Goal: Transaction & Acquisition: Book appointment/travel/reservation

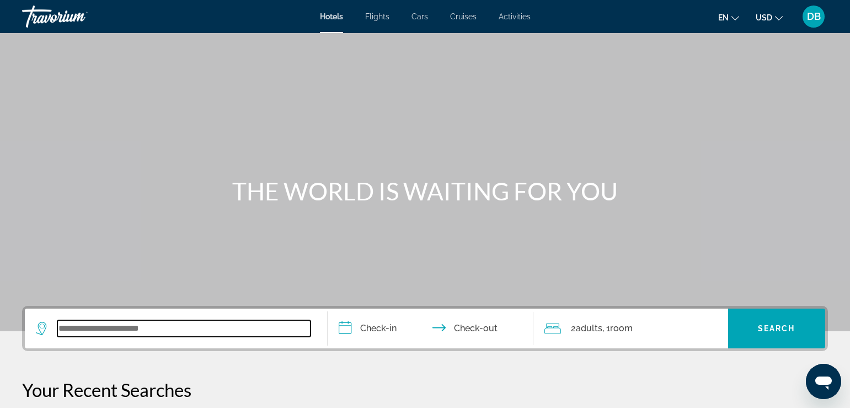
click at [144, 331] on input "Search widget" at bounding box center [183, 328] width 253 height 17
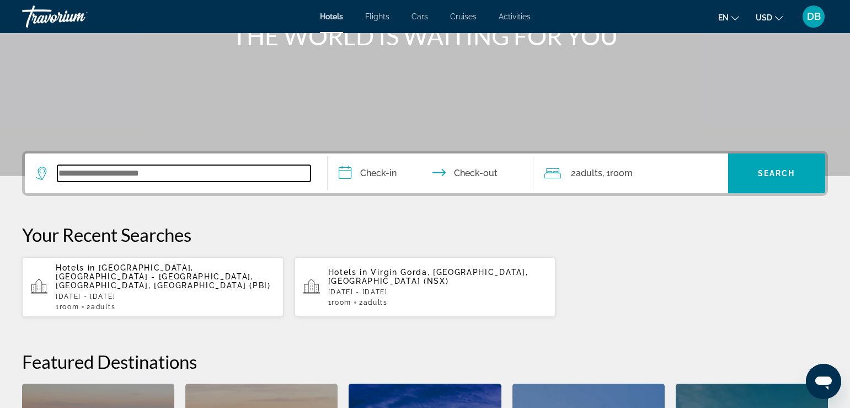
scroll to position [270, 0]
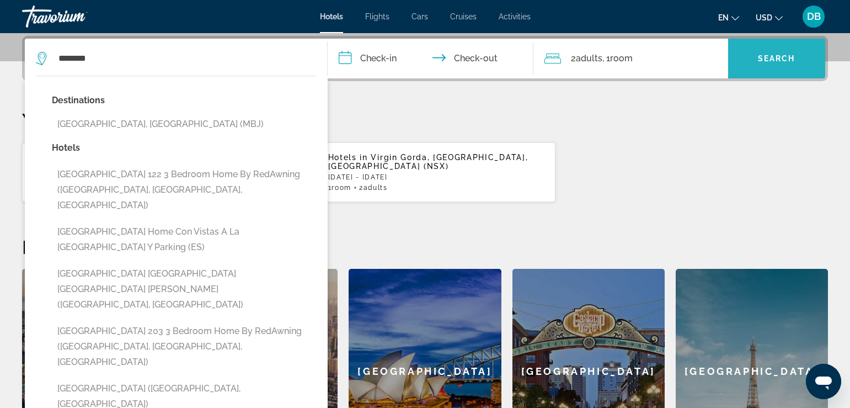
click at [777, 51] on span "Search widget" at bounding box center [776, 58] width 97 height 26
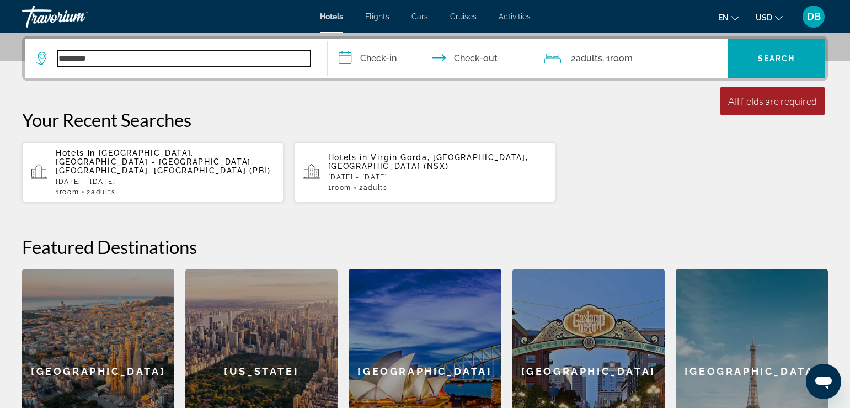
click at [197, 57] on input "*******" at bounding box center [183, 58] width 253 height 17
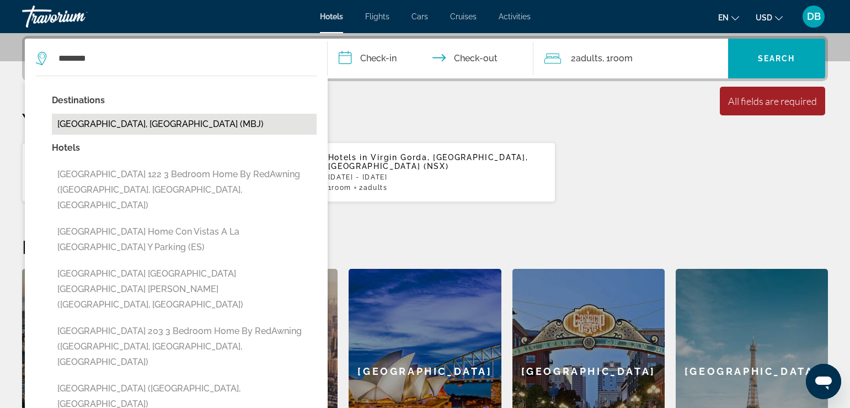
click at [197, 121] on button "Montego Bay, Jamaica (MBJ)" at bounding box center [184, 124] width 265 height 21
type input "**********"
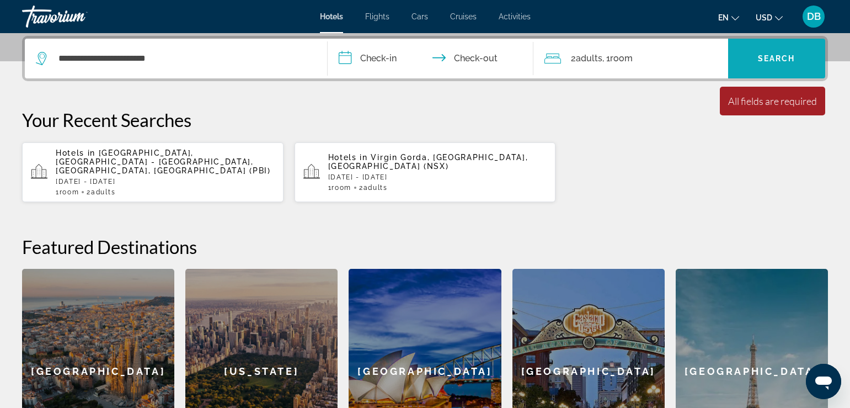
click at [770, 63] on span "Search widget" at bounding box center [776, 58] width 97 height 26
click at [760, 49] on span "Search widget" at bounding box center [776, 58] width 97 height 26
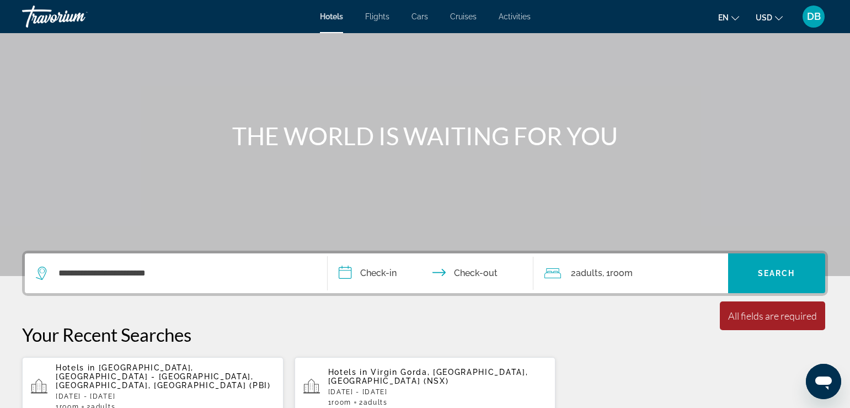
scroll to position [48, 0]
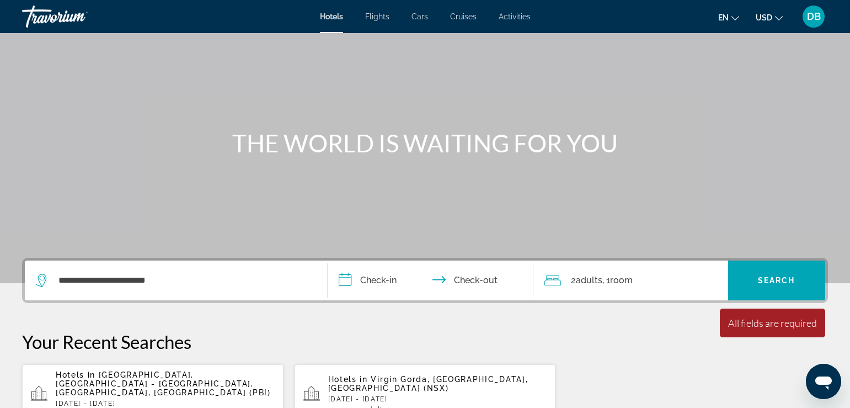
click at [329, 15] on span "Hotels" at bounding box center [331, 16] width 23 height 9
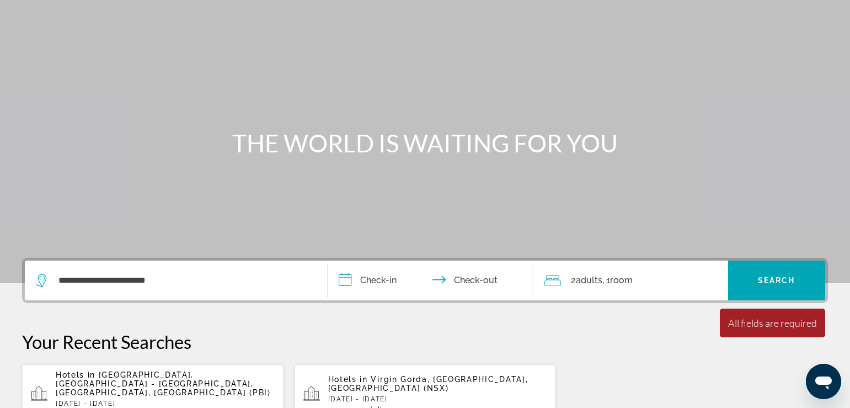
scroll to position [0, 0]
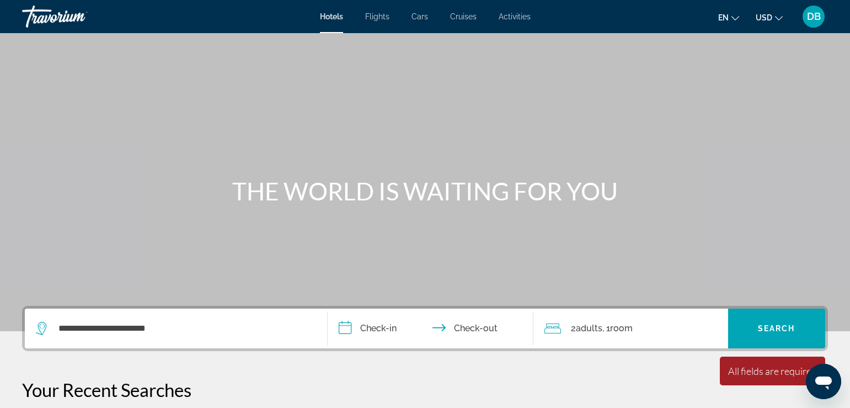
click at [356, 328] on input "**********" at bounding box center [433, 329] width 210 height 43
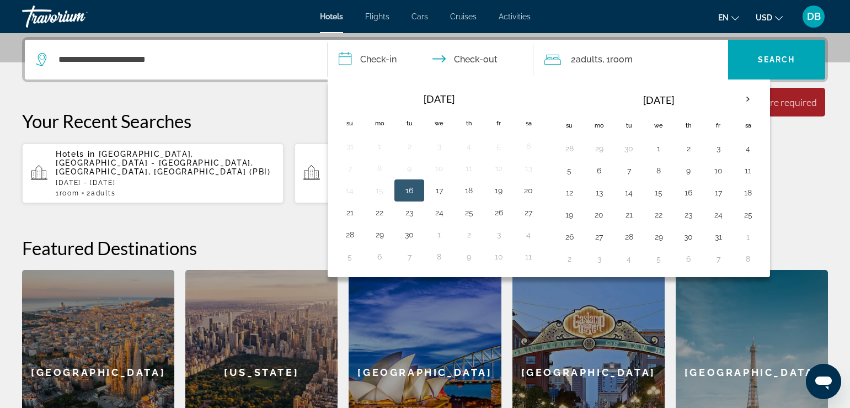
scroll to position [270, 0]
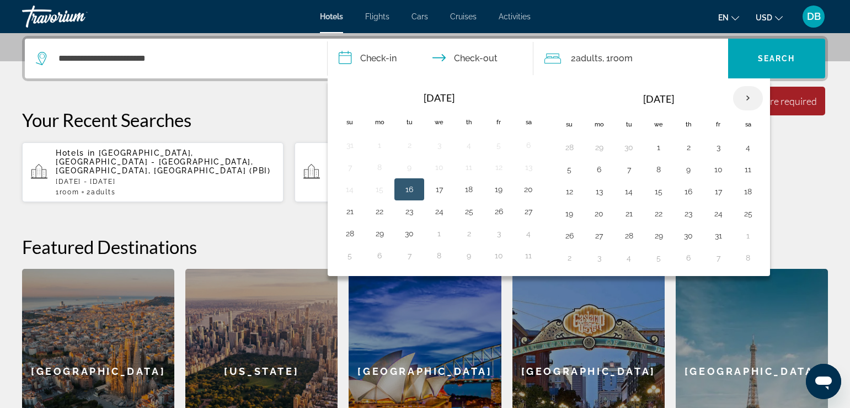
click at [749, 94] on th "Next month" at bounding box center [748, 98] width 30 height 24
click at [718, 189] on button "14" at bounding box center [719, 191] width 18 height 15
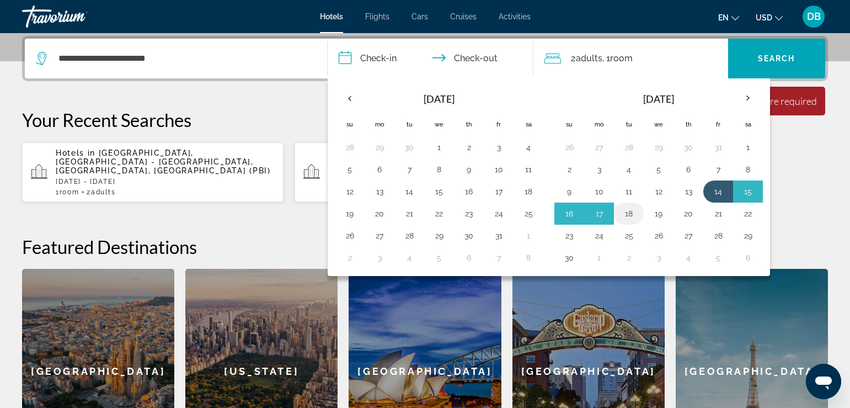
click at [632, 215] on button "18" at bounding box center [629, 213] width 18 height 15
type input "**********"
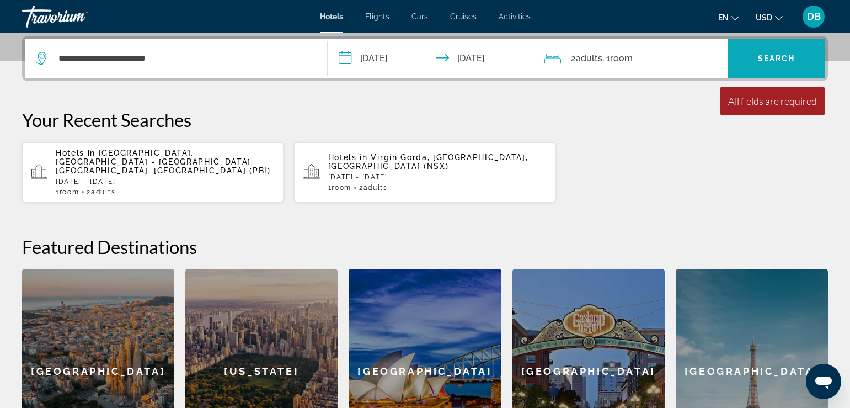
click at [771, 56] on button "Search" at bounding box center [776, 59] width 97 height 40
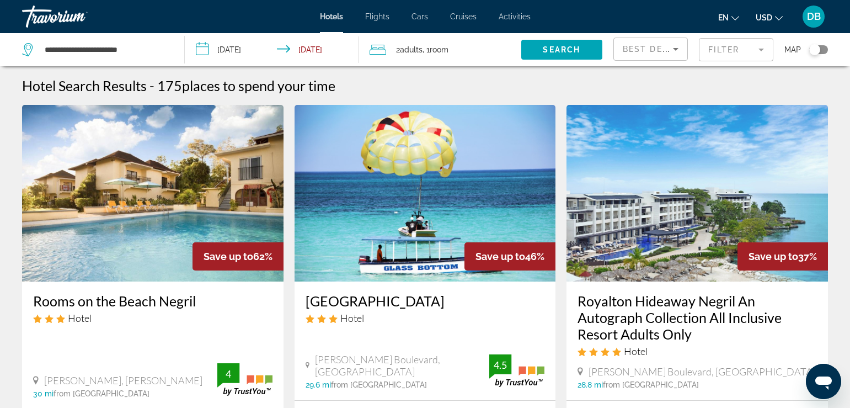
click at [148, 183] on img "Main content" at bounding box center [153, 193] width 262 height 177
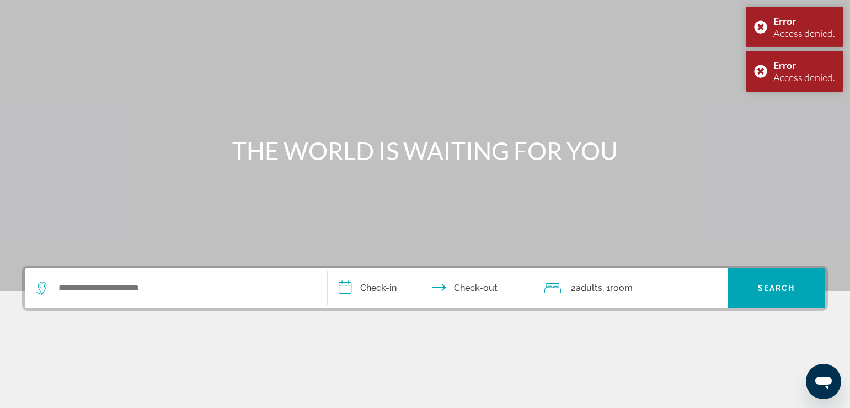
scroll to position [23, 0]
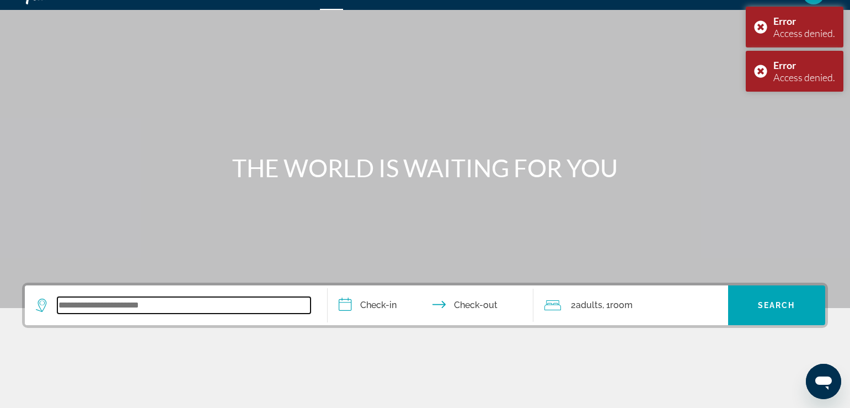
click at [260, 308] on input "Search widget" at bounding box center [183, 305] width 253 height 17
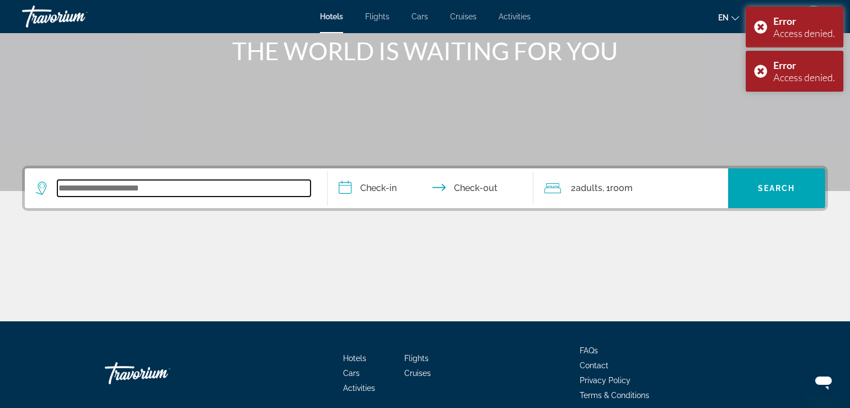
scroll to position [78, 0]
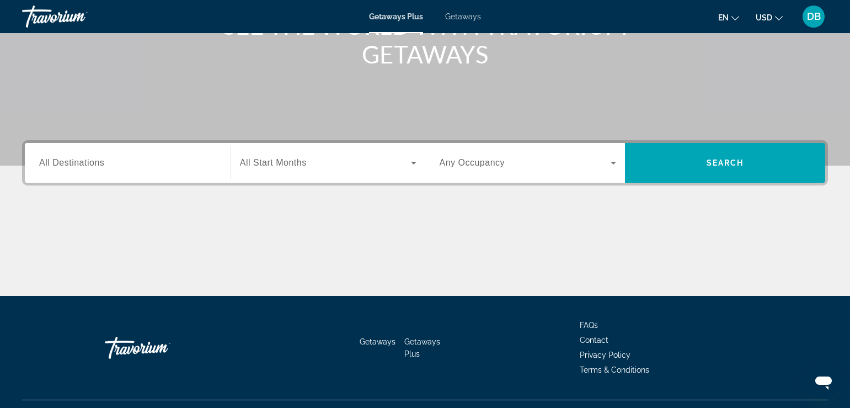
click at [127, 164] on input "Destination All Destinations" at bounding box center [127, 163] width 177 height 13
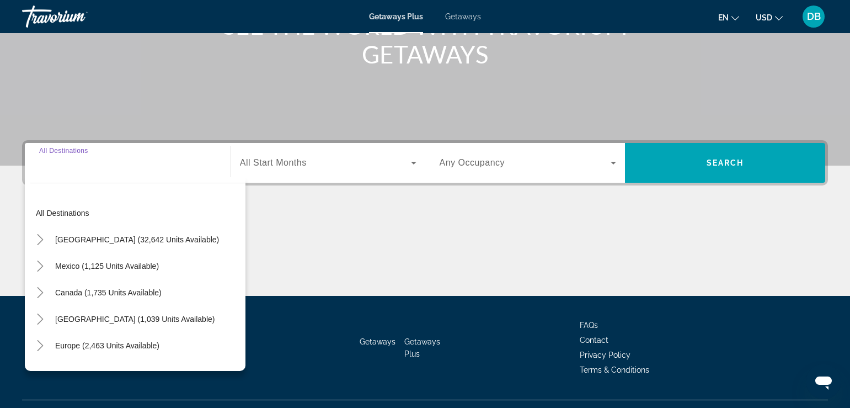
scroll to position [189, 0]
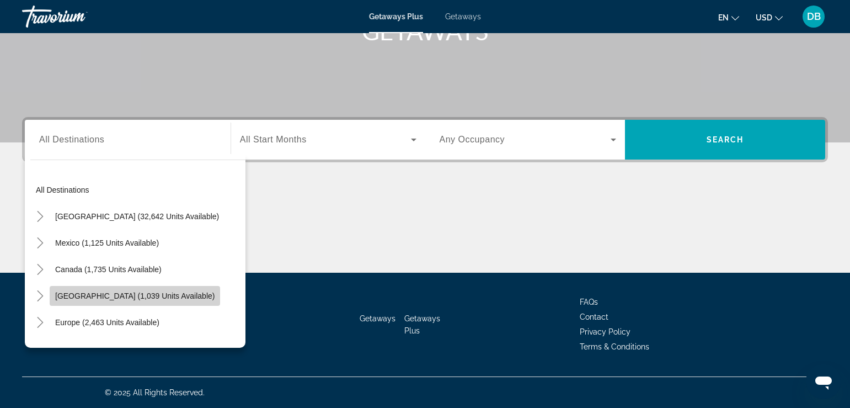
click at [125, 291] on span "[GEOGRAPHIC_DATA] (1,039 units available)" at bounding box center [134, 295] width 159 height 9
type input "**********"
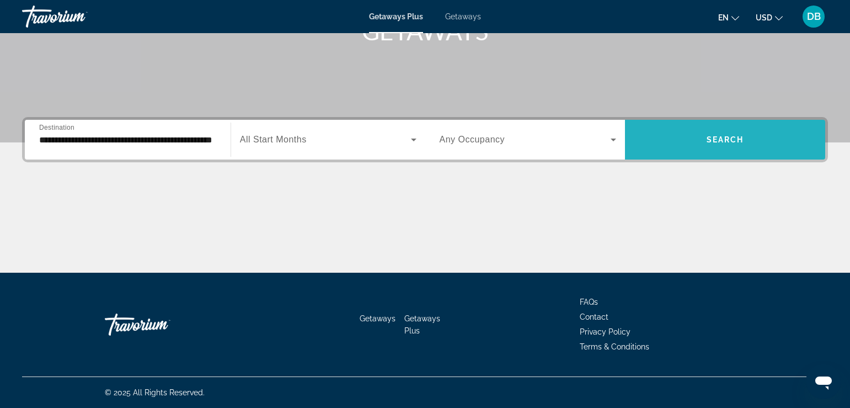
click at [714, 131] on span "Search widget" at bounding box center [725, 139] width 200 height 26
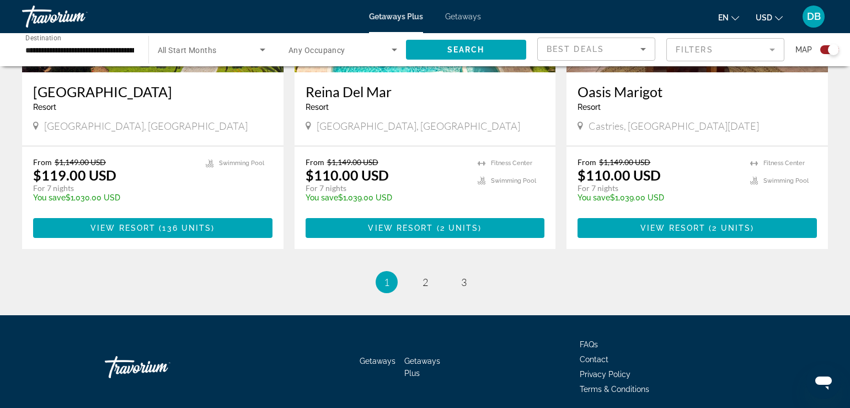
scroll to position [1719, 0]
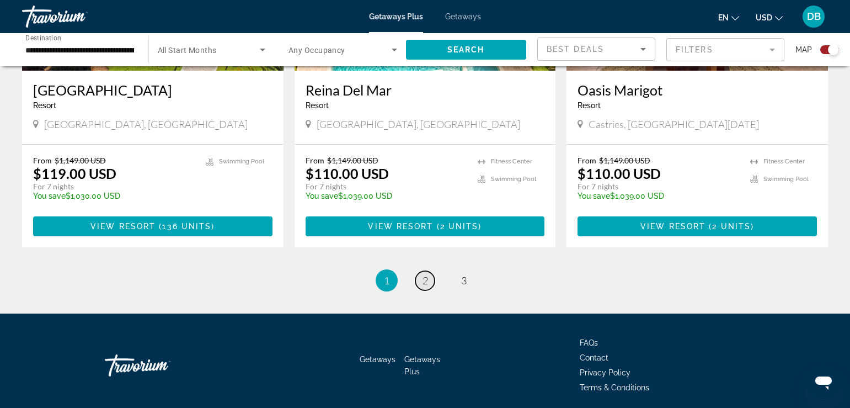
click at [431, 271] on link "page 2" at bounding box center [424, 280] width 19 height 19
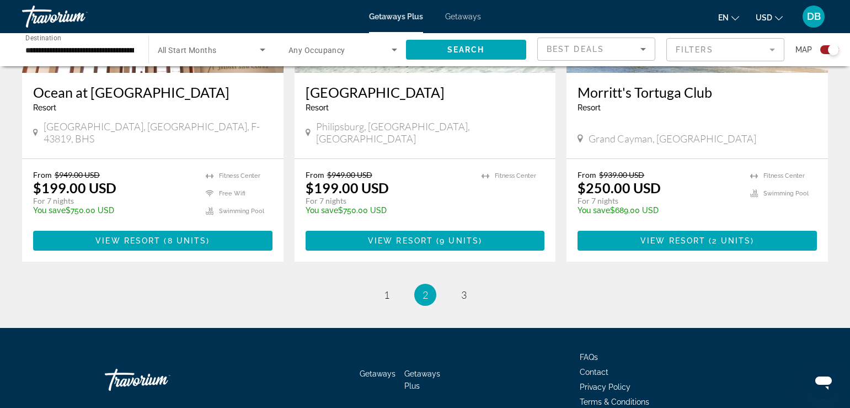
scroll to position [1752, 0]
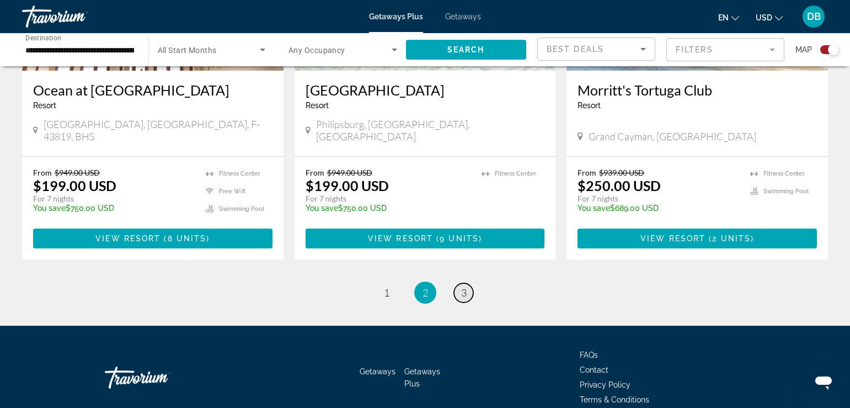
click at [465, 286] on span "3" at bounding box center [464, 292] width 6 height 12
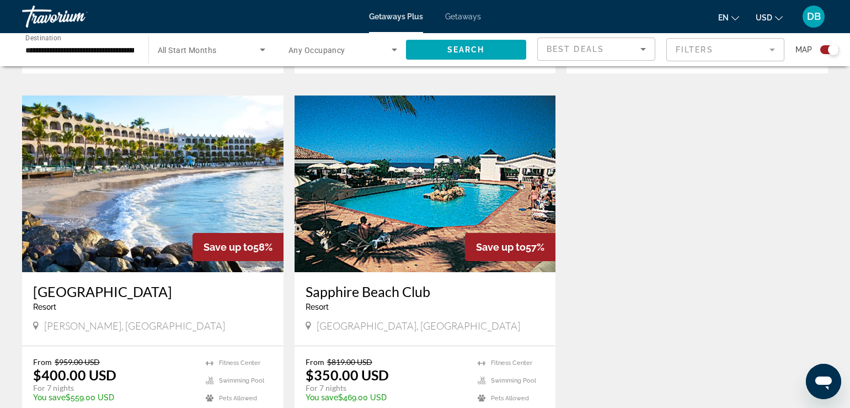
scroll to position [772, 0]
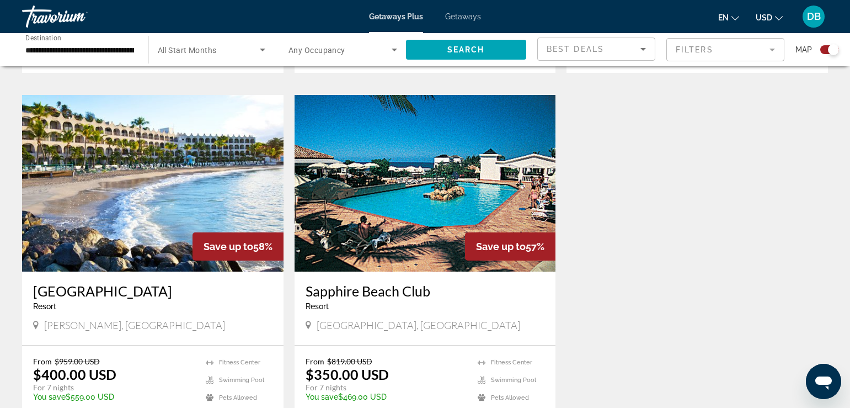
click at [435, 180] on img "Main content" at bounding box center [426, 183] width 262 height 177
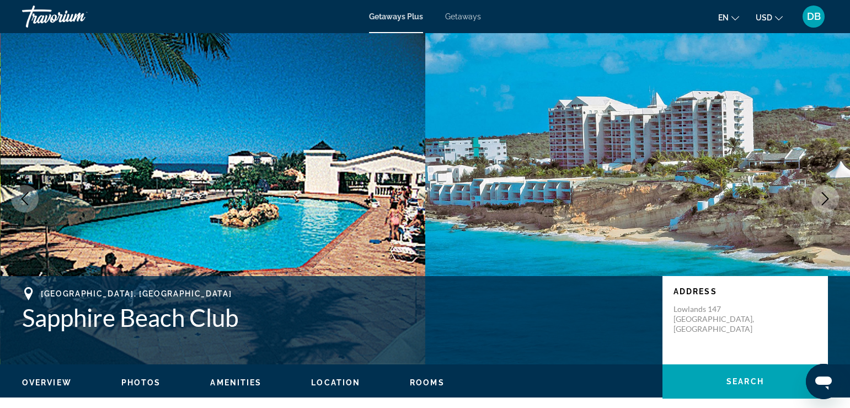
click at [139, 381] on span "Photos" at bounding box center [141, 382] width 40 height 9
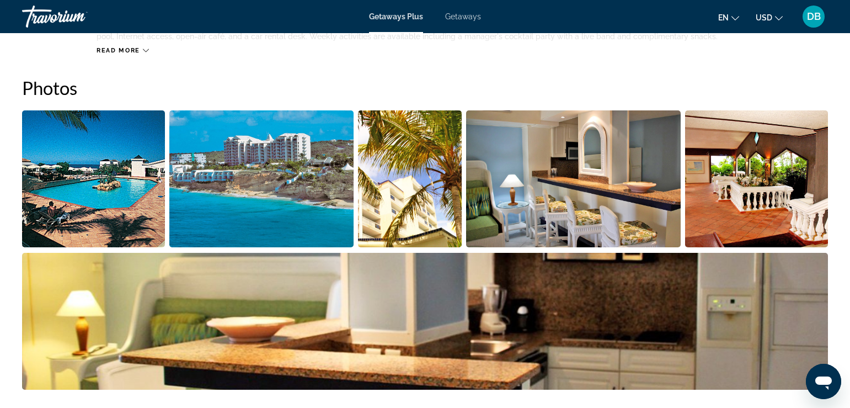
scroll to position [500, 0]
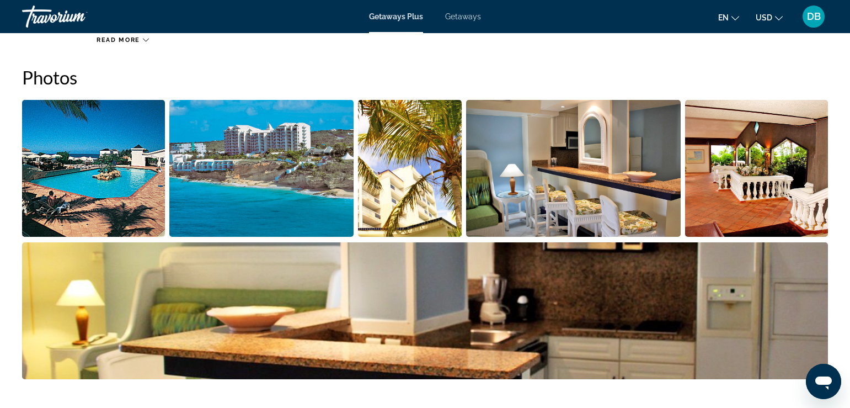
click at [110, 169] on img "Open full-screen image slider" at bounding box center [93, 168] width 143 height 137
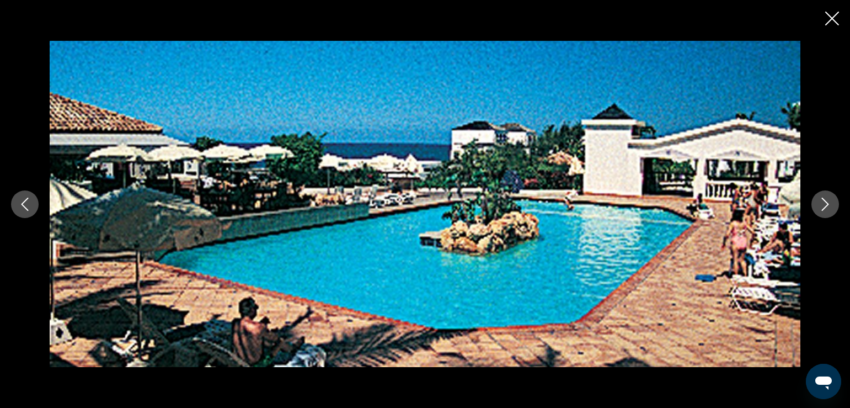
click at [823, 210] on icon "Next image" at bounding box center [825, 204] width 7 height 13
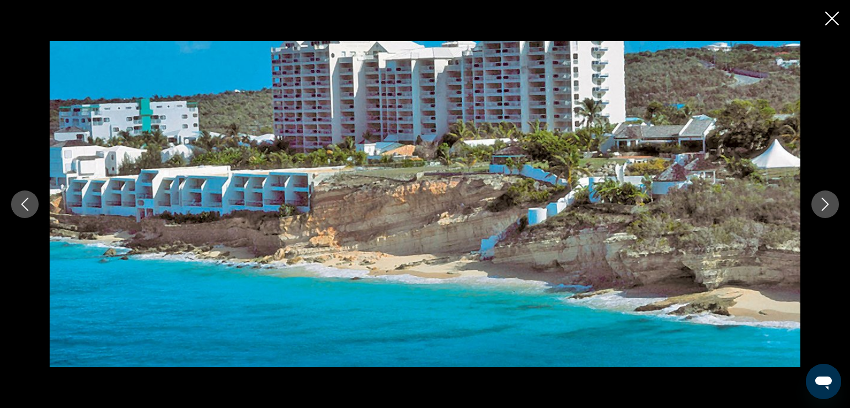
click at [823, 210] on icon "Next image" at bounding box center [825, 204] width 7 height 13
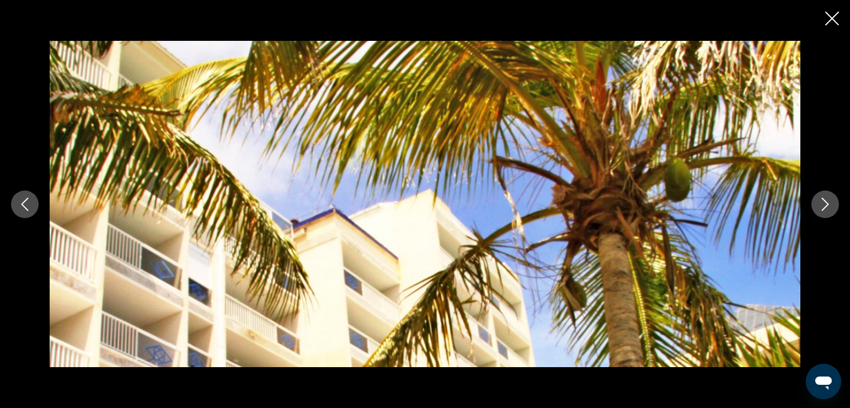
click at [823, 210] on icon "Next image" at bounding box center [825, 204] width 7 height 13
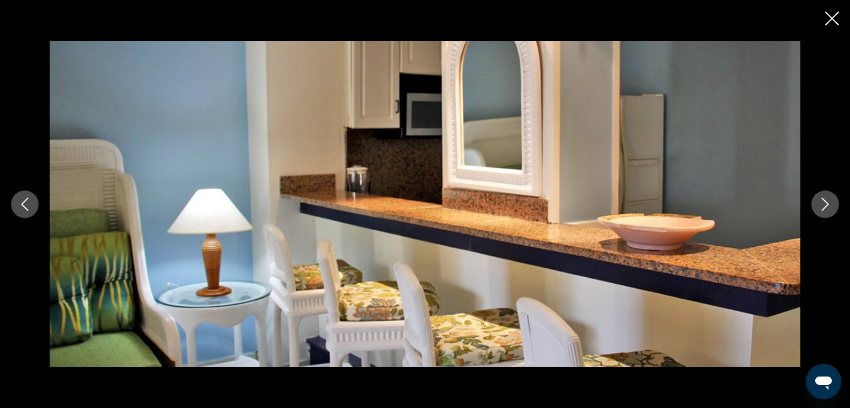
click at [823, 210] on icon "Next image" at bounding box center [825, 204] width 7 height 13
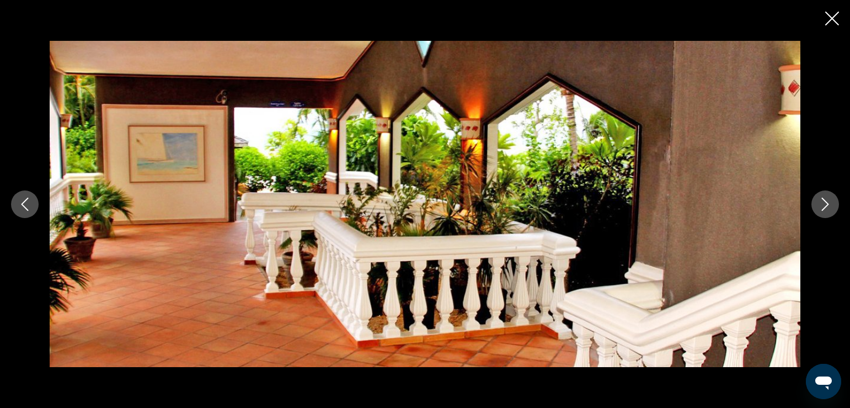
click at [823, 210] on icon "Next image" at bounding box center [825, 204] width 7 height 13
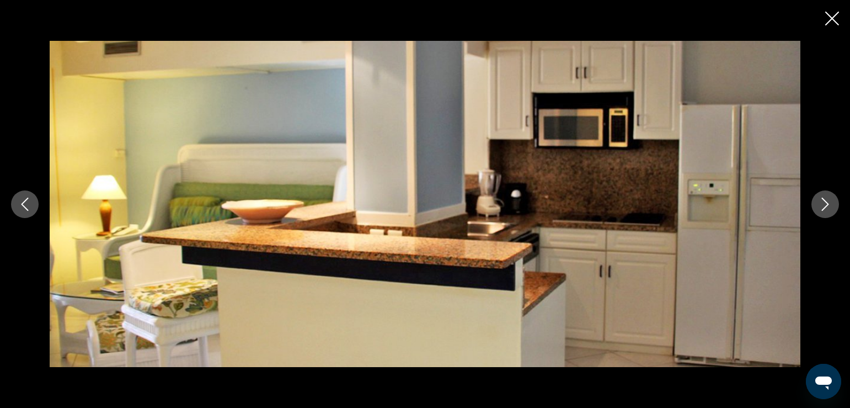
click at [823, 210] on icon "Next image" at bounding box center [825, 204] width 7 height 13
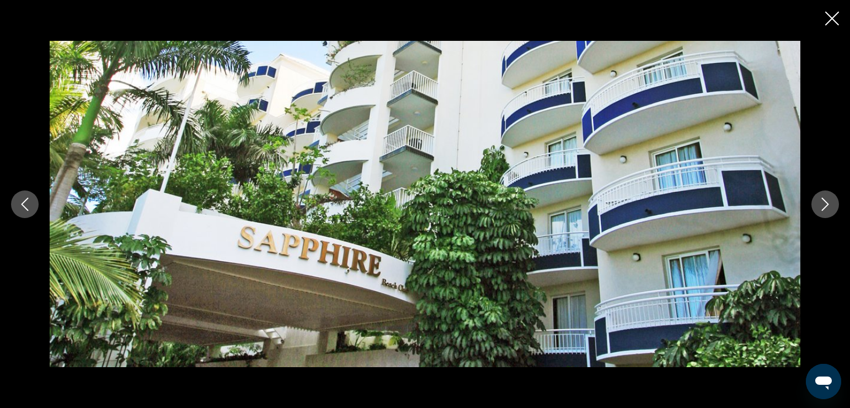
click at [823, 208] on icon "Next image" at bounding box center [825, 204] width 13 height 13
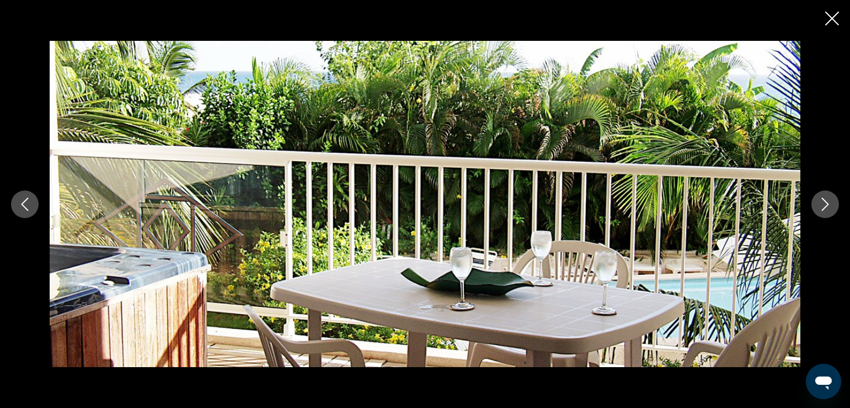
click at [823, 208] on icon "Next image" at bounding box center [825, 204] width 13 height 13
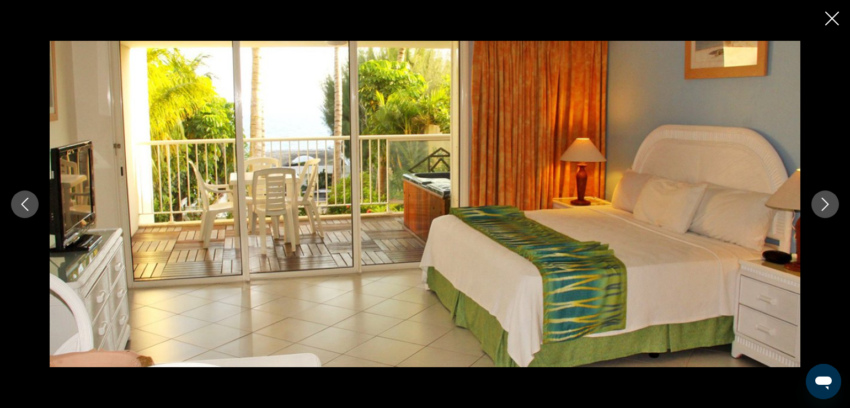
click at [823, 208] on icon "Next image" at bounding box center [825, 204] width 13 height 13
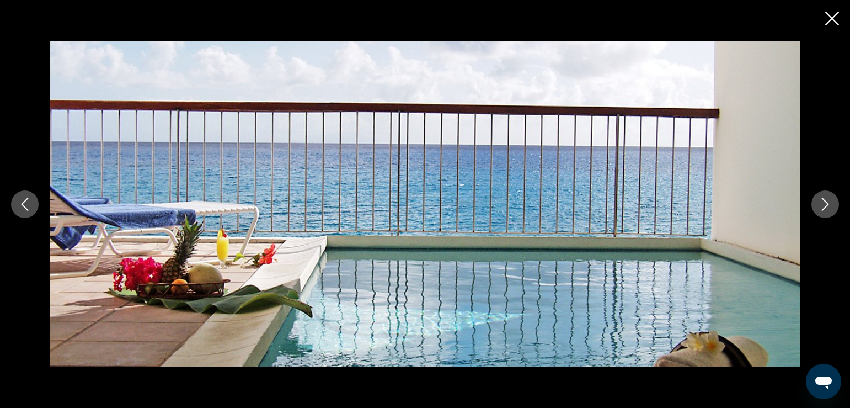
scroll to position [666, 0]
click at [823, 208] on icon "Next image" at bounding box center [825, 204] width 13 height 13
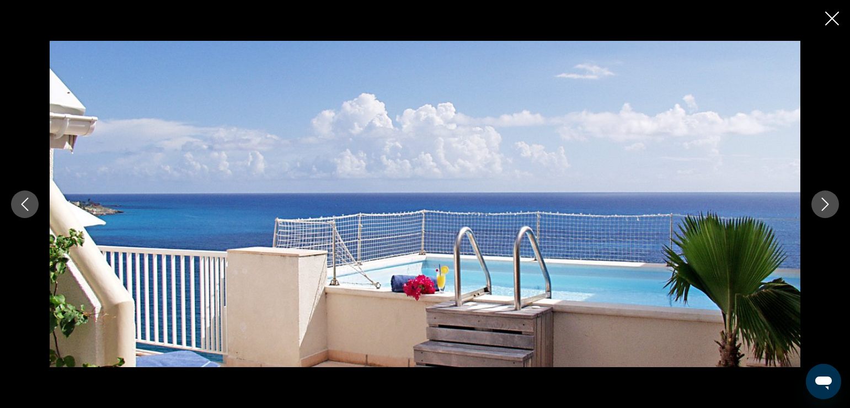
click at [823, 208] on icon "Next image" at bounding box center [825, 204] width 13 height 13
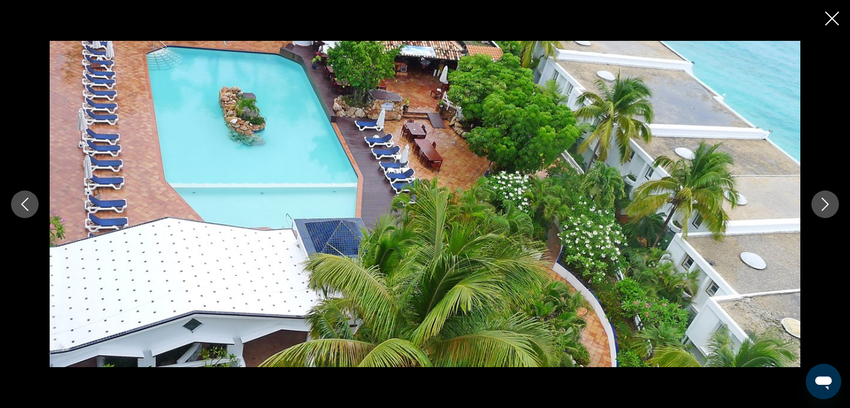
click at [823, 208] on icon "Next image" at bounding box center [825, 204] width 13 height 13
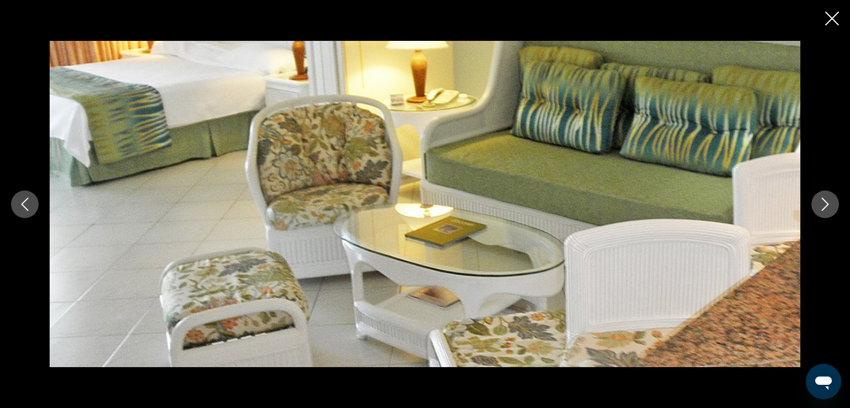
click at [823, 208] on icon "Next image" at bounding box center [825, 204] width 13 height 13
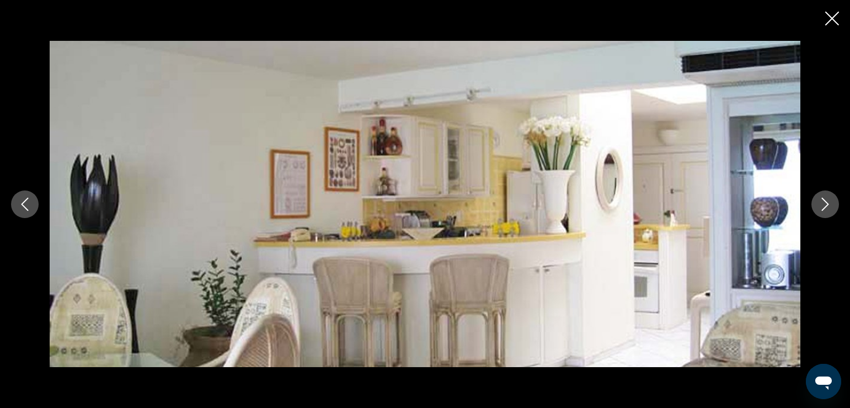
click at [825, 205] on icon "Next image" at bounding box center [825, 204] width 13 height 13
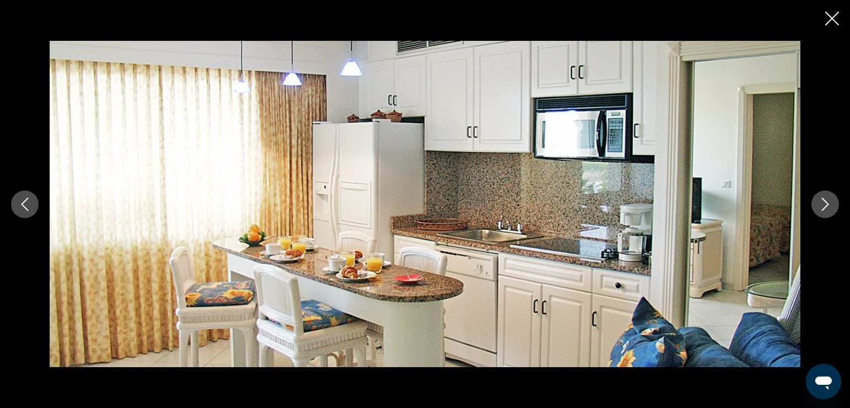
click at [23, 210] on icon "Previous image" at bounding box center [24, 204] width 13 height 13
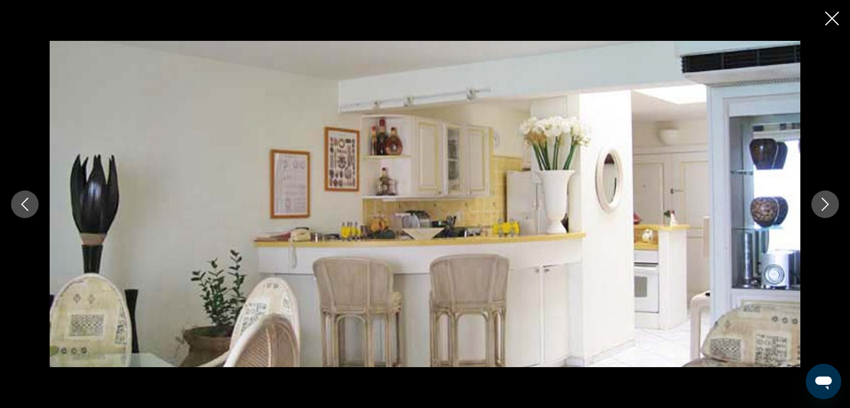
click at [23, 210] on icon "Previous image" at bounding box center [24, 204] width 13 height 13
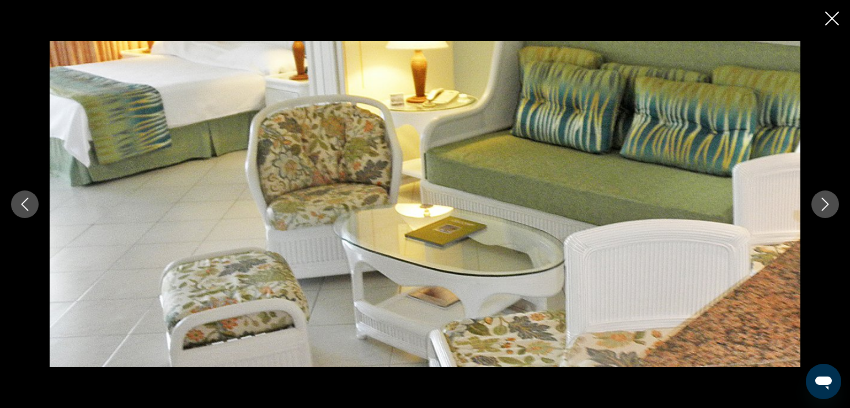
click at [23, 210] on icon "Previous image" at bounding box center [24, 204] width 13 height 13
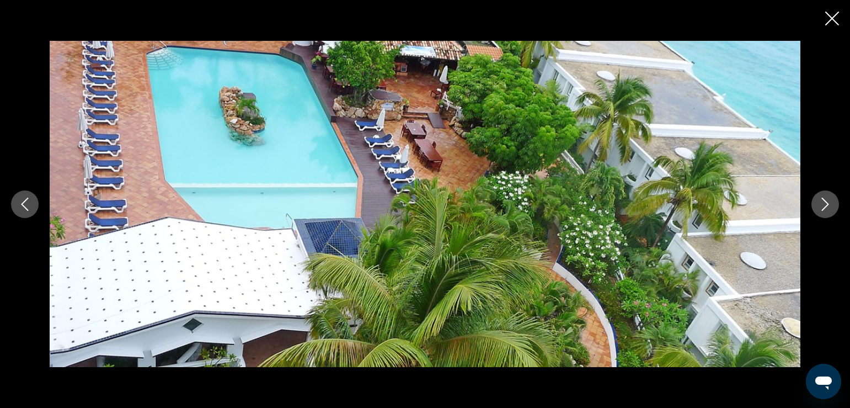
click at [23, 210] on icon "Previous image" at bounding box center [24, 204] width 13 height 13
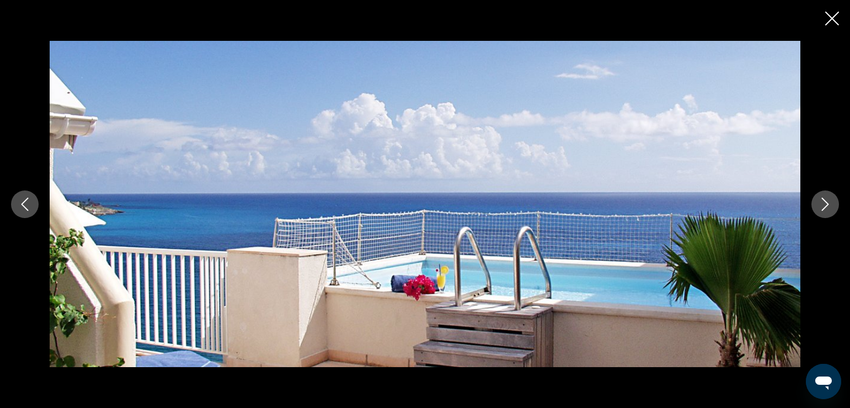
click at [835, 20] on icon "Close slideshow" at bounding box center [832, 19] width 14 height 14
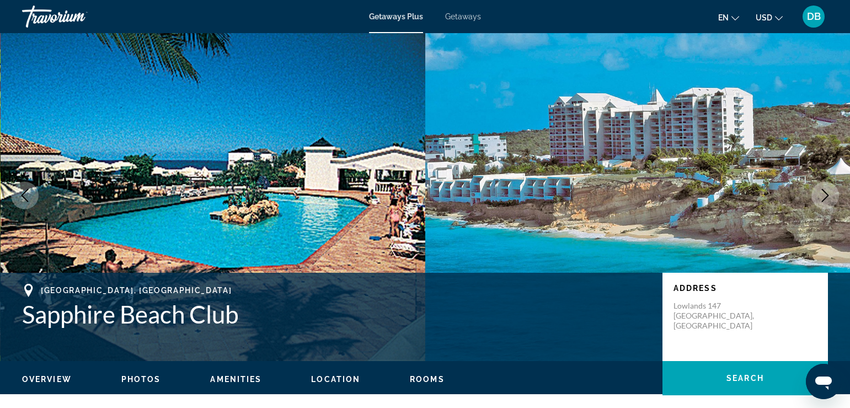
scroll to position [0, 0]
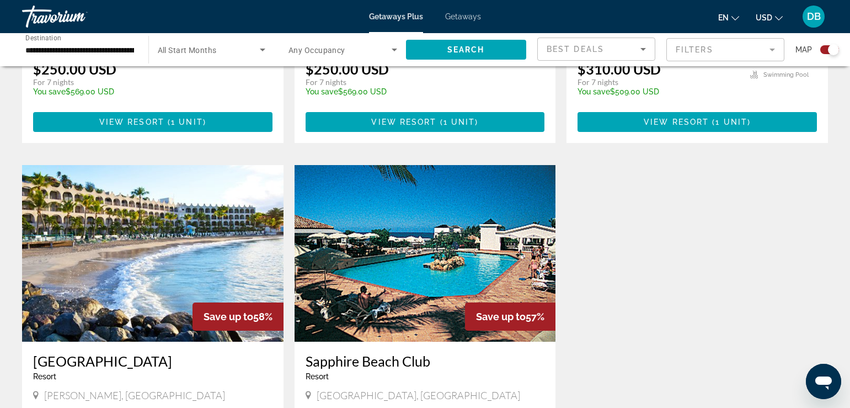
scroll to position [772, 0]
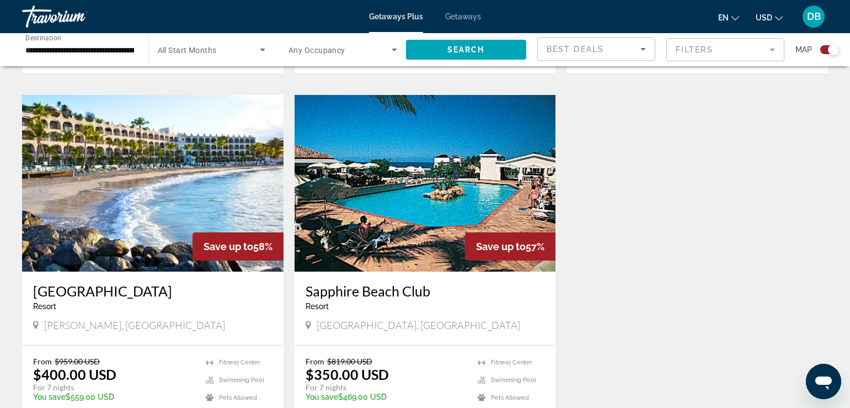
click at [101, 166] on img "Main content" at bounding box center [153, 183] width 262 height 177
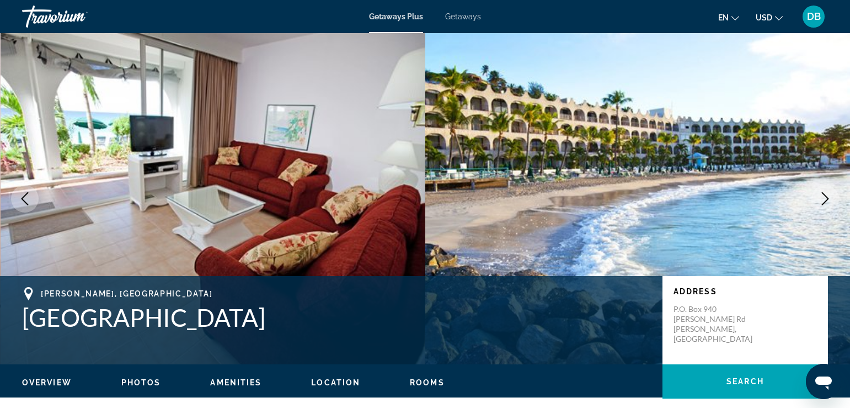
click at [147, 380] on span "Photos" at bounding box center [141, 382] width 40 height 9
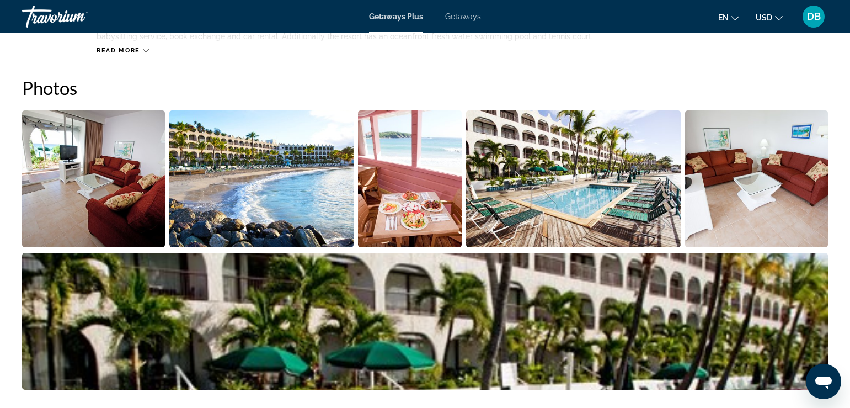
scroll to position [500, 0]
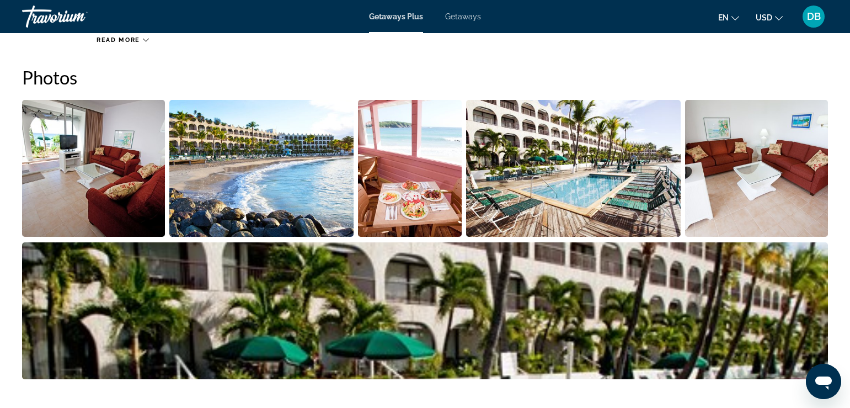
click at [135, 178] on img "Open full-screen image slider" at bounding box center [93, 168] width 143 height 137
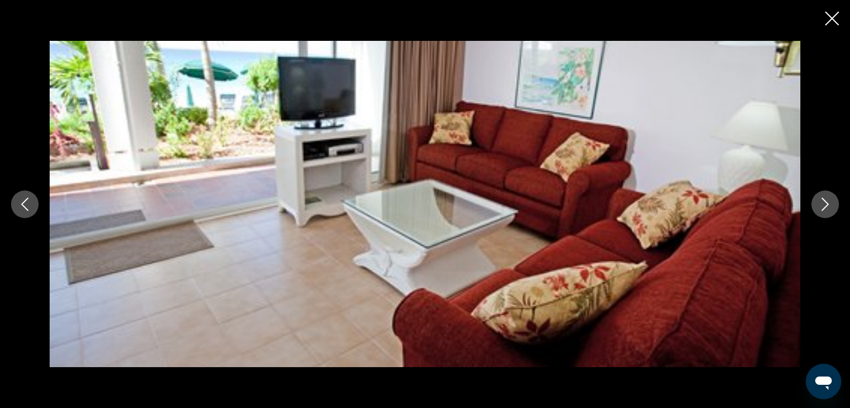
click at [832, 205] on icon "Next image" at bounding box center [825, 204] width 13 height 13
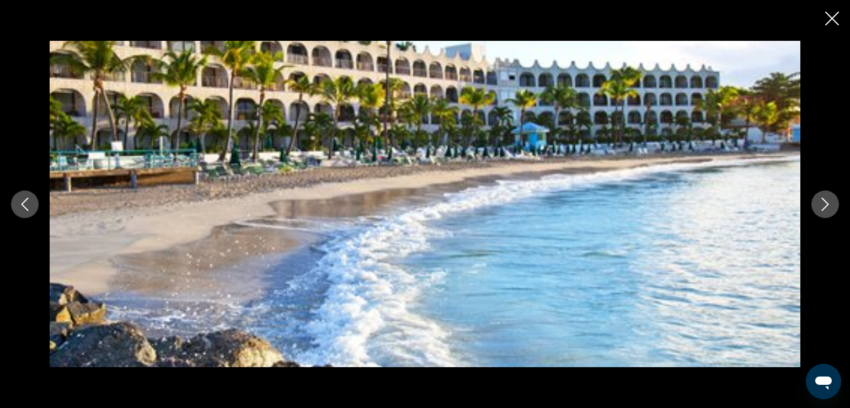
click at [831, 202] on icon "Next image" at bounding box center [825, 204] width 13 height 13
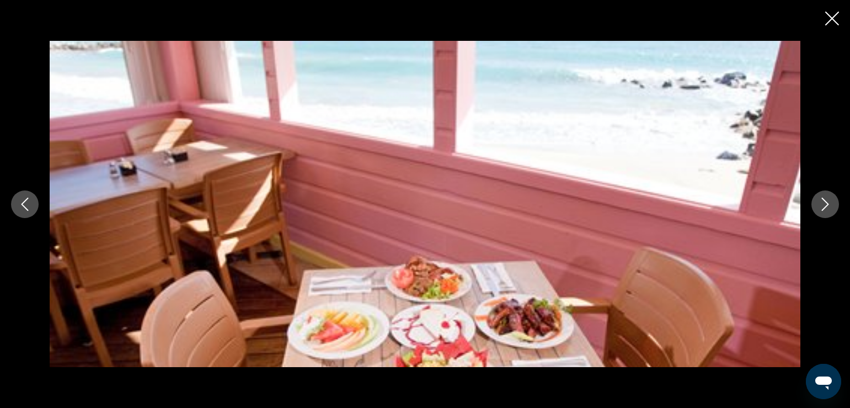
click at [831, 202] on icon "Next image" at bounding box center [825, 204] width 13 height 13
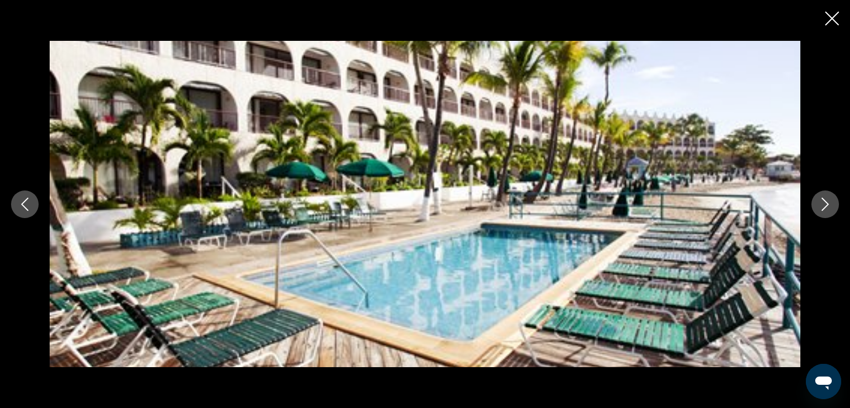
click at [824, 205] on icon "Next image" at bounding box center [825, 204] width 13 height 13
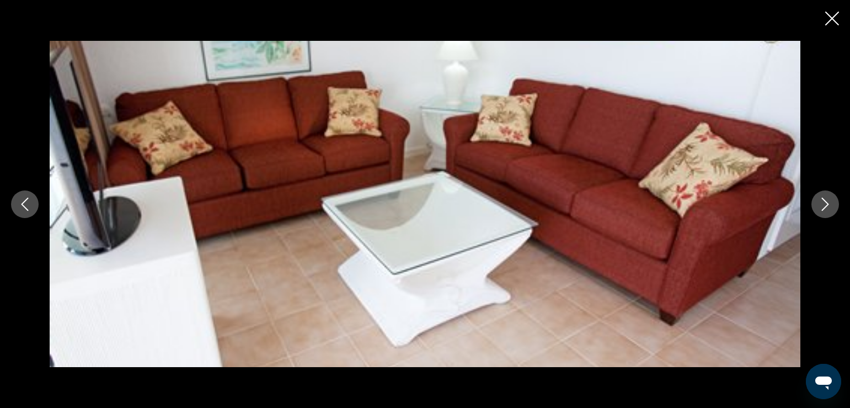
click at [823, 205] on icon "Next image" at bounding box center [825, 204] width 13 height 13
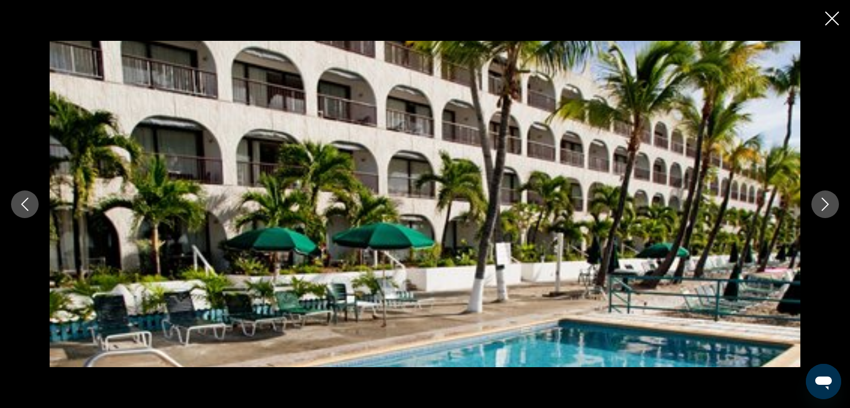
click at [823, 203] on icon "Next image" at bounding box center [825, 204] width 13 height 13
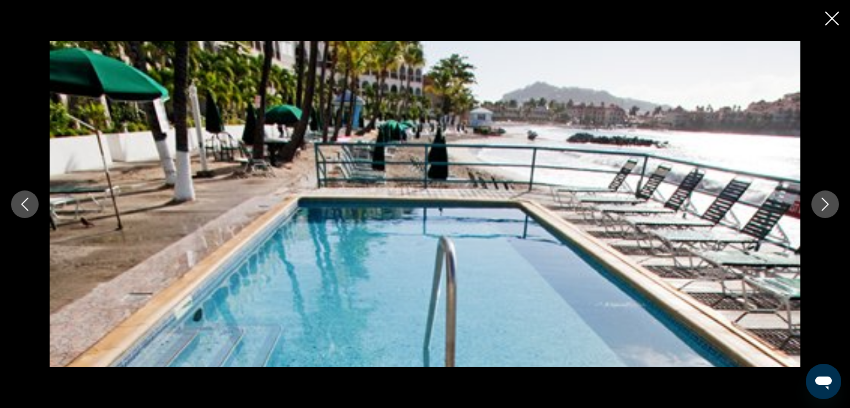
click at [823, 202] on icon "Next image" at bounding box center [825, 204] width 13 height 13
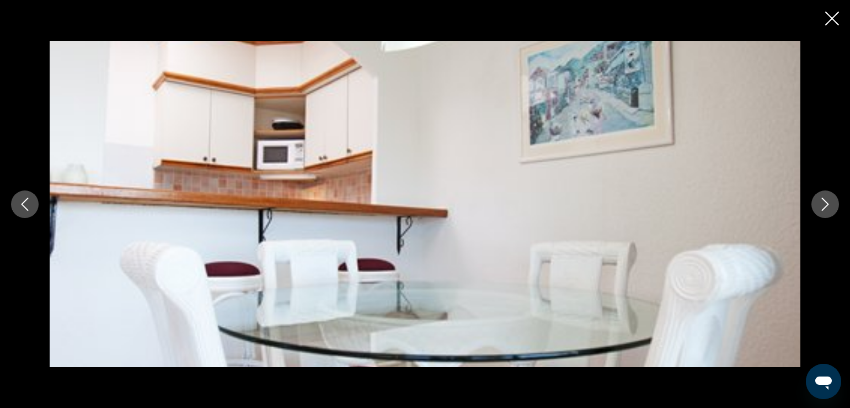
click at [823, 202] on icon "Next image" at bounding box center [825, 204] width 13 height 13
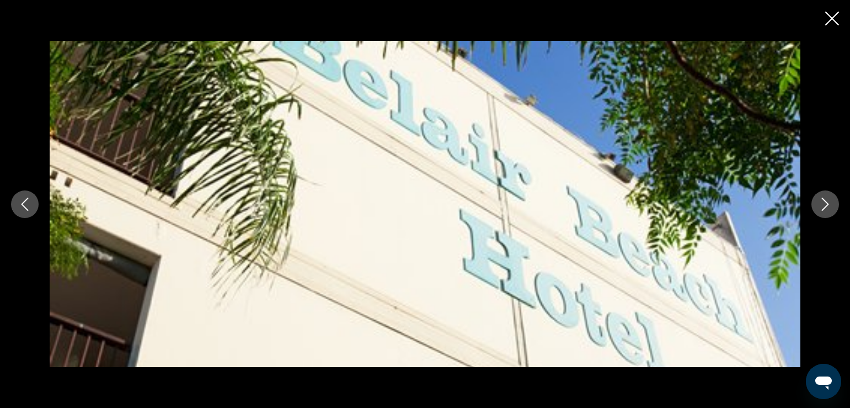
click at [823, 202] on icon "Next image" at bounding box center [825, 204] width 13 height 13
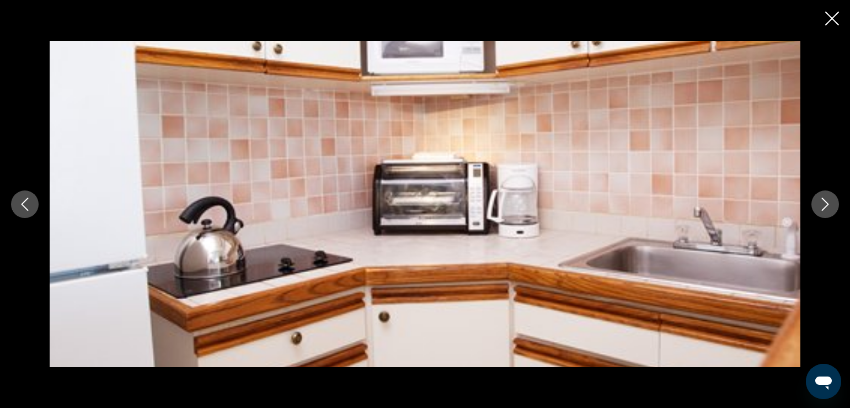
click at [824, 198] on icon "Next image" at bounding box center [825, 204] width 13 height 13
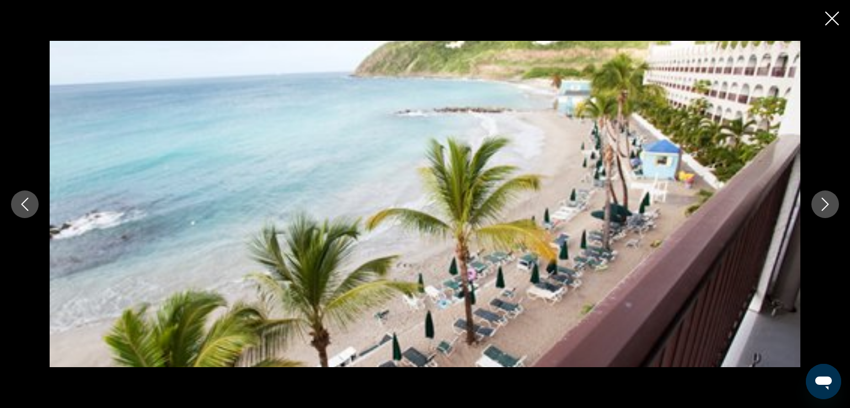
click at [824, 198] on icon "Next image" at bounding box center [825, 204] width 13 height 13
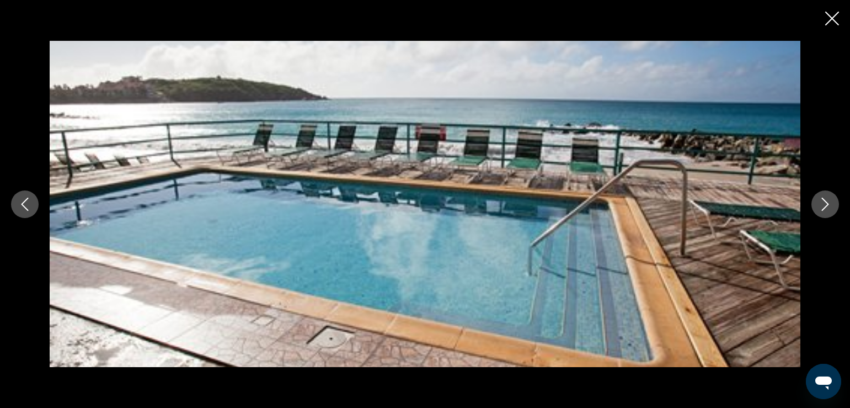
click at [824, 198] on icon "Next image" at bounding box center [825, 204] width 13 height 13
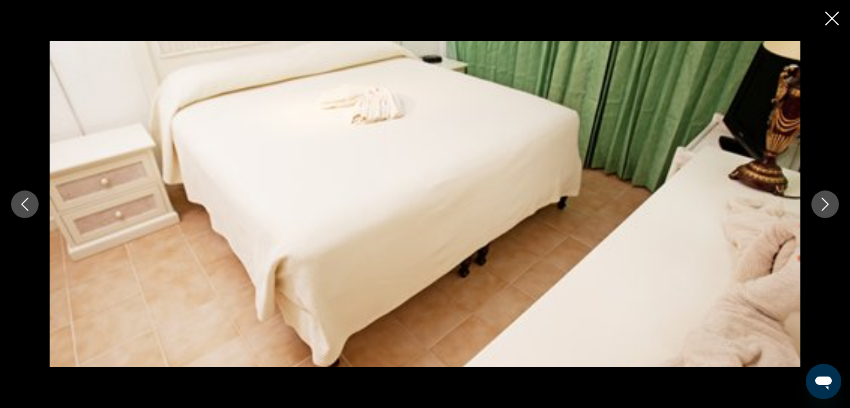
click at [824, 198] on icon "Next image" at bounding box center [825, 204] width 13 height 13
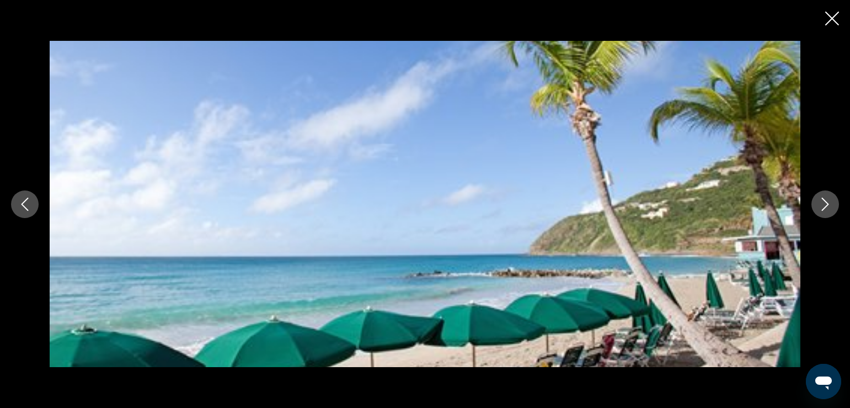
click at [824, 198] on icon "Next image" at bounding box center [825, 204] width 13 height 13
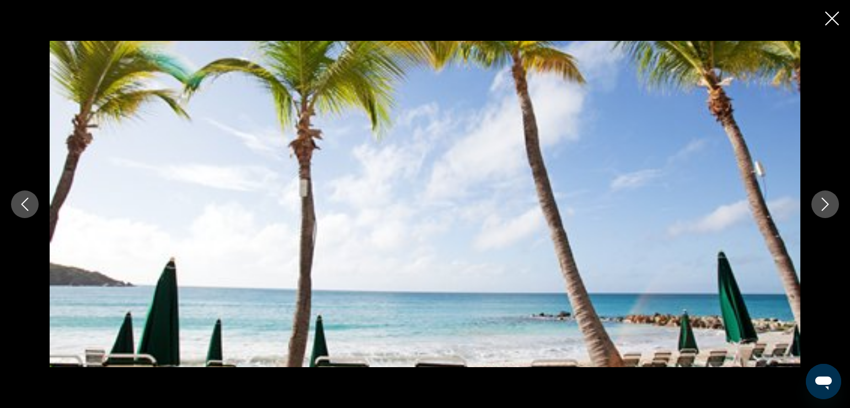
click at [824, 198] on icon "Next image" at bounding box center [825, 204] width 13 height 13
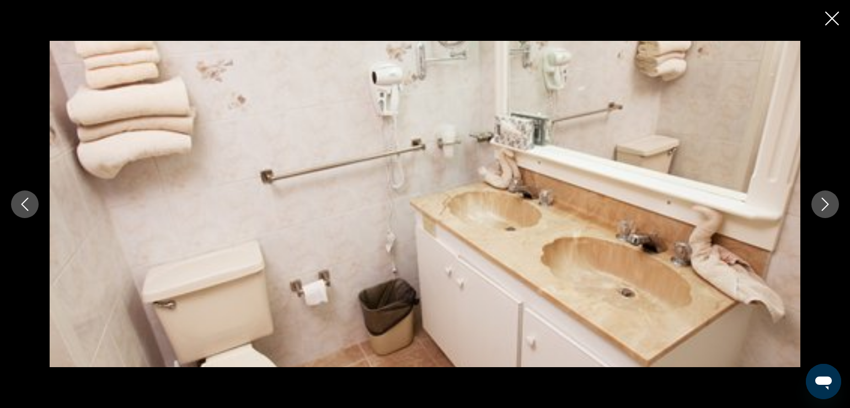
click at [824, 198] on icon "Next image" at bounding box center [825, 204] width 13 height 13
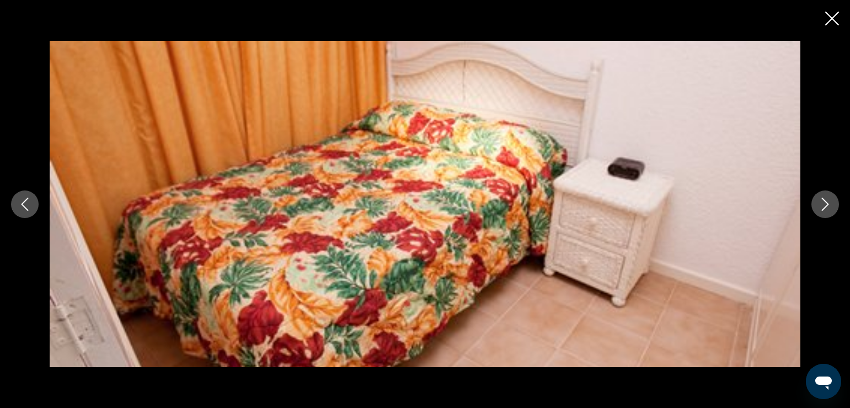
click at [824, 16] on div "prev next" at bounding box center [425, 204] width 850 height 408
click at [831, 14] on icon "Close slideshow" at bounding box center [832, 19] width 14 height 14
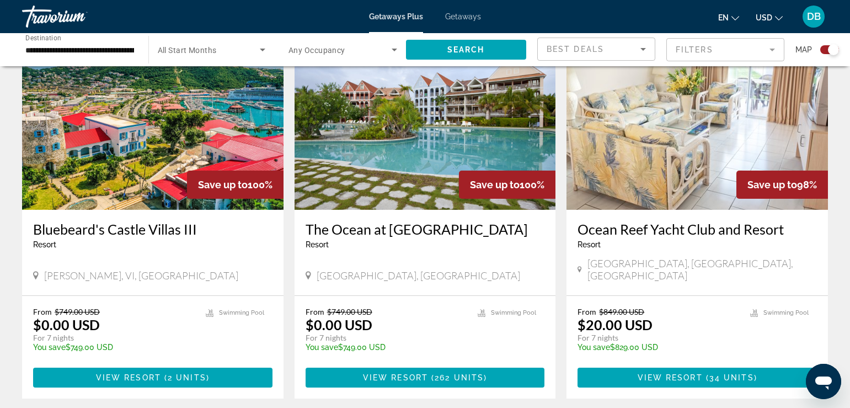
scroll to position [386, 0]
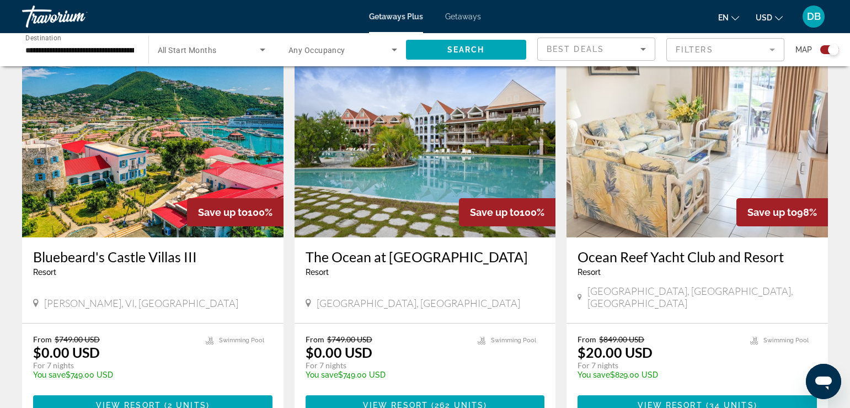
click at [470, 151] on img "Main content" at bounding box center [426, 149] width 262 height 177
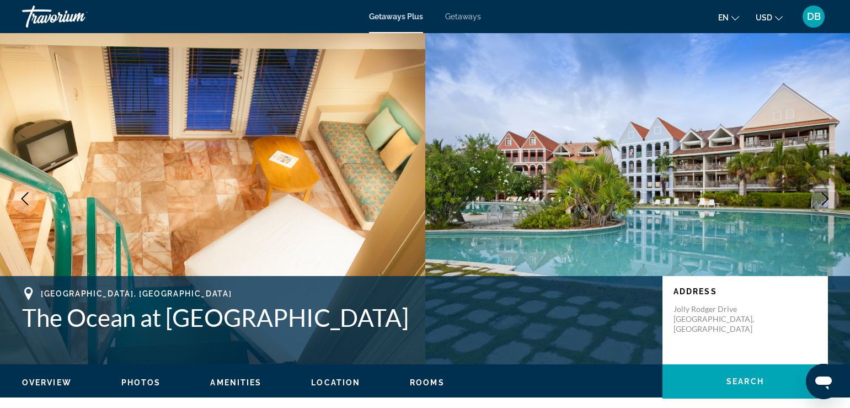
click at [140, 380] on span "Photos" at bounding box center [141, 382] width 40 height 9
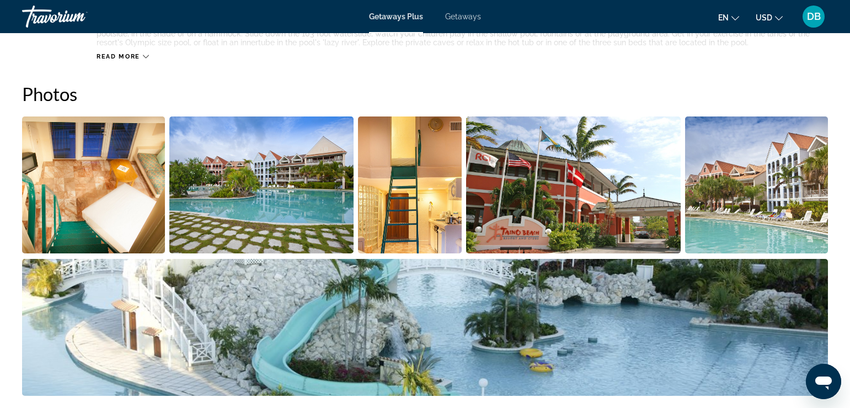
scroll to position [492, 0]
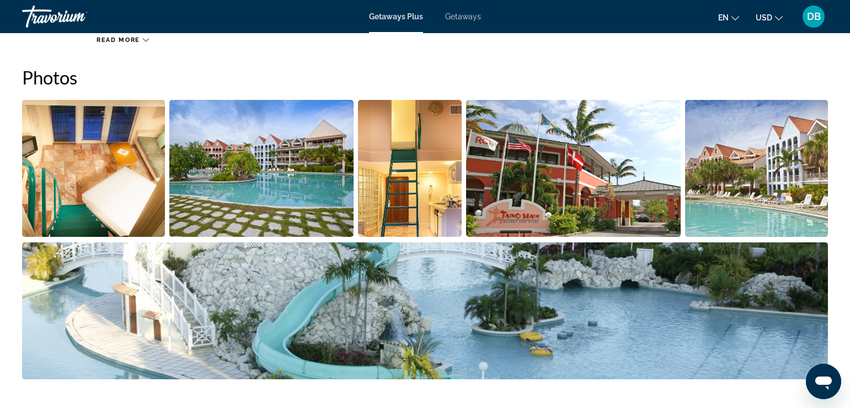
click at [108, 157] on img "Open full-screen image slider" at bounding box center [93, 168] width 143 height 137
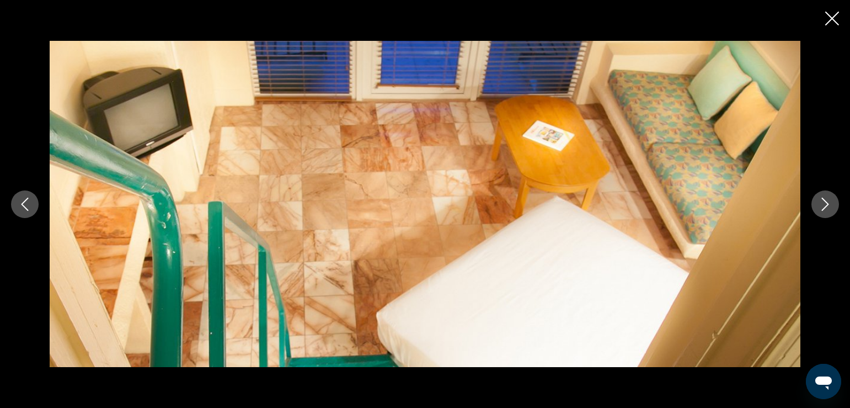
click at [819, 202] on icon "Next image" at bounding box center [825, 204] width 13 height 13
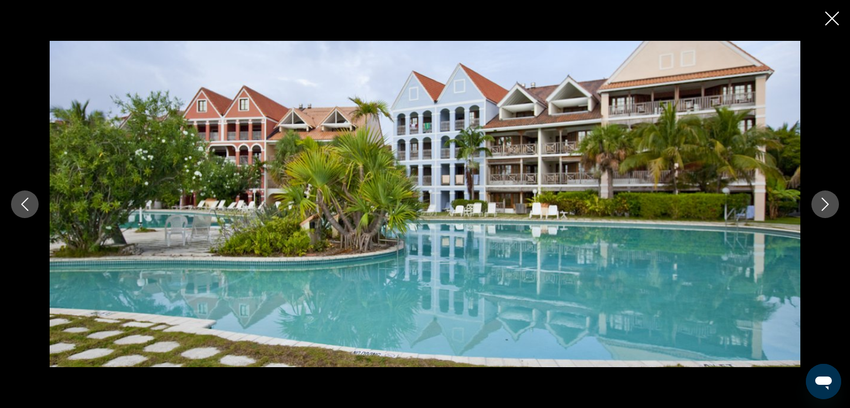
click at [819, 202] on icon "Next image" at bounding box center [825, 204] width 13 height 13
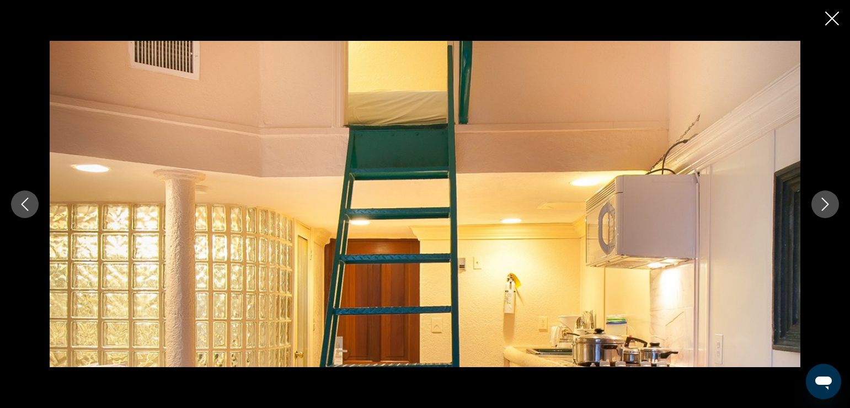
click at [819, 202] on icon "Next image" at bounding box center [825, 204] width 13 height 13
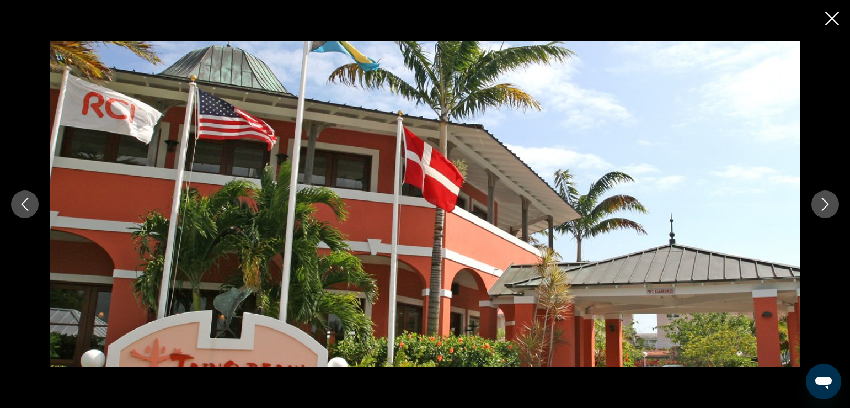
click at [819, 202] on icon "Next image" at bounding box center [825, 204] width 13 height 13
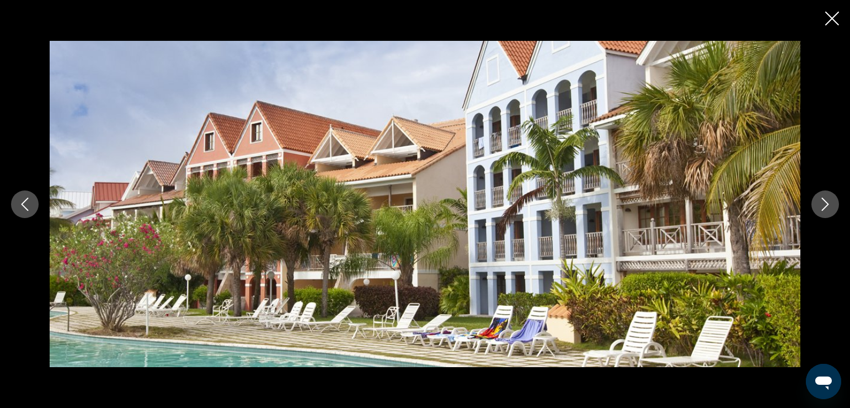
click at [819, 202] on icon "Next image" at bounding box center [825, 204] width 13 height 13
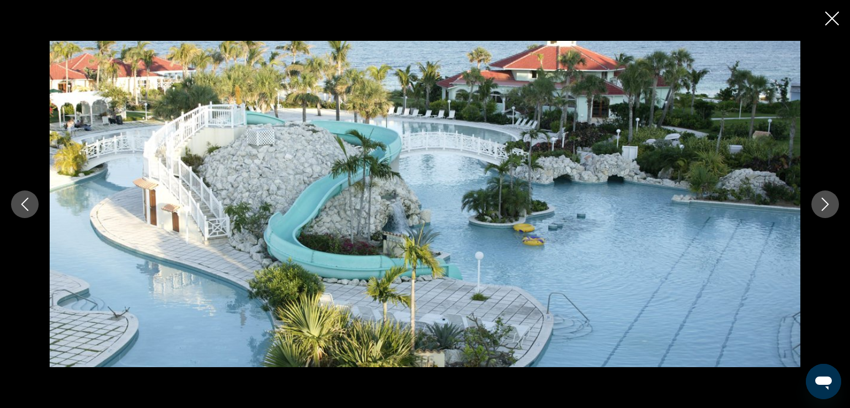
click at [822, 199] on icon "Next image" at bounding box center [825, 204] width 13 height 13
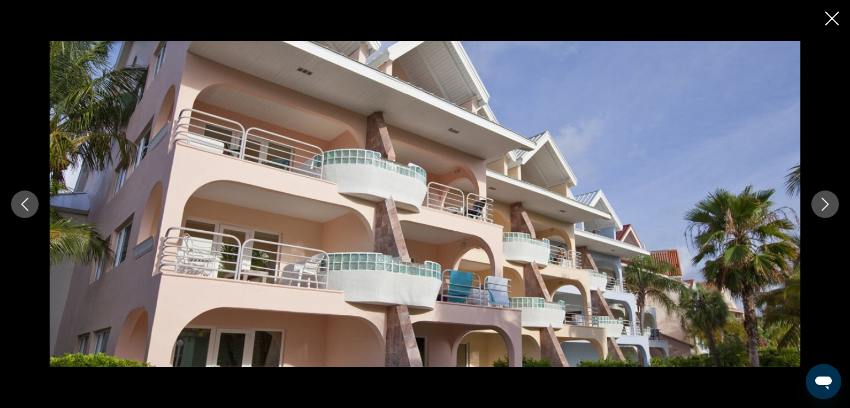
click at [822, 199] on icon "Next image" at bounding box center [825, 204] width 13 height 13
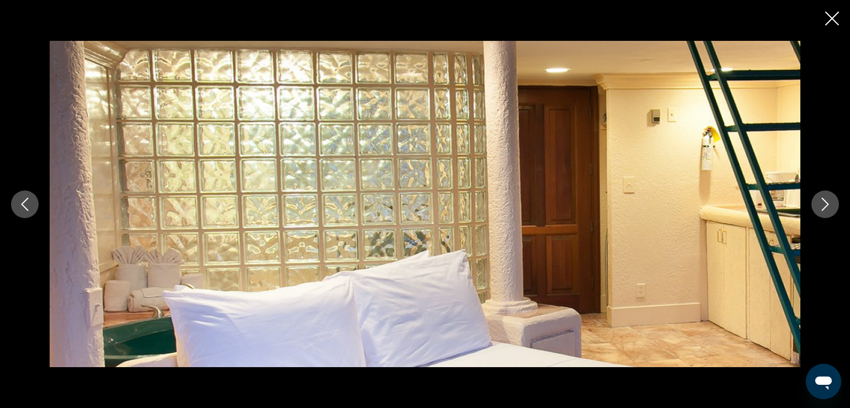
click at [822, 199] on icon "Next image" at bounding box center [825, 204] width 13 height 13
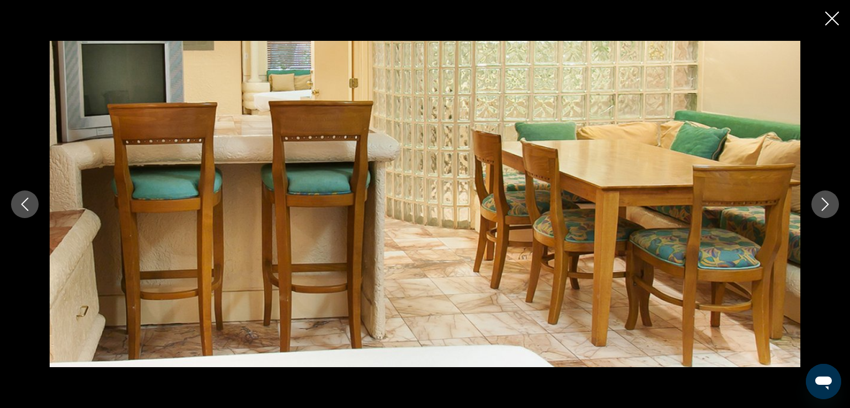
click at [822, 199] on icon "Next image" at bounding box center [825, 204] width 13 height 13
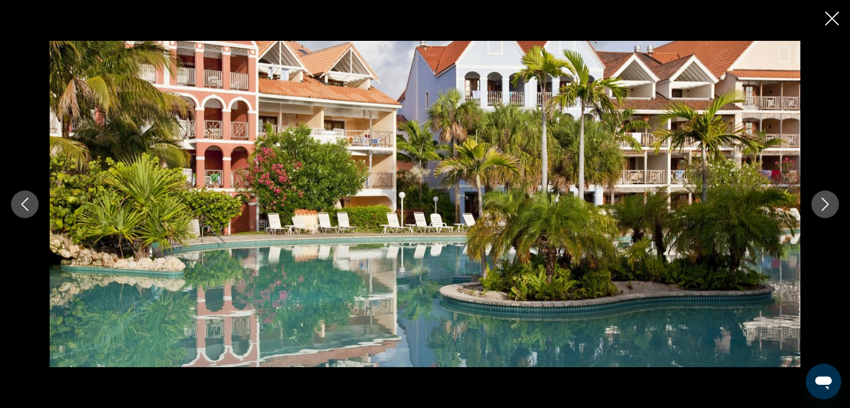
click at [822, 199] on icon "Next image" at bounding box center [825, 204] width 13 height 13
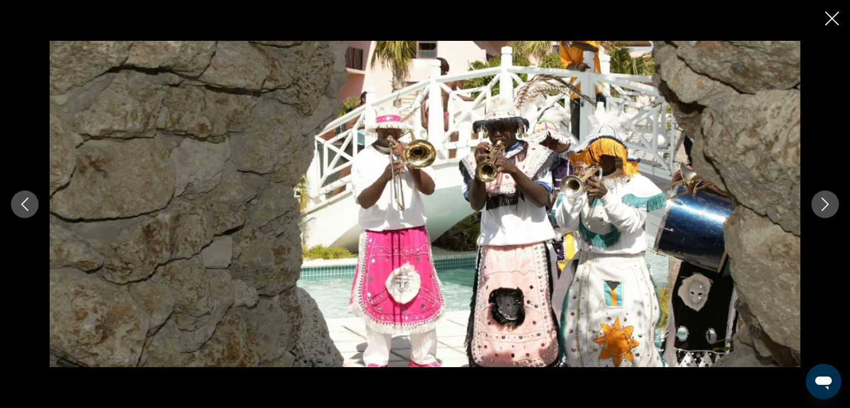
click at [822, 200] on icon "Next image" at bounding box center [825, 204] width 13 height 13
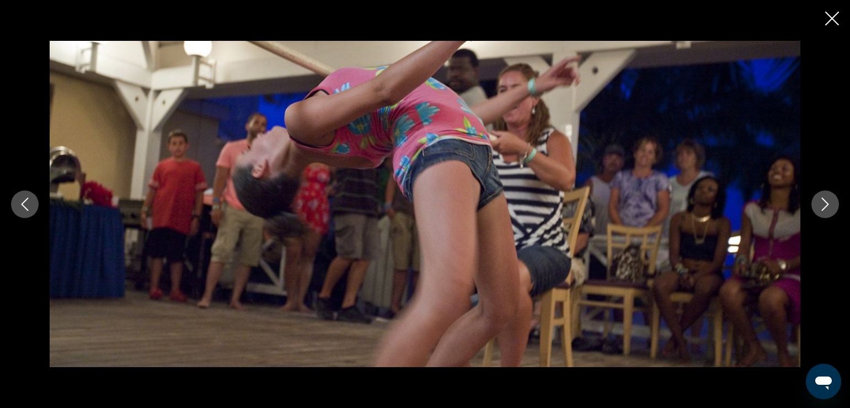
click at [822, 200] on icon "Next image" at bounding box center [825, 204] width 13 height 13
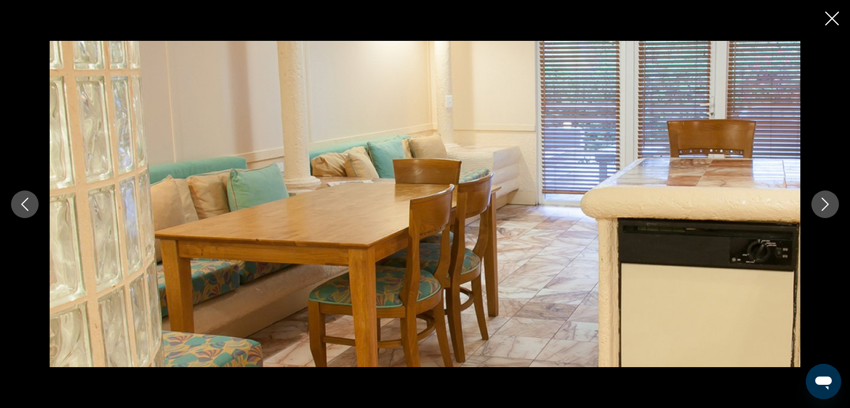
click at [822, 200] on icon "Next image" at bounding box center [825, 204] width 13 height 13
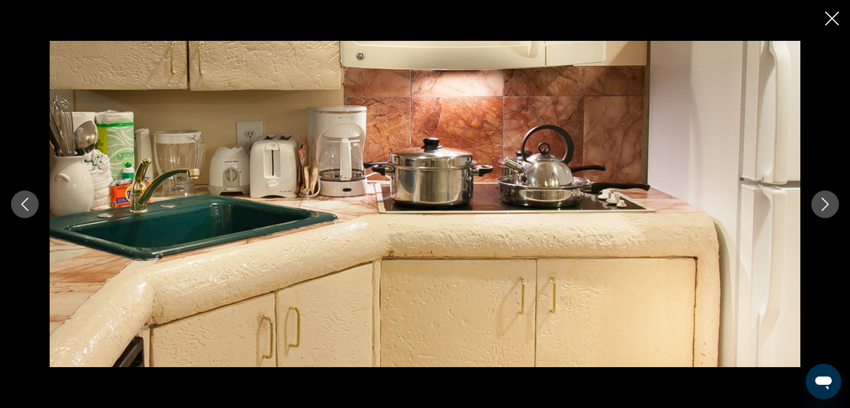
click at [822, 200] on icon "Next image" at bounding box center [825, 204] width 13 height 13
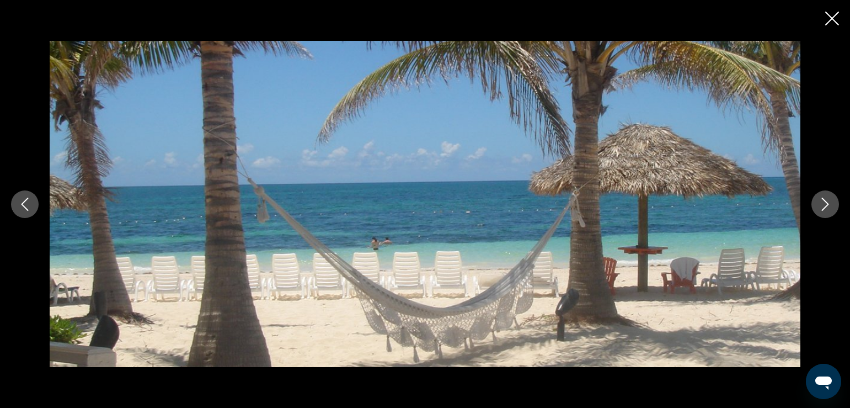
click at [822, 200] on icon "Next image" at bounding box center [825, 204] width 13 height 13
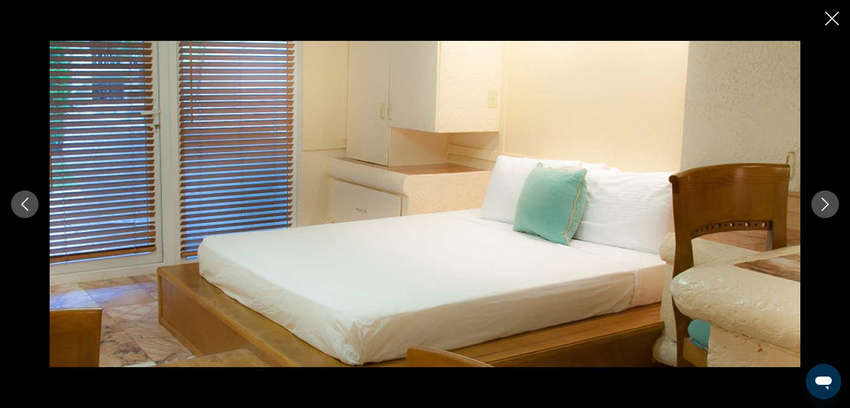
click at [822, 200] on icon "Next image" at bounding box center [825, 204] width 13 height 13
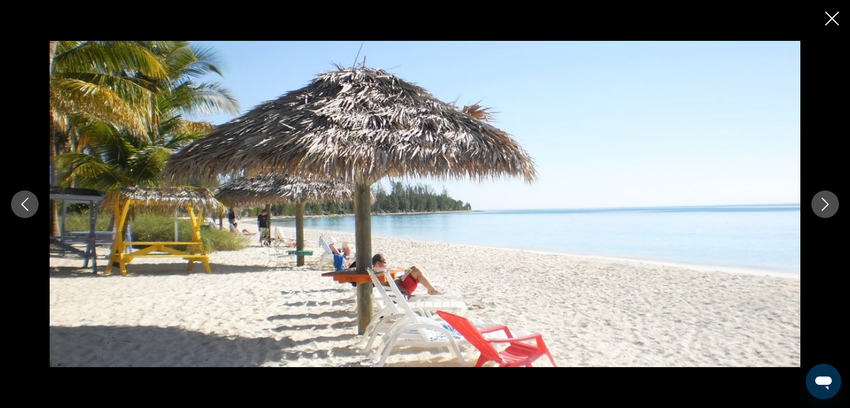
click at [822, 200] on icon "Next image" at bounding box center [825, 204] width 13 height 13
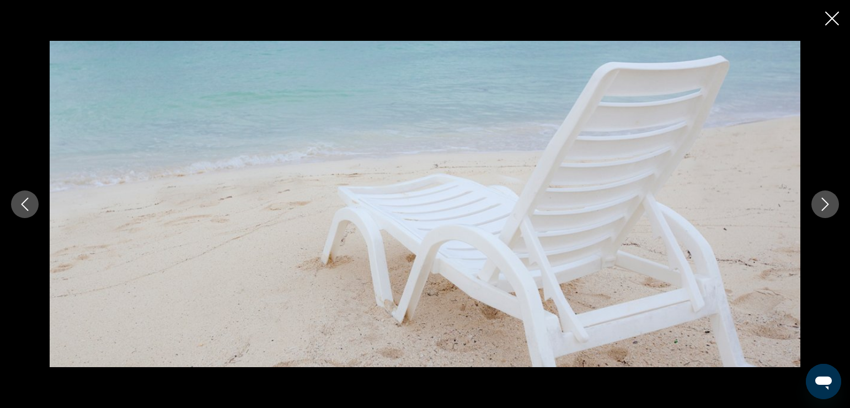
click at [822, 200] on icon "Next image" at bounding box center [825, 204] width 13 height 13
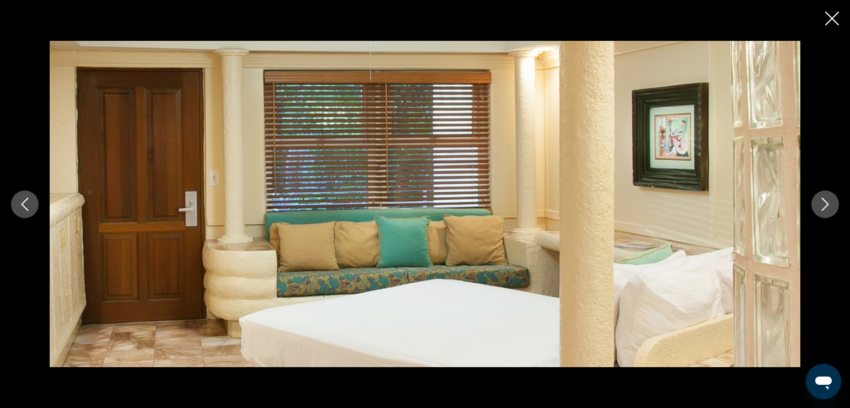
click at [822, 200] on icon "Next image" at bounding box center [825, 204] width 13 height 13
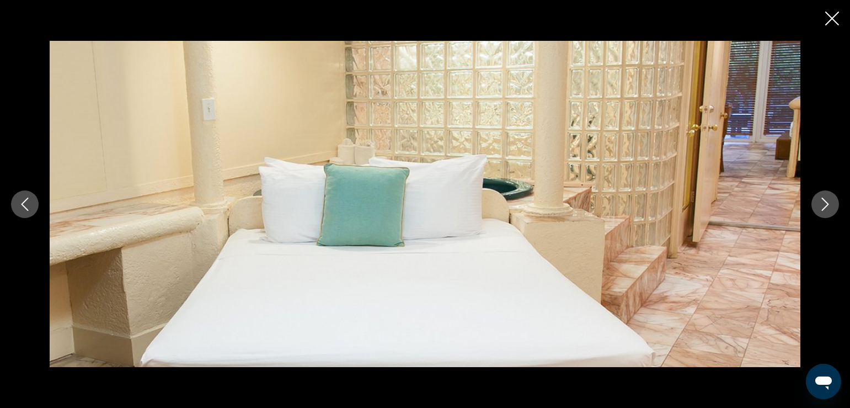
click at [822, 200] on icon "Next image" at bounding box center [825, 204] width 13 height 13
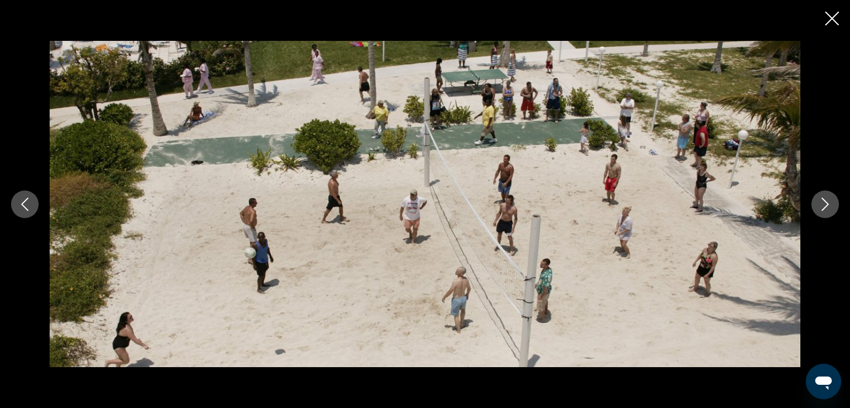
click at [822, 200] on icon "Next image" at bounding box center [825, 204] width 13 height 13
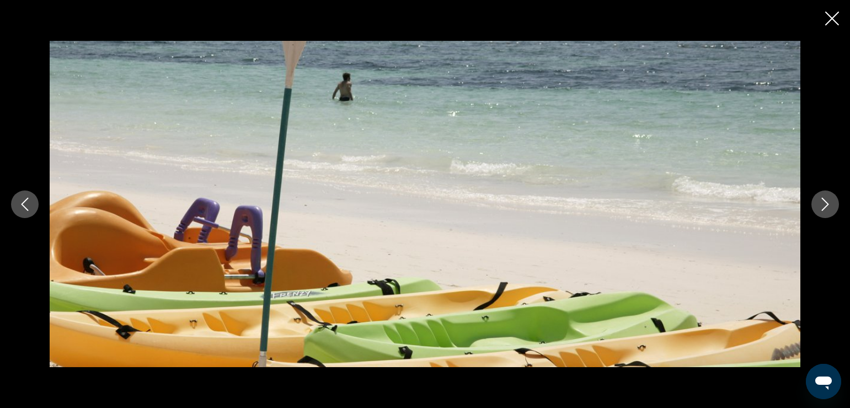
click at [822, 200] on icon "Next image" at bounding box center [825, 204] width 13 height 13
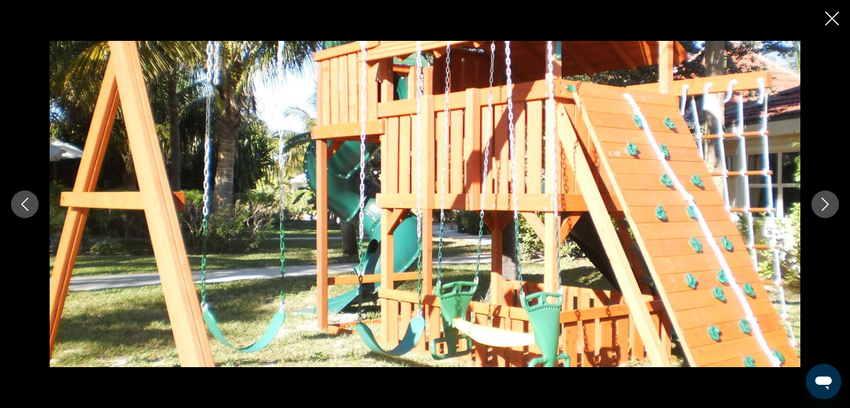
click at [822, 200] on icon "Next image" at bounding box center [825, 204] width 13 height 13
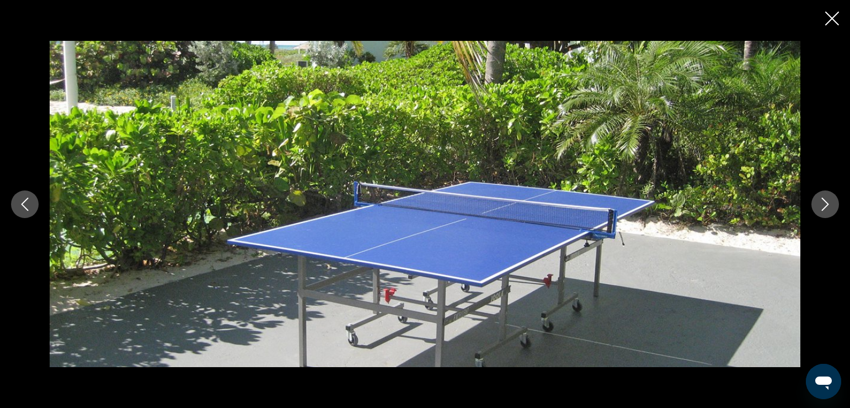
click at [822, 201] on icon "Next image" at bounding box center [825, 204] width 13 height 13
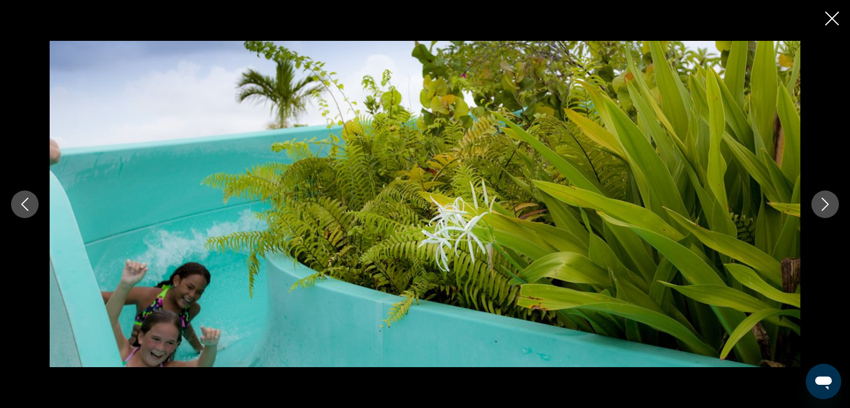
click at [824, 204] on icon "Next image" at bounding box center [825, 204] width 13 height 13
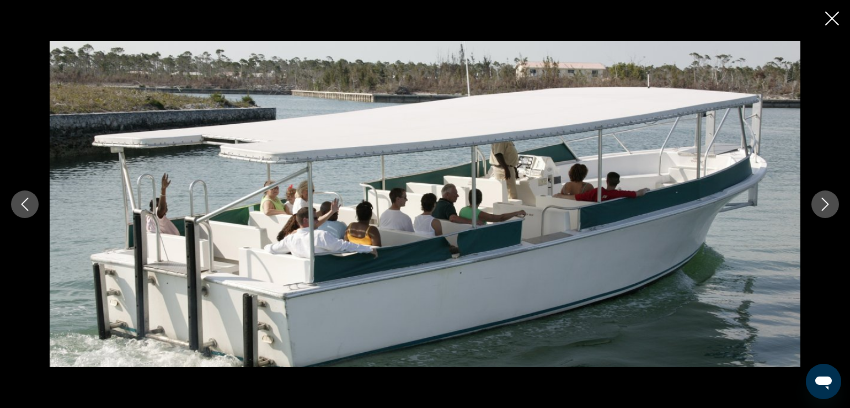
click at [824, 204] on icon "Next image" at bounding box center [825, 204] width 13 height 13
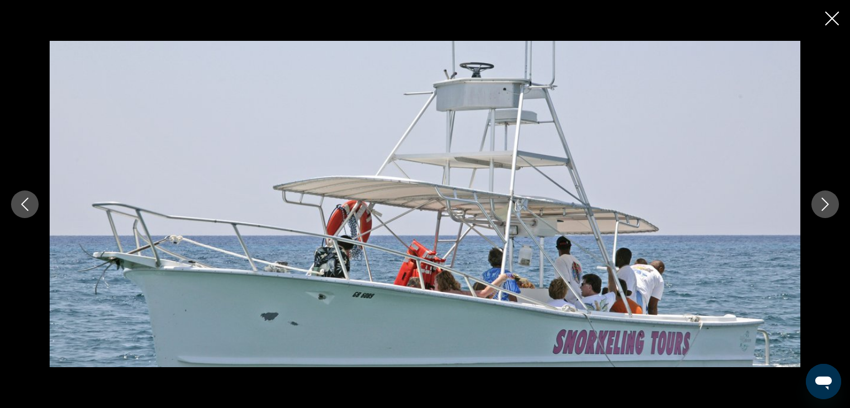
click at [824, 204] on icon "Next image" at bounding box center [825, 204] width 13 height 13
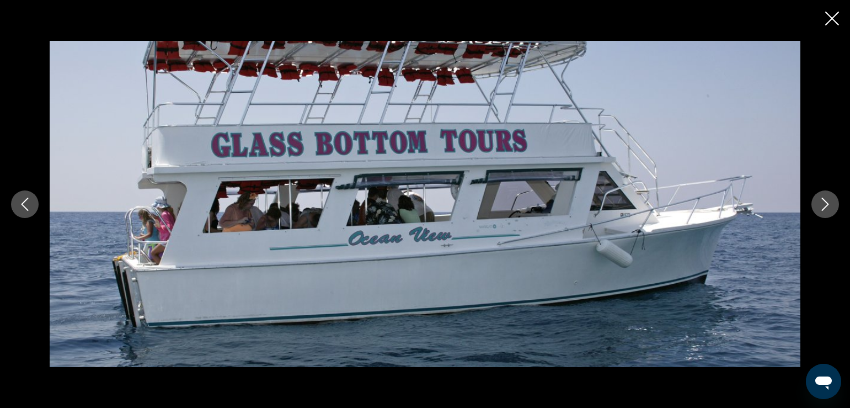
click at [824, 204] on icon "Next image" at bounding box center [825, 204] width 13 height 13
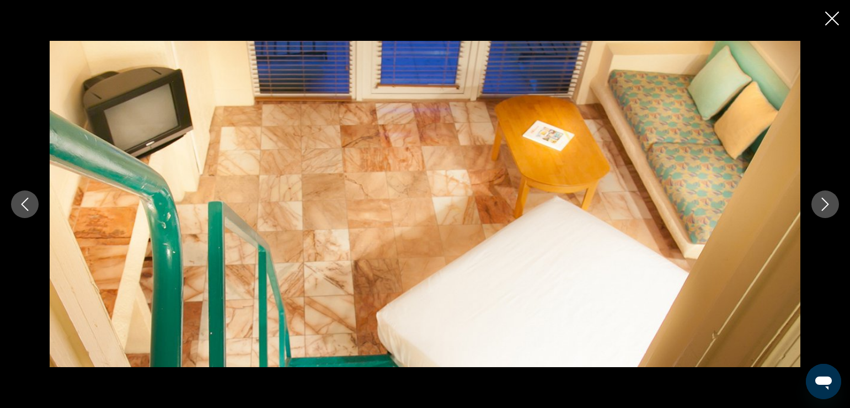
click at [824, 204] on icon "Next image" at bounding box center [825, 204] width 13 height 13
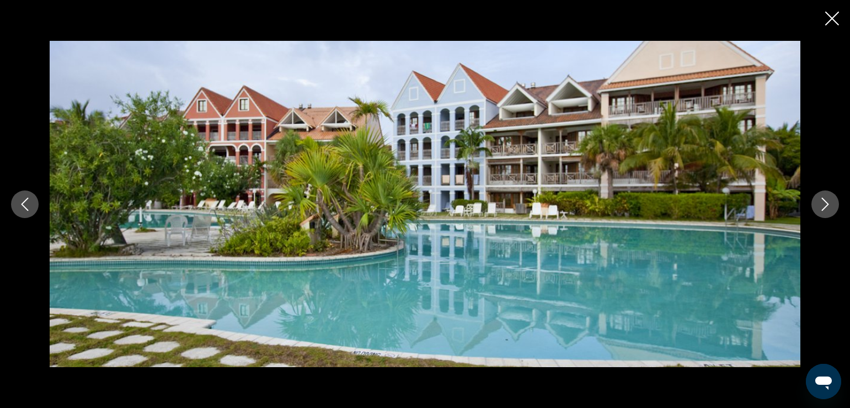
click at [835, 18] on icon "Close slideshow" at bounding box center [832, 19] width 14 height 14
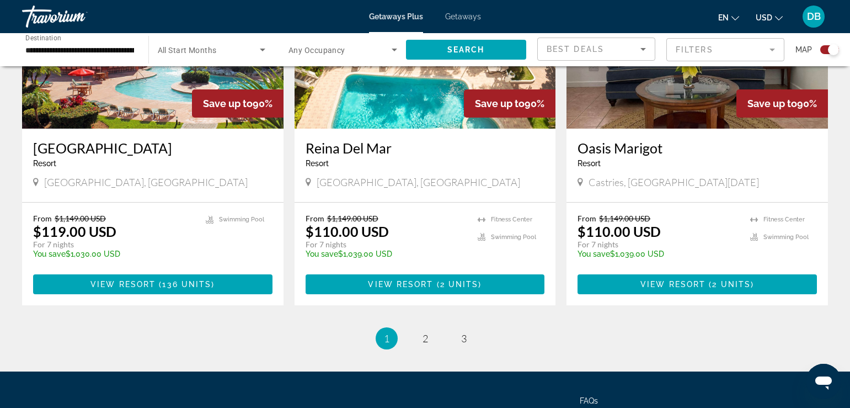
scroll to position [1664, 0]
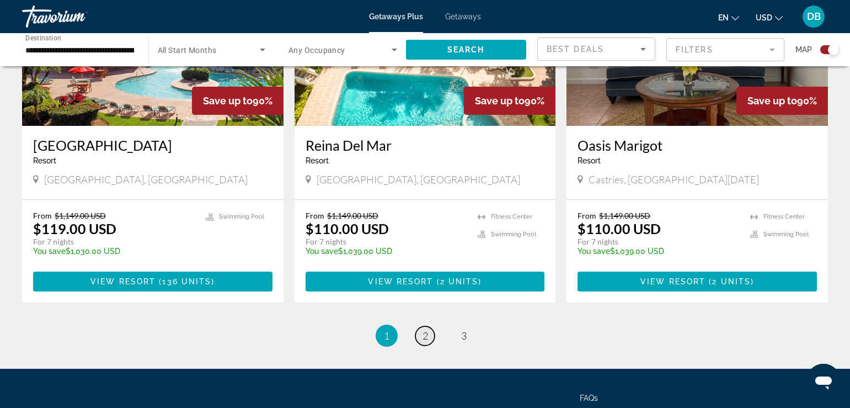
click at [423, 329] on span "2" at bounding box center [426, 335] width 6 height 12
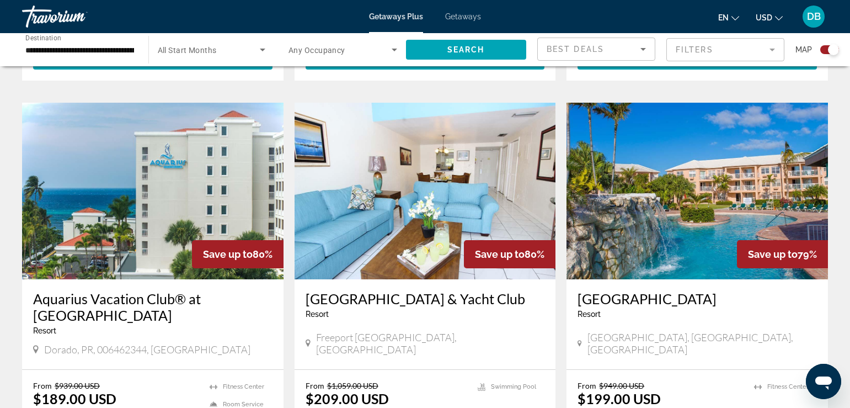
scroll to position [1214, 0]
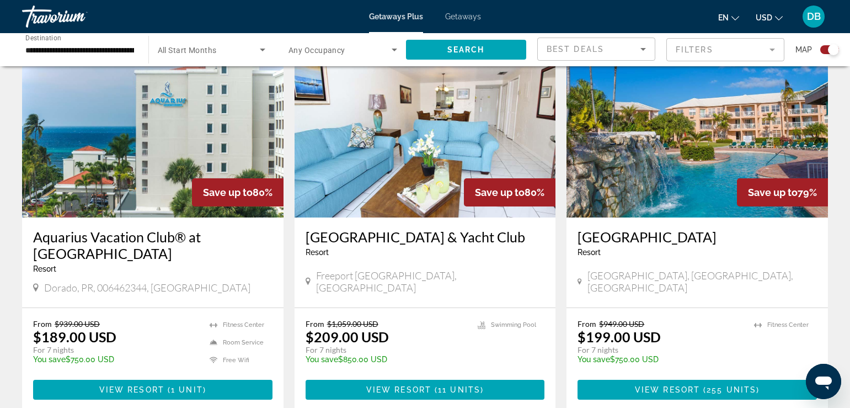
click at [702, 139] on img "Main content" at bounding box center [698, 129] width 262 height 177
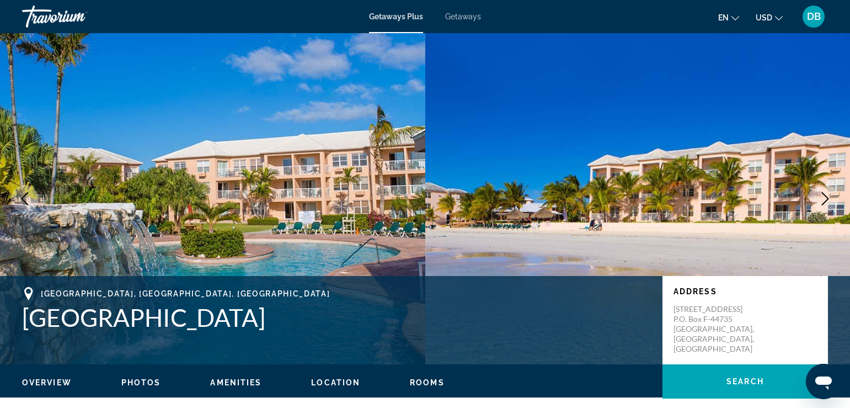
click at [136, 383] on span "Photos" at bounding box center [141, 382] width 40 height 9
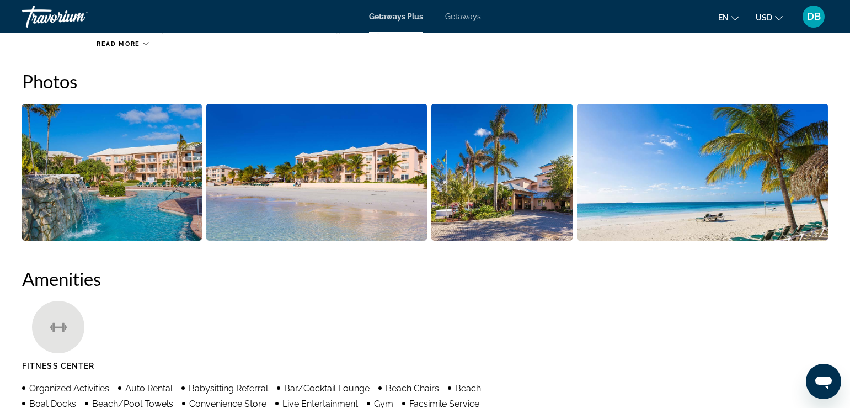
scroll to position [492, 0]
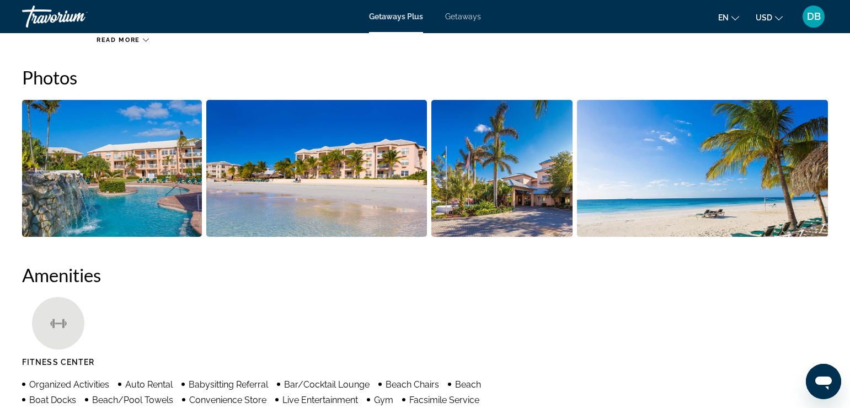
click at [112, 198] on img "Open full-screen image slider" at bounding box center [112, 168] width 180 height 137
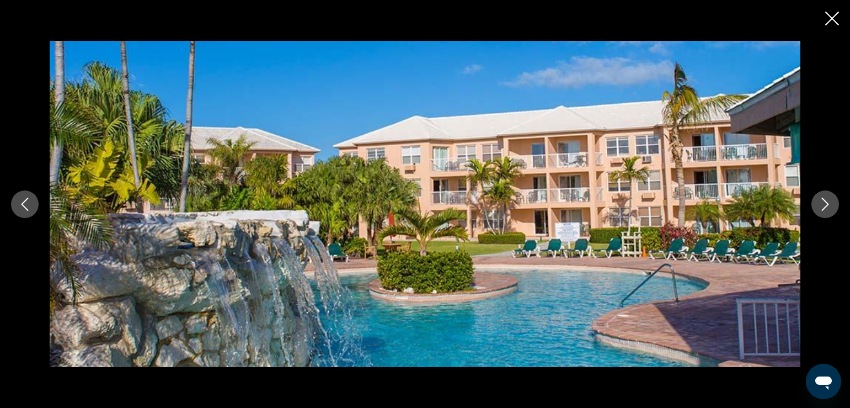
click at [823, 205] on icon "Next image" at bounding box center [825, 204] width 13 height 13
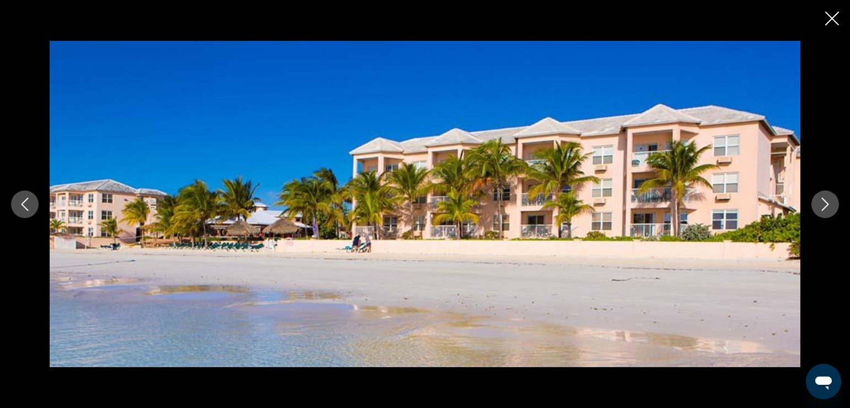
click at [828, 203] on icon "Next image" at bounding box center [825, 204] width 7 height 13
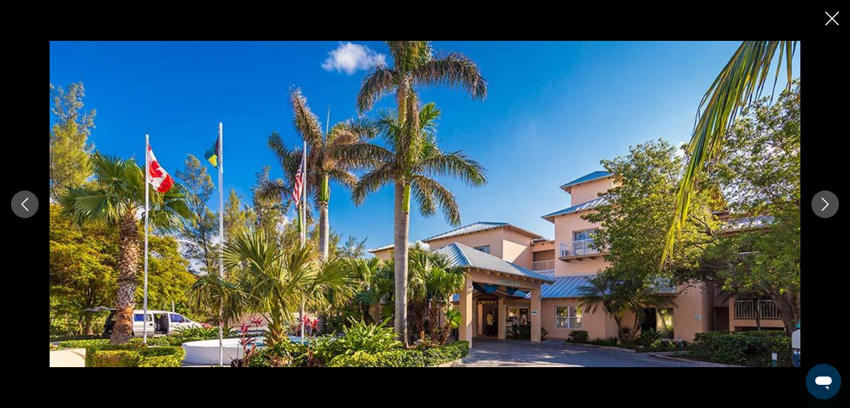
click at [828, 203] on icon "Next image" at bounding box center [825, 204] width 7 height 13
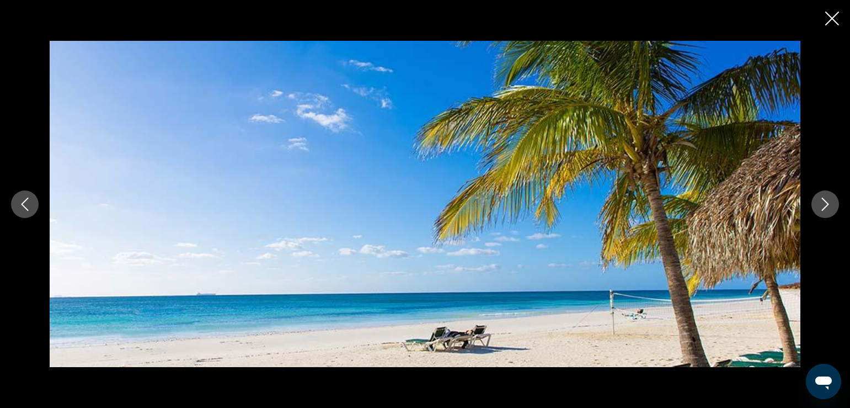
click at [828, 203] on icon "Next image" at bounding box center [825, 204] width 7 height 13
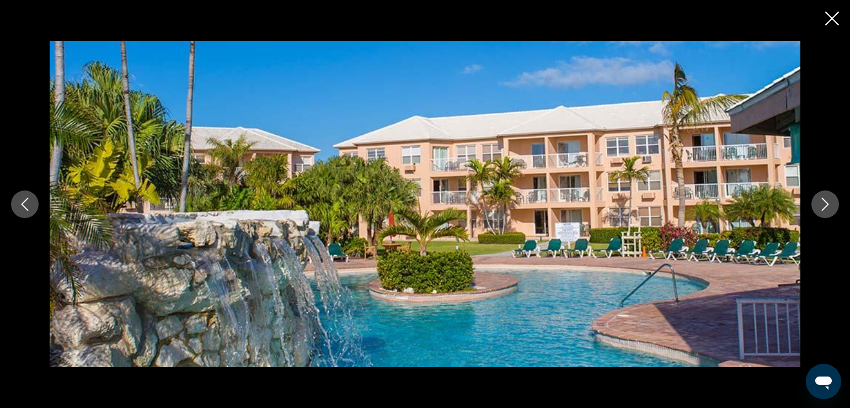
click at [828, 203] on icon "Next image" at bounding box center [825, 204] width 7 height 13
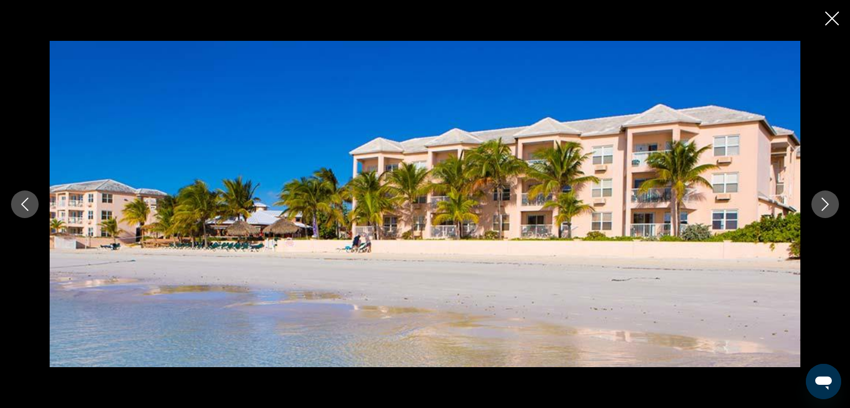
click at [828, 203] on icon "Next image" at bounding box center [825, 204] width 7 height 13
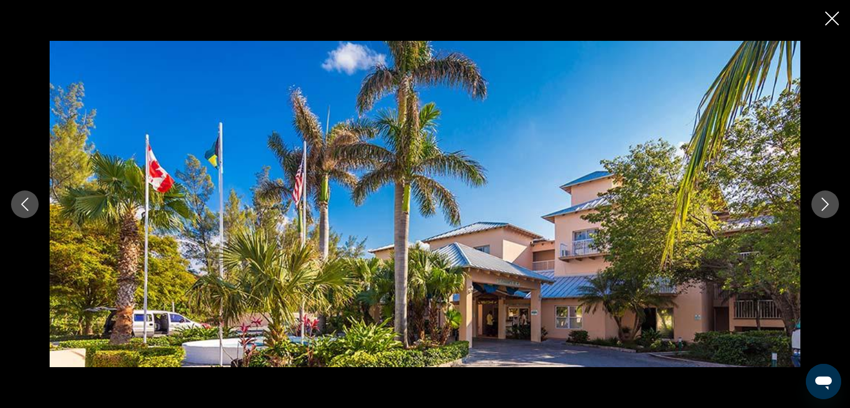
click at [831, 20] on icon "Close slideshow" at bounding box center [832, 19] width 14 height 14
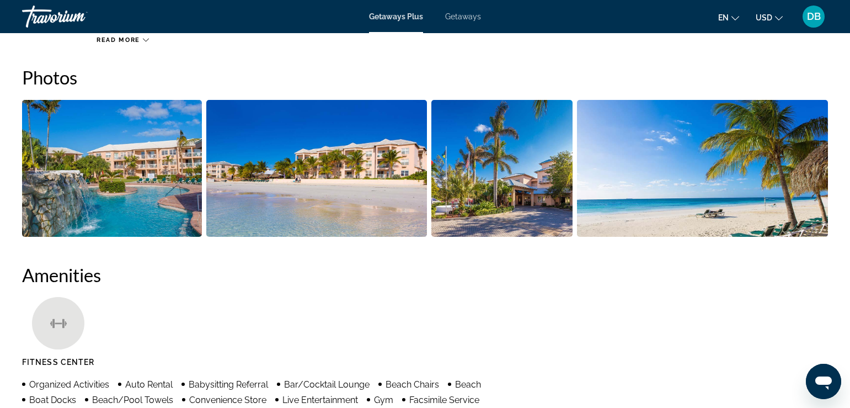
scroll to position [381, 0]
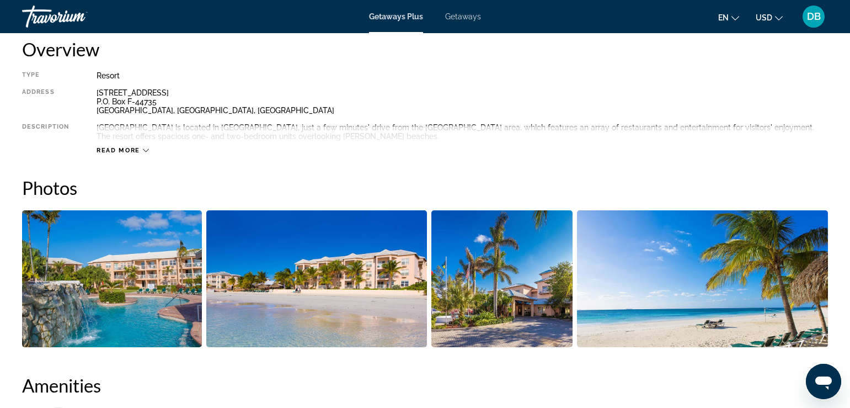
click at [142, 264] on img "Open full-screen image slider" at bounding box center [112, 278] width 180 height 137
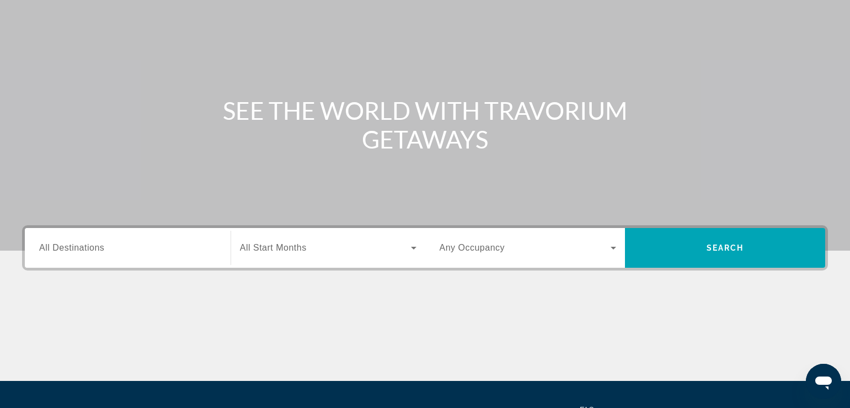
scroll to position [23, 0]
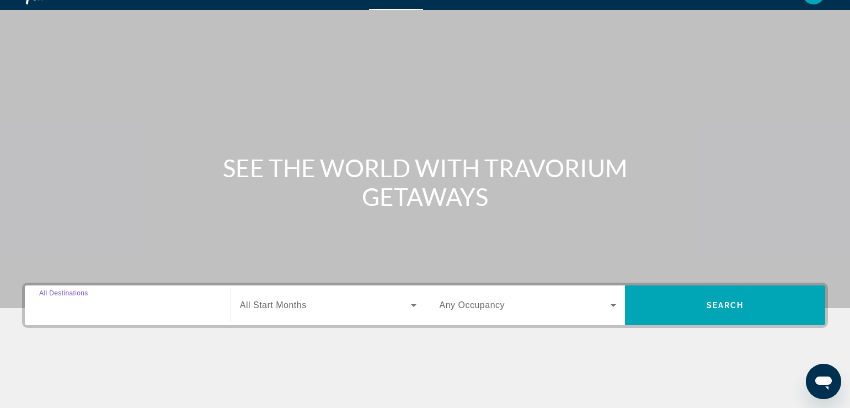
click at [136, 306] on input "Destination All Destinations" at bounding box center [127, 305] width 177 height 13
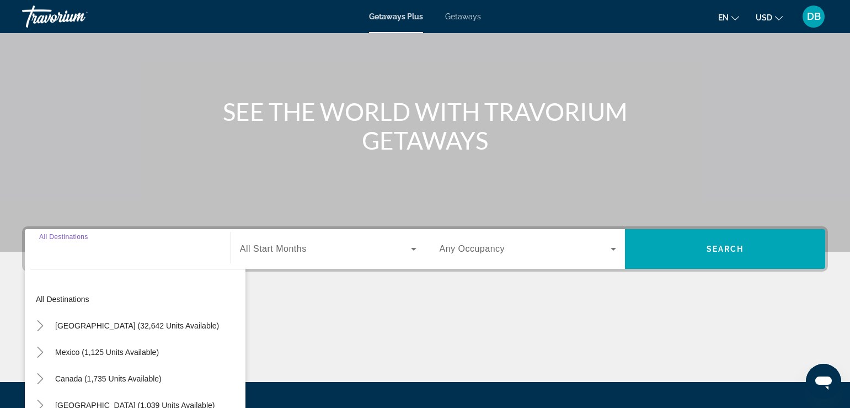
scroll to position [189, 0]
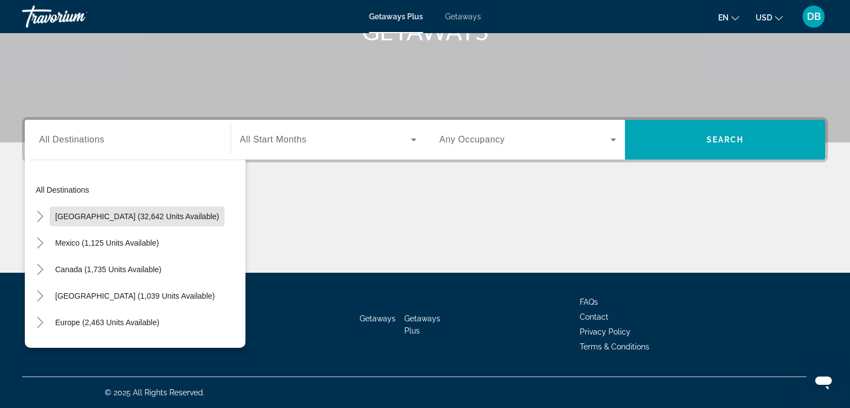
click at [144, 211] on button "[GEOGRAPHIC_DATA] (32,642 units available)" at bounding box center [137, 216] width 175 height 20
type input "**********"
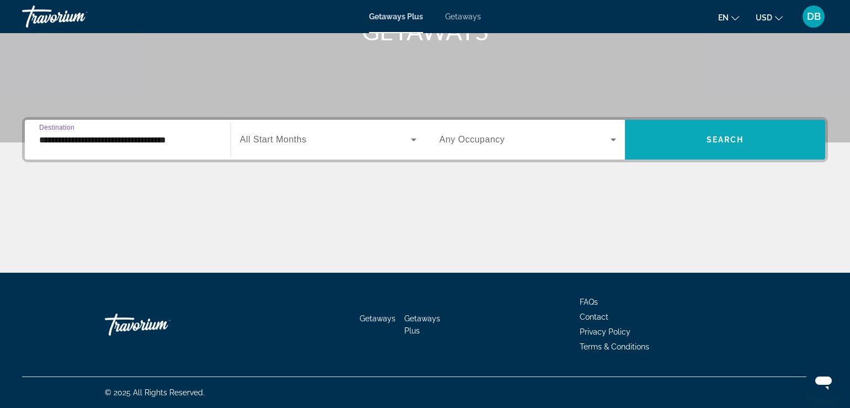
click at [734, 137] on span "Search" at bounding box center [726, 139] width 38 height 9
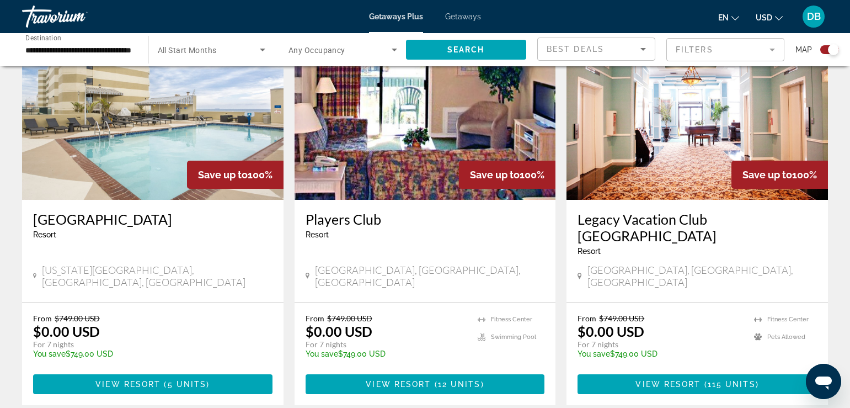
scroll to position [772, 0]
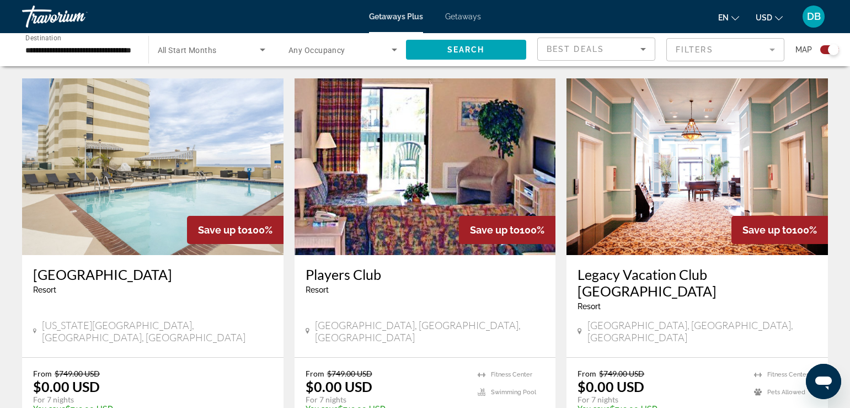
click at [151, 170] on img "Main content" at bounding box center [153, 166] width 262 height 177
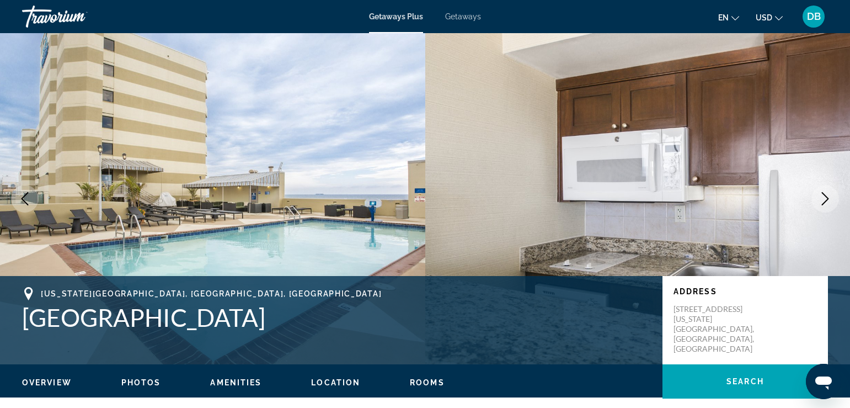
click at [147, 379] on span "Photos" at bounding box center [141, 382] width 40 height 9
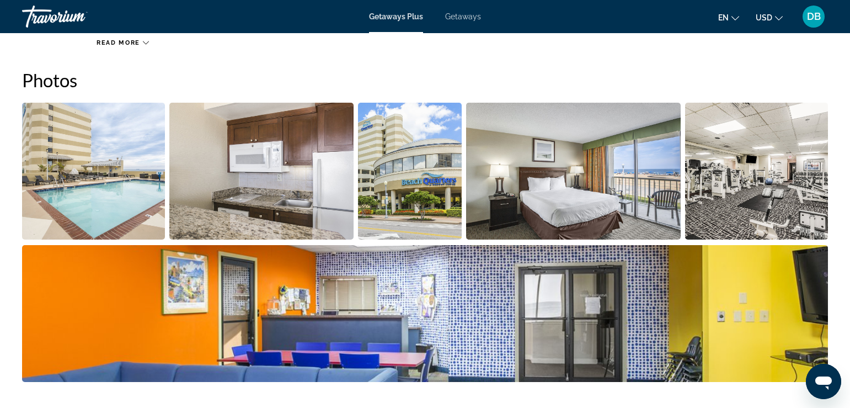
scroll to position [483, 0]
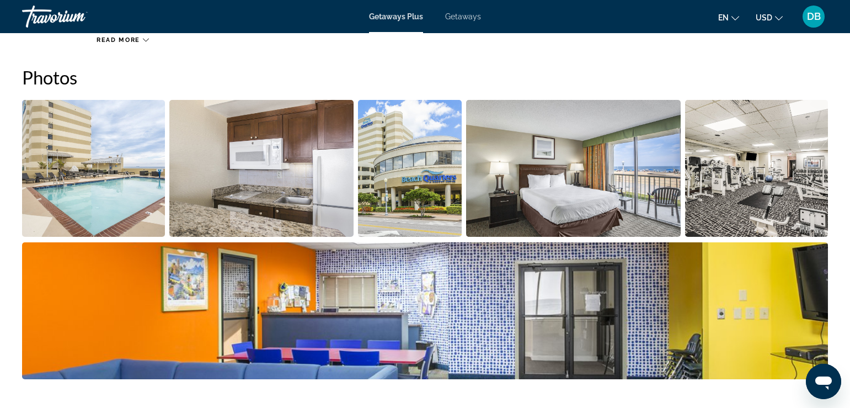
click at [83, 173] on img "Open full-screen image slider" at bounding box center [93, 168] width 143 height 137
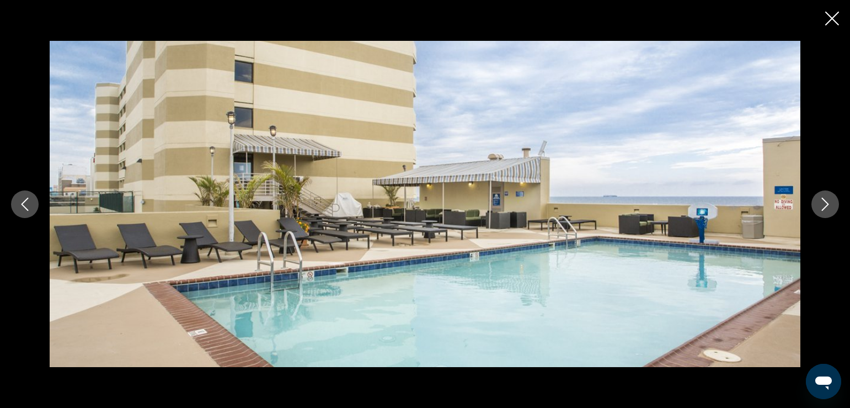
click at [821, 209] on icon "Next image" at bounding box center [825, 204] width 13 height 13
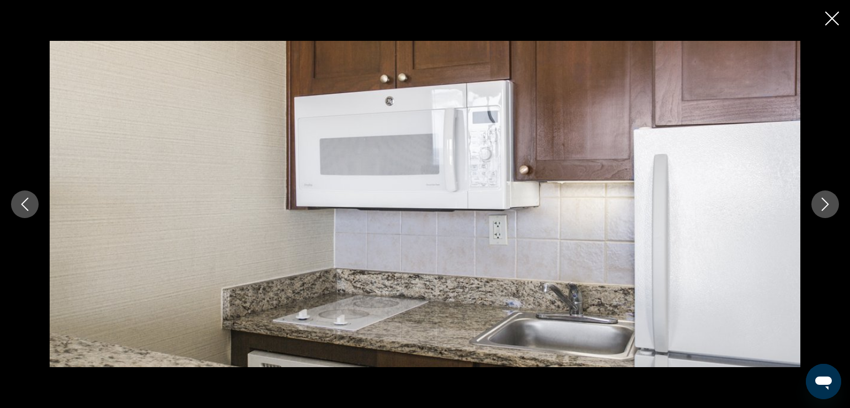
click at [821, 209] on icon "Next image" at bounding box center [825, 204] width 13 height 13
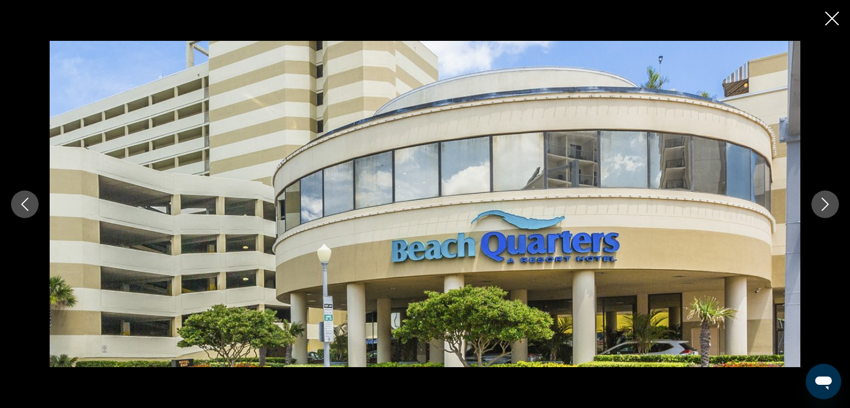
click at [821, 209] on icon "Next image" at bounding box center [825, 204] width 13 height 13
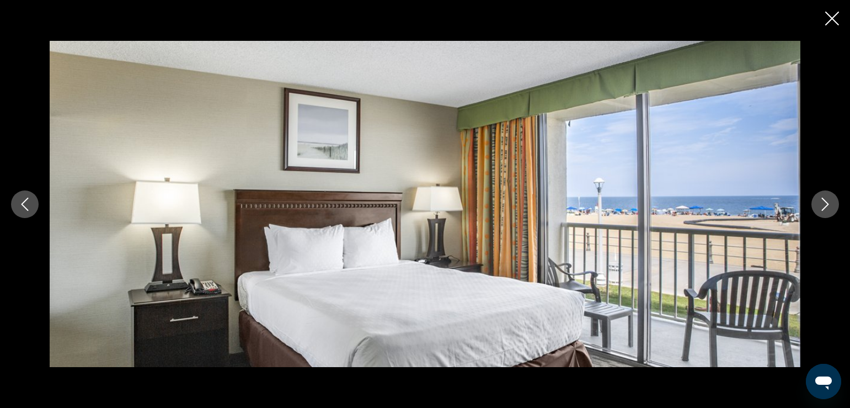
click at [821, 209] on icon "Next image" at bounding box center [825, 204] width 13 height 13
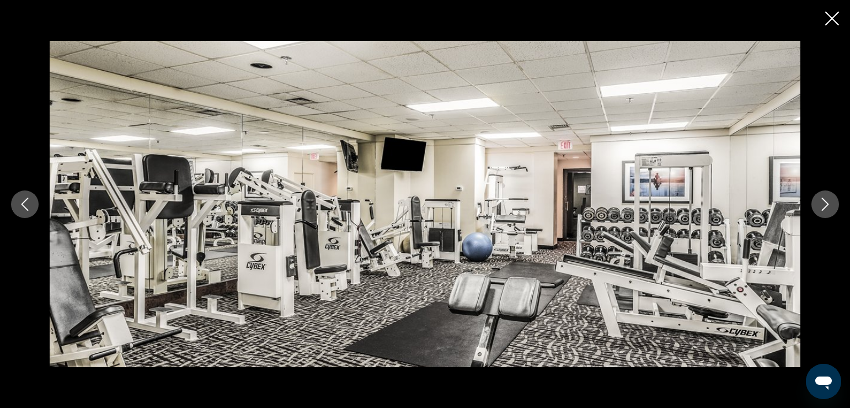
click at [821, 209] on icon "Next image" at bounding box center [825, 204] width 13 height 13
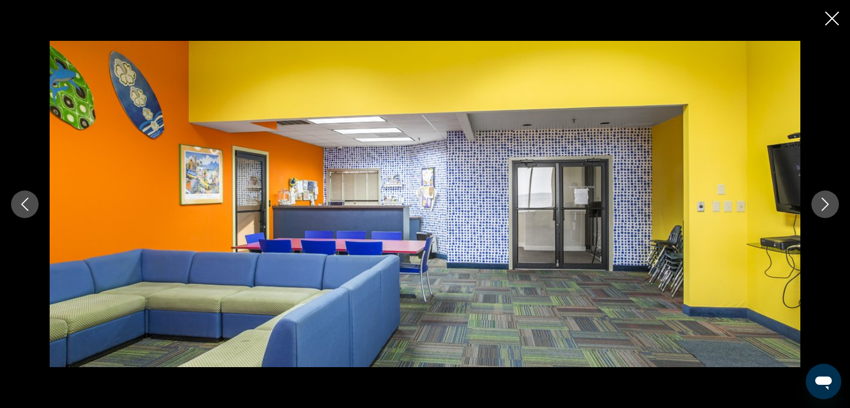
click at [821, 209] on icon "Next image" at bounding box center [825, 204] width 13 height 13
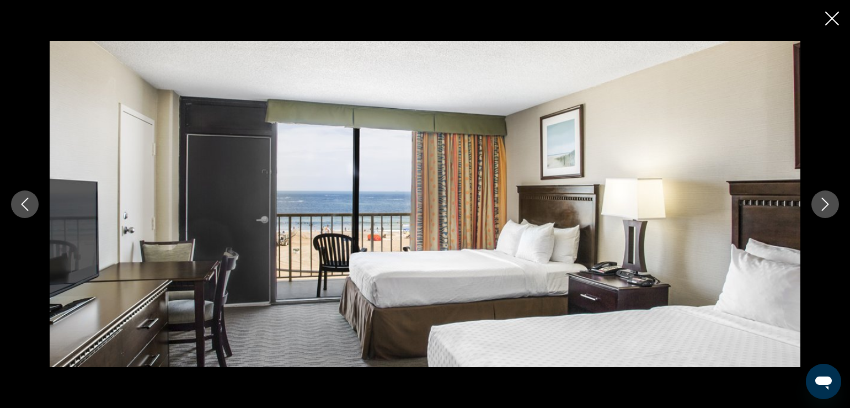
click at [821, 206] on icon "Next image" at bounding box center [825, 204] width 13 height 13
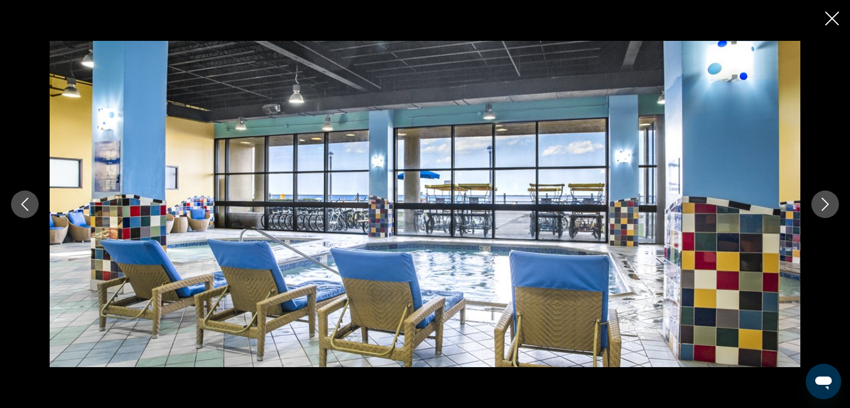
click at [821, 206] on icon "Next image" at bounding box center [825, 204] width 13 height 13
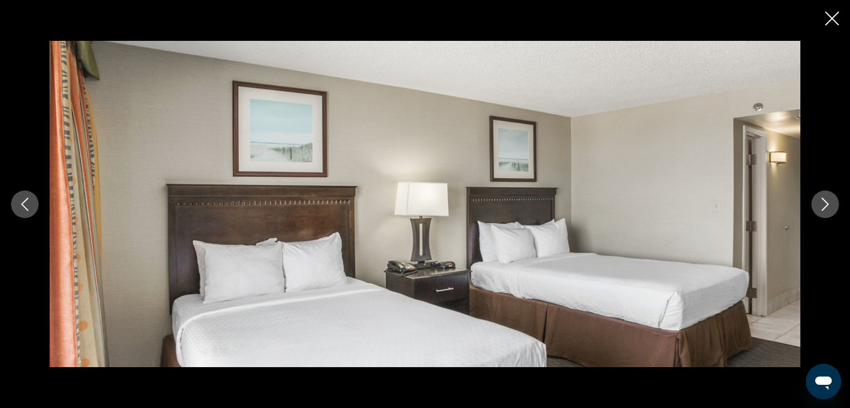
click at [821, 206] on icon "Next image" at bounding box center [825, 204] width 13 height 13
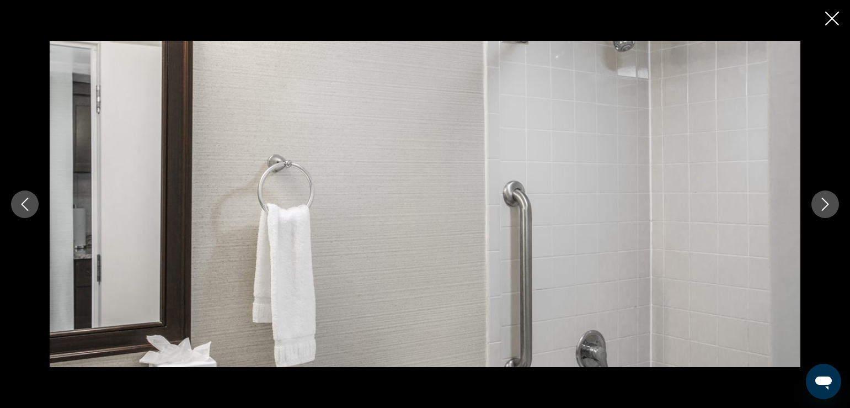
click at [821, 206] on icon "Next image" at bounding box center [825, 204] width 13 height 13
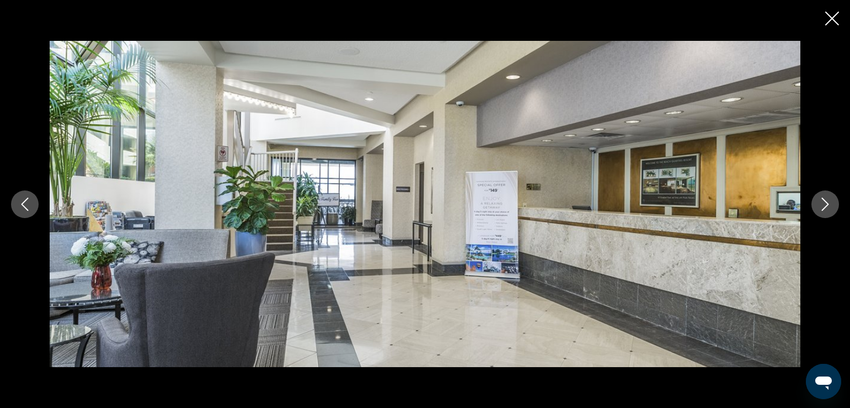
click at [821, 204] on icon "Next image" at bounding box center [825, 204] width 13 height 13
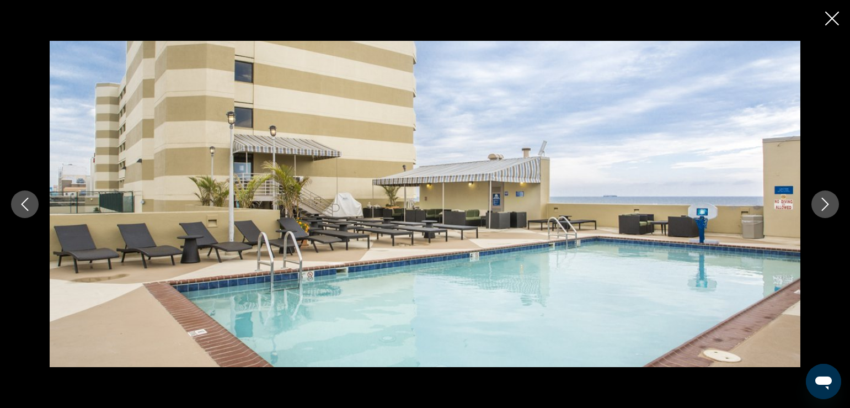
click at [825, 204] on icon "Next image" at bounding box center [825, 204] width 13 height 13
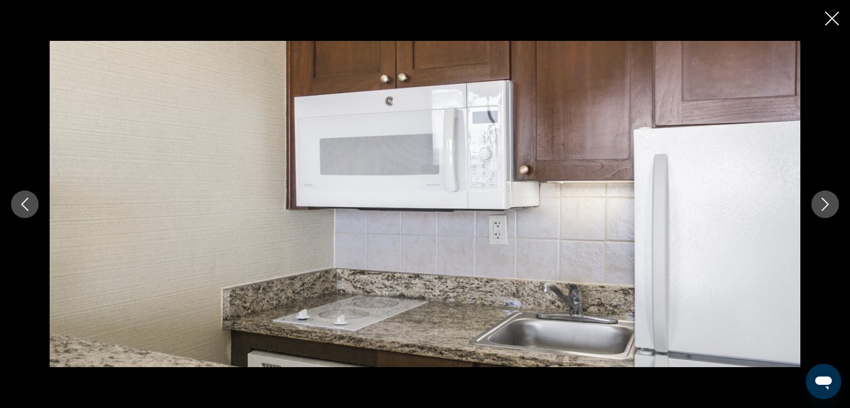
click at [824, 205] on icon "Next image" at bounding box center [825, 204] width 13 height 13
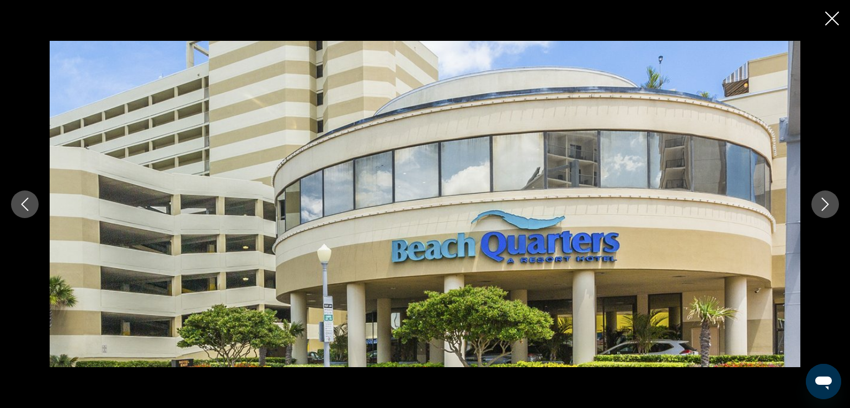
click at [824, 205] on icon "Next image" at bounding box center [825, 204] width 13 height 13
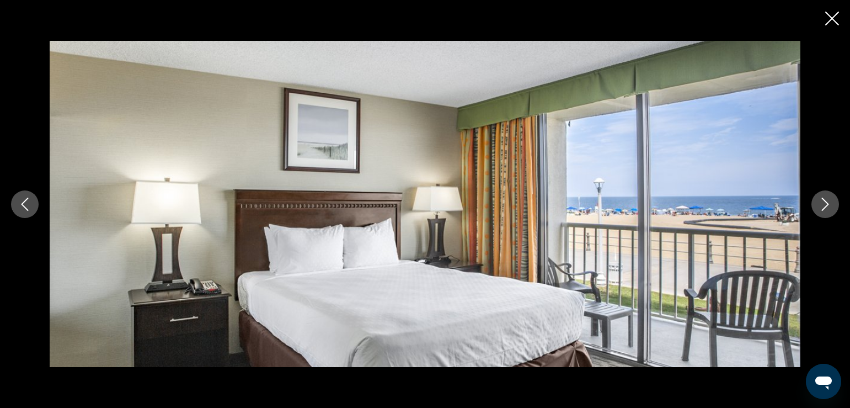
scroll to position [593, 0]
click at [824, 198] on icon "Next image" at bounding box center [825, 204] width 13 height 13
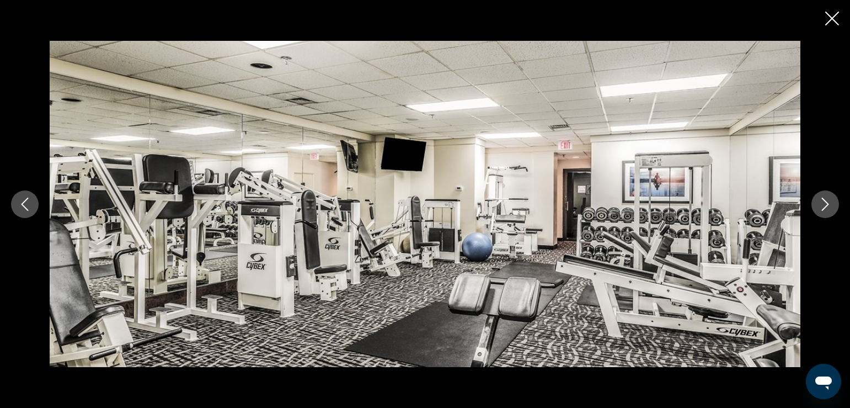
drag, startPoint x: 835, startPoint y: 18, endPoint x: 834, endPoint y: 12, distance: 6.1
click at [834, 16] on icon "Close slideshow" at bounding box center [832, 19] width 14 height 14
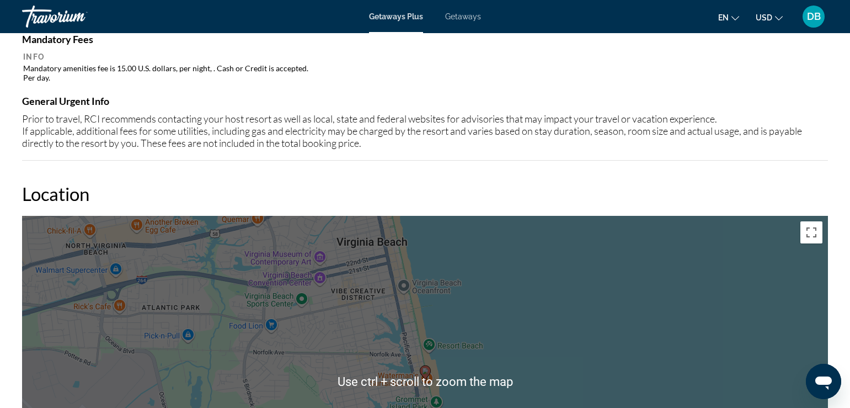
scroll to position [869, 0]
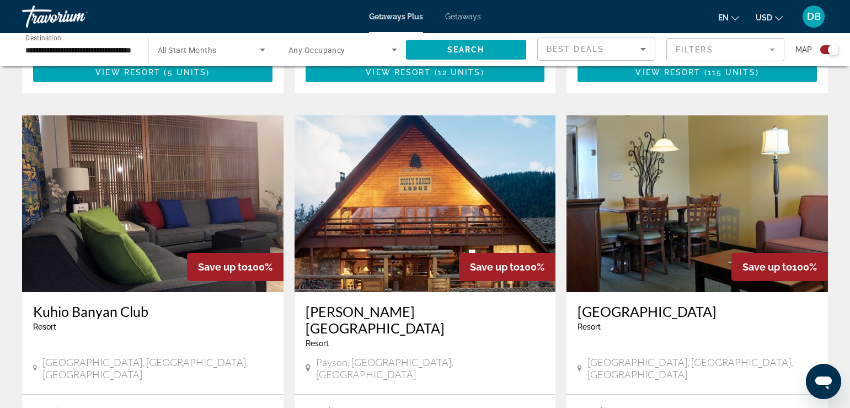
scroll to position [1159, 0]
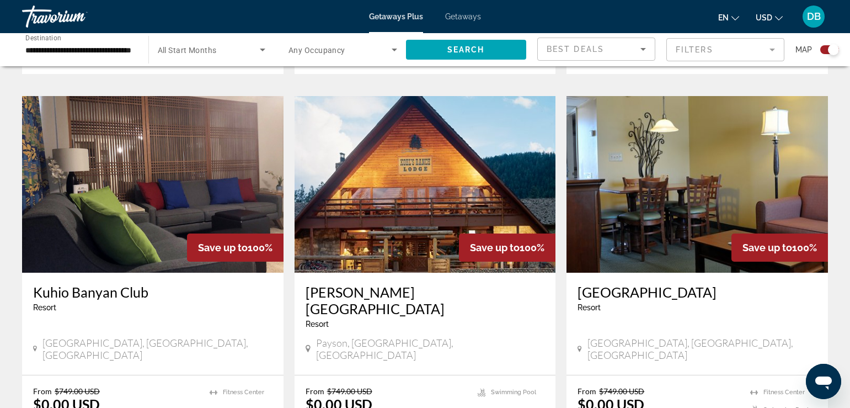
click at [174, 161] on img "Main content" at bounding box center [153, 184] width 262 height 177
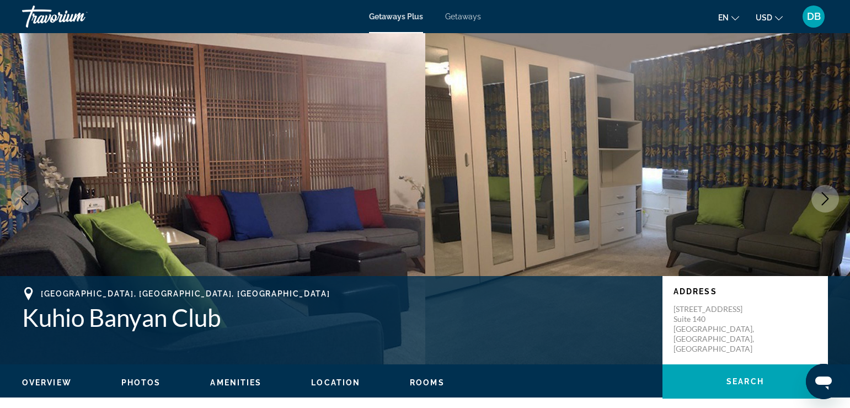
drag, startPoint x: 828, startPoint y: 196, endPoint x: 825, endPoint y: 190, distance: 6.5
click at [825, 190] on button "Next image" at bounding box center [826, 199] width 28 height 28
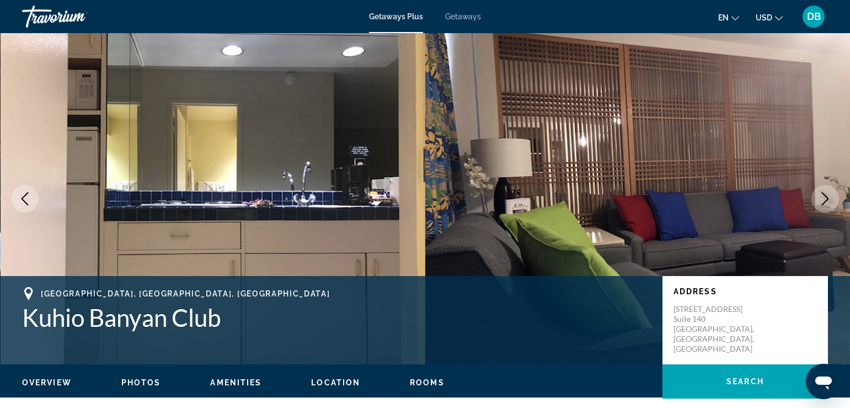
click at [825, 193] on icon "Next image" at bounding box center [825, 198] width 13 height 13
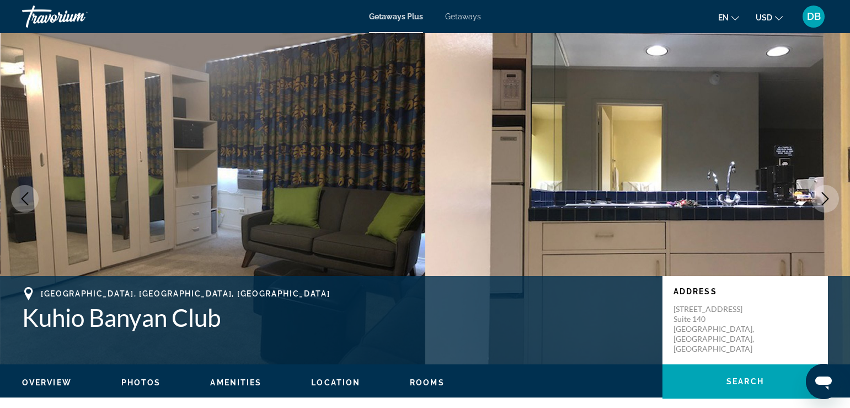
click at [134, 382] on span "Photos" at bounding box center [141, 382] width 40 height 9
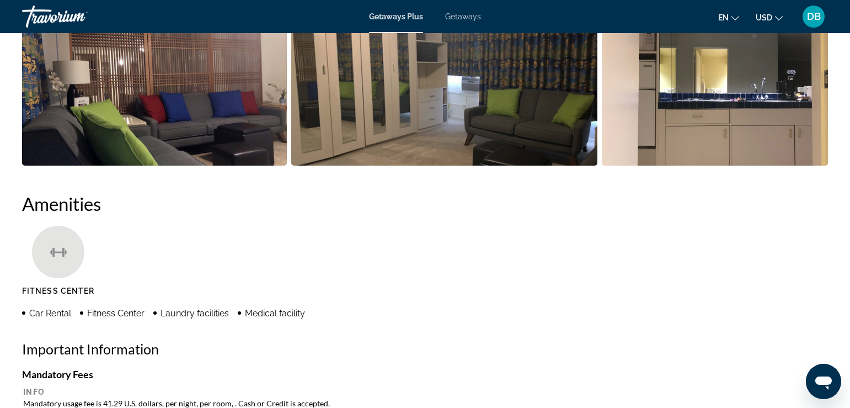
scroll to position [556, 0]
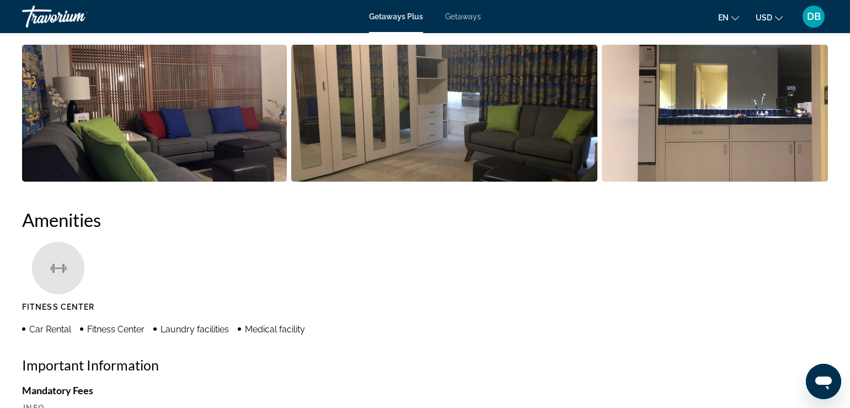
click at [123, 103] on img "Open full-screen image slider" at bounding box center [154, 113] width 265 height 137
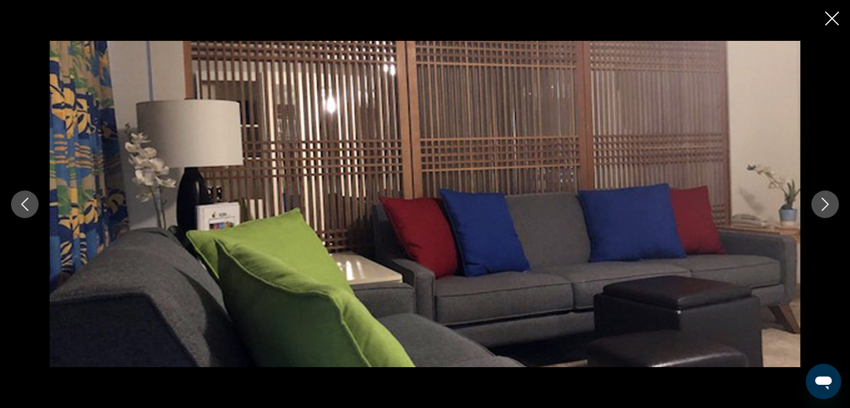
click at [818, 207] on button "Next image" at bounding box center [826, 204] width 28 height 28
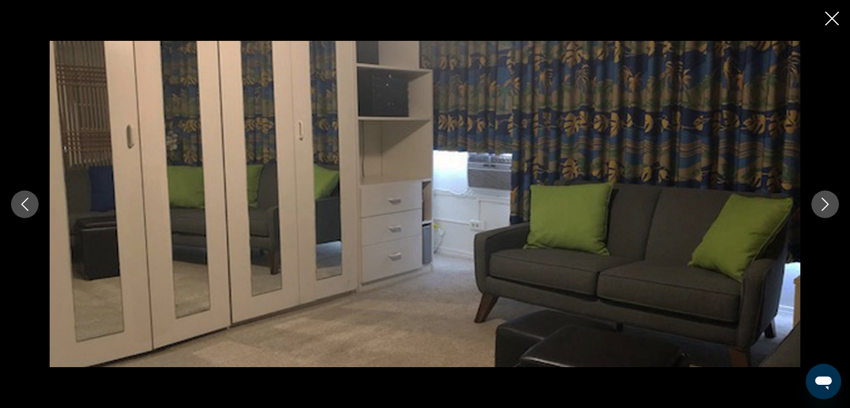
click at [818, 207] on button "Next image" at bounding box center [826, 204] width 28 height 28
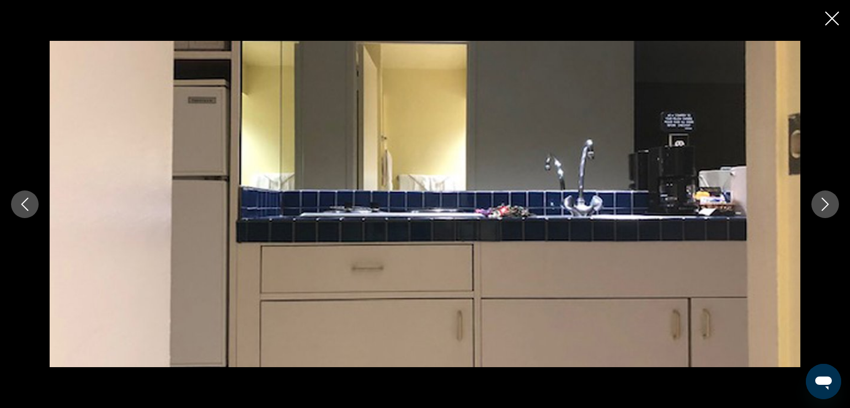
click at [818, 207] on button "Next image" at bounding box center [826, 204] width 28 height 28
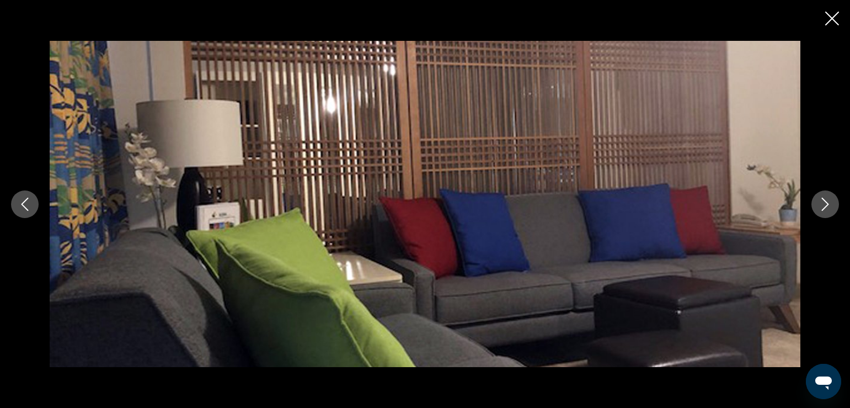
click at [837, 17] on icon "Close slideshow" at bounding box center [832, 19] width 14 height 14
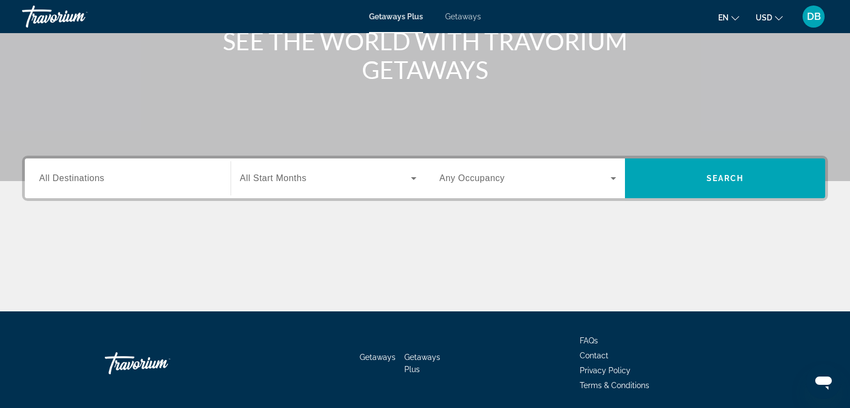
scroll to position [134, 0]
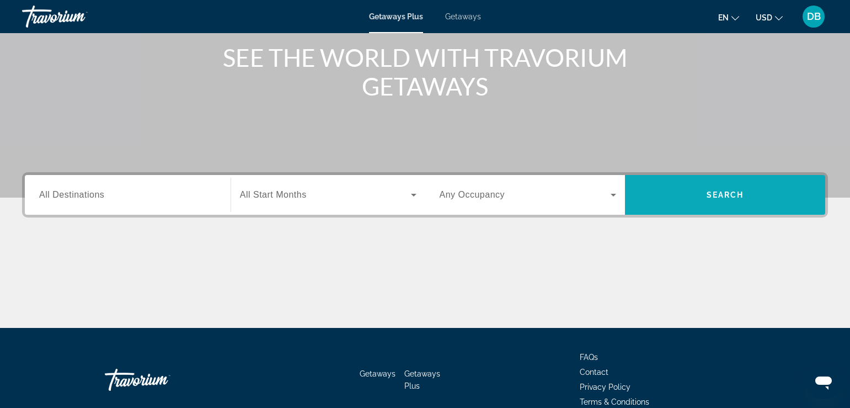
click at [668, 195] on span "Search widget" at bounding box center [725, 195] width 200 height 26
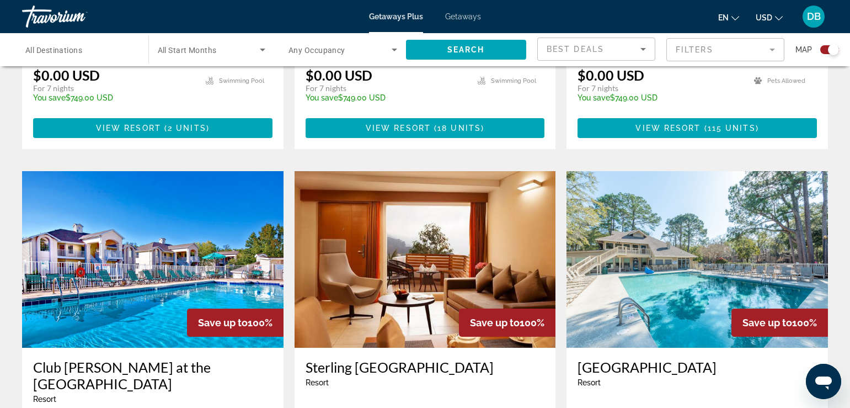
scroll to position [1104, 0]
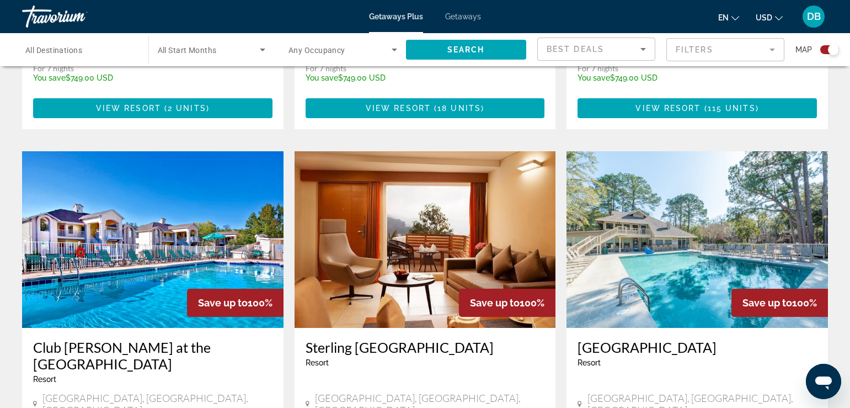
click at [678, 195] on img "Main content" at bounding box center [698, 239] width 262 height 177
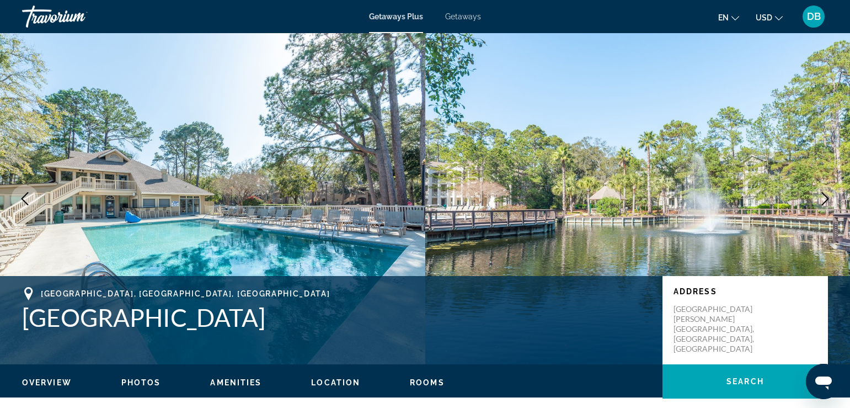
click at [143, 379] on span "Photos" at bounding box center [141, 382] width 40 height 9
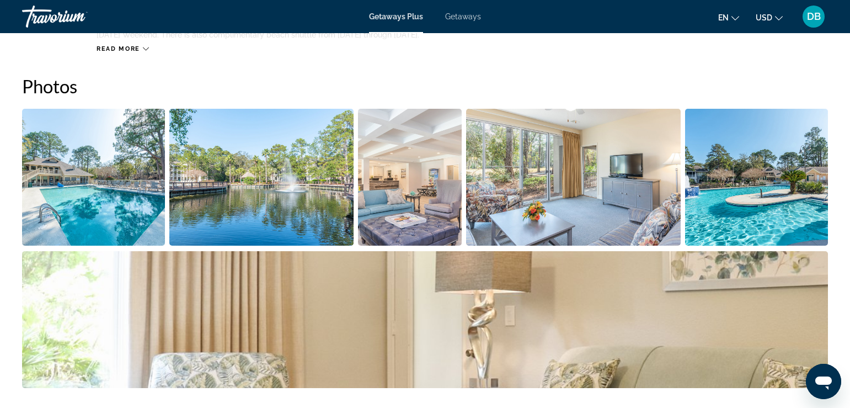
scroll to position [492, 0]
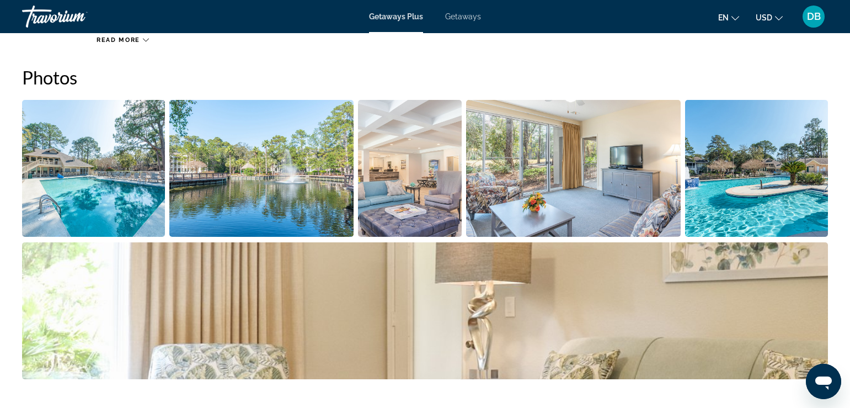
click at [101, 182] on img "Open full-screen image slider" at bounding box center [93, 168] width 143 height 137
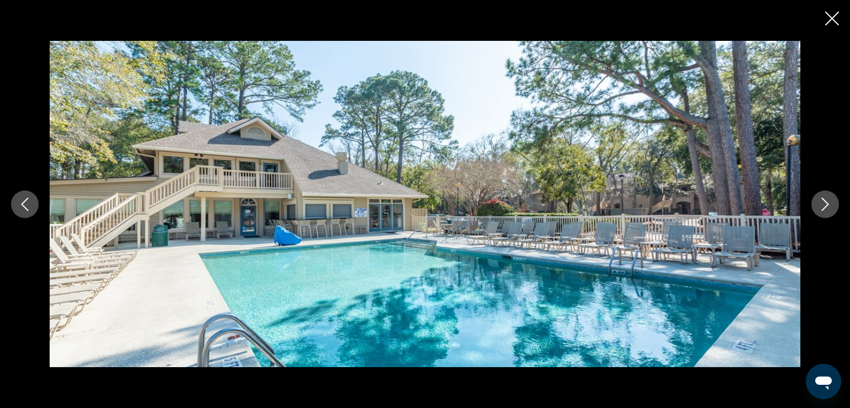
click at [829, 208] on icon "Next image" at bounding box center [825, 204] width 13 height 13
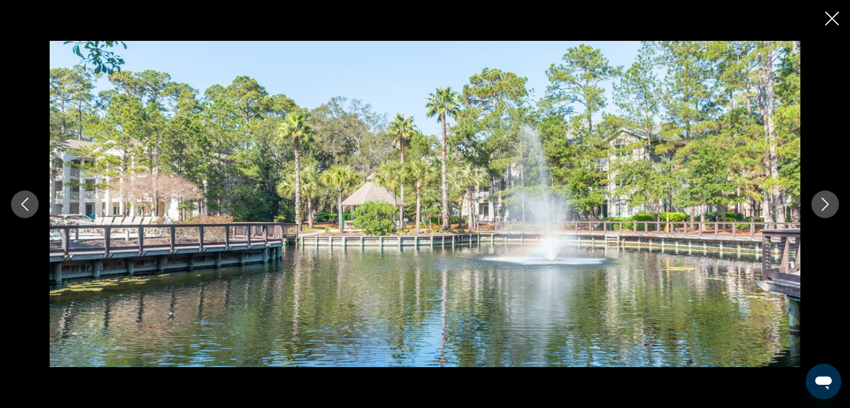
click at [829, 208] on icon "Next image" at bounding box center [825, 204] width 13 height 13
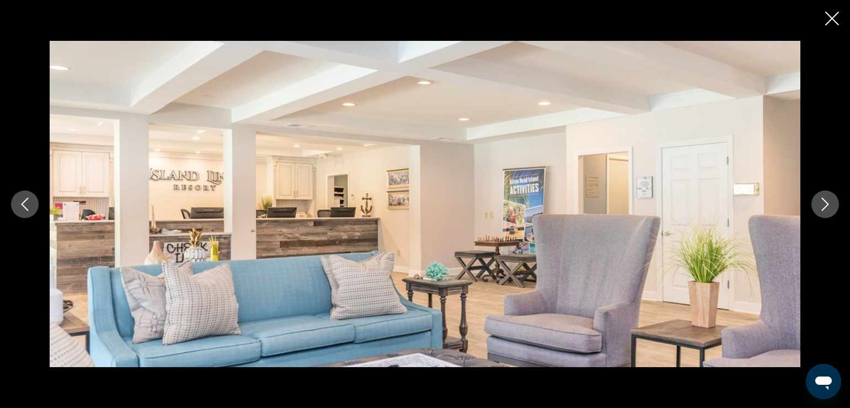
click at [821, 203] on icon "Next image" at bounding box center [825, 204] width 13 height 13
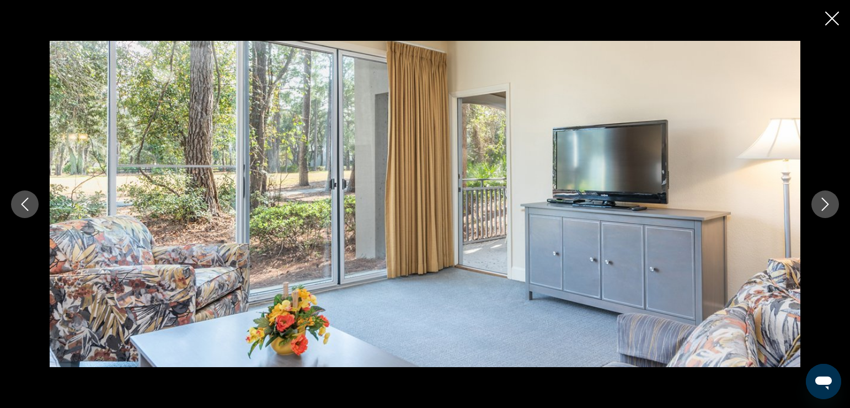
click at [821, 203] on icon "Next image" at bounding box center [825, 204] width 13 height 13
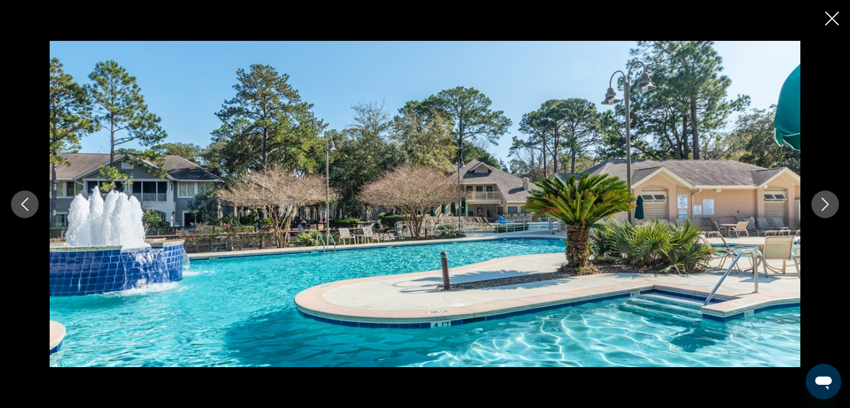
click at [821, 203] on icon "Next image" at bounding box center [825, 204] width 13 height 13
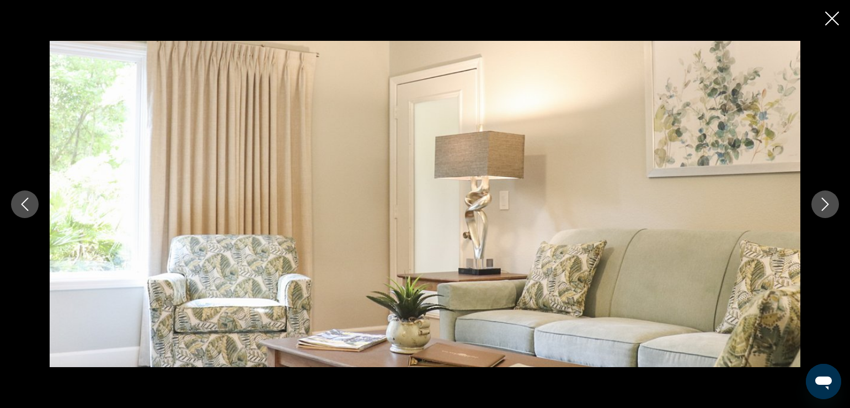
click at [821, 203] on icon "Next image" at bounding box center [825, 204] width 13 height 13
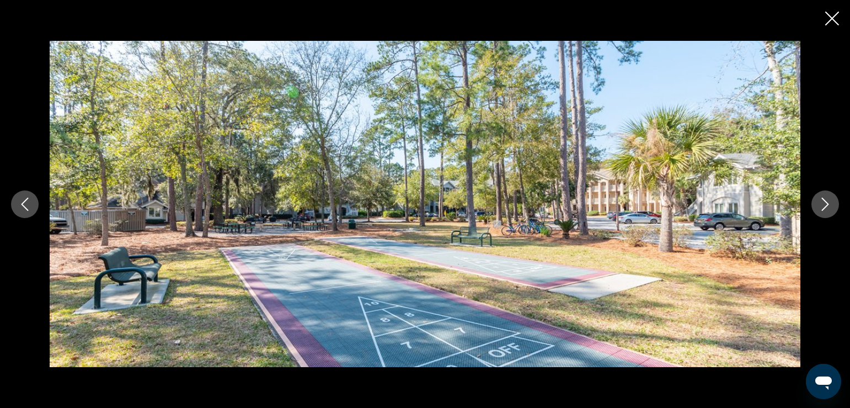
click at [821, 203] on icon "Next image" at bounding box center [825, 204] width 13 height 13
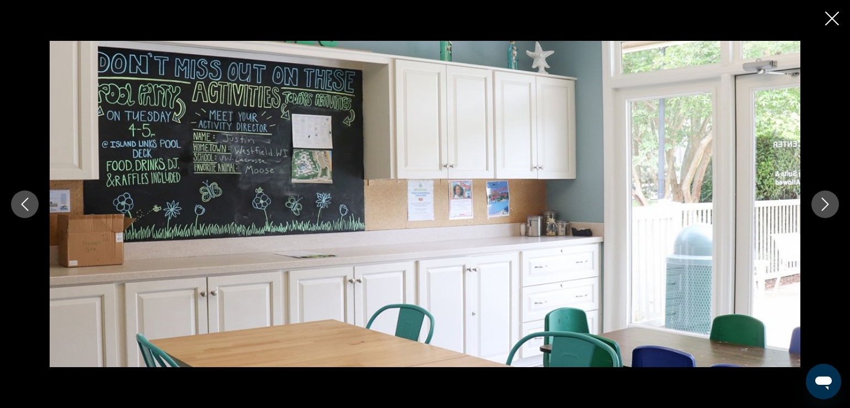
click at [821, 203] on icon "Next image" at bounding box center [825, 204] width 13 height 13
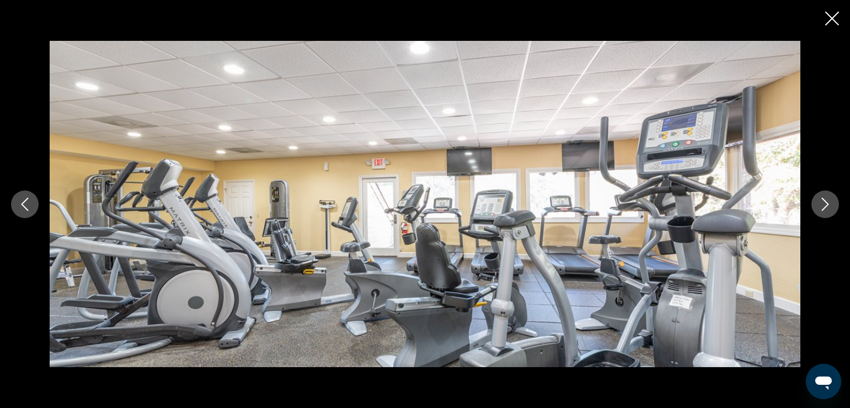
click at [821, 203] on icon "Next image" at bounding box center [825, 204] width 13 height 13
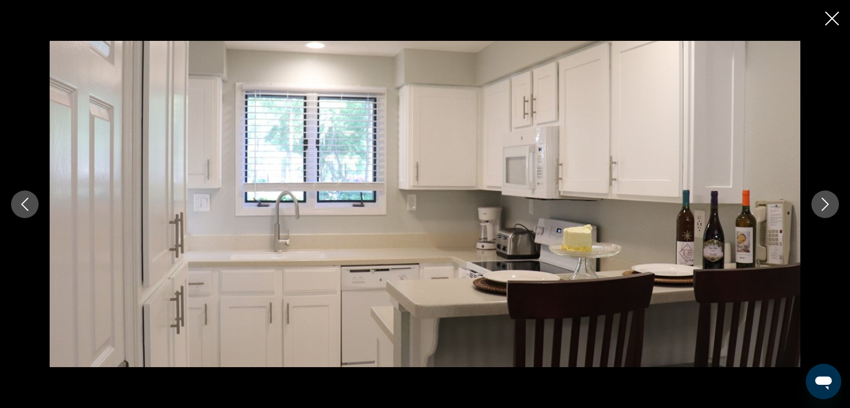
click at [821, 203] on icon "Next image" at bounding box center [825, 204] width 13 height 13
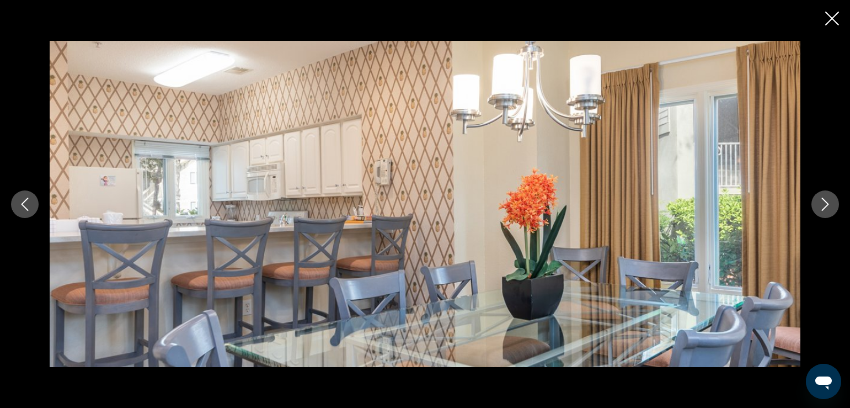
click at [834, 28] on button "Close slideshow" at bounding box center [832, 19] width 14 height 17
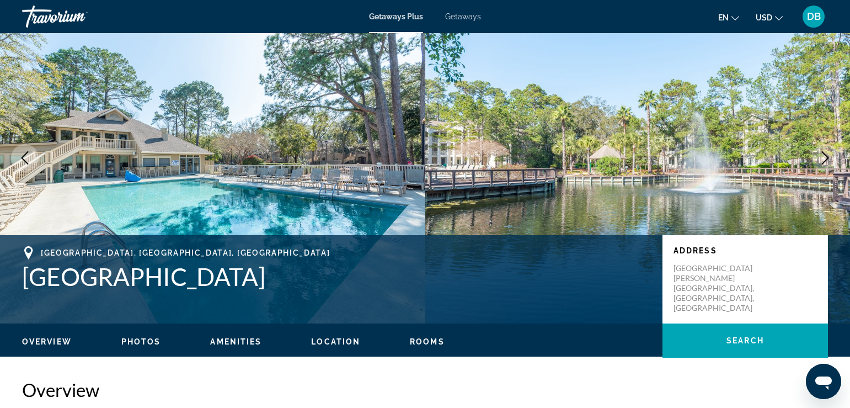
scroll to position [0, 0]
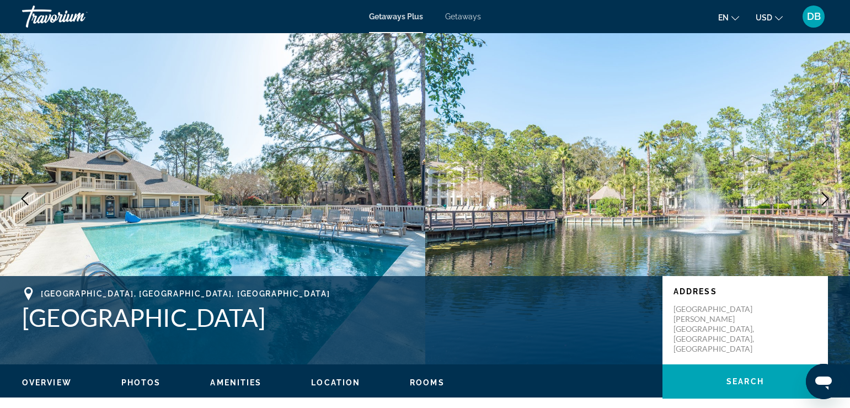
click at [411, 18] on span "Getaways Plus" at bounding box center [396, 16] width 54 height 9
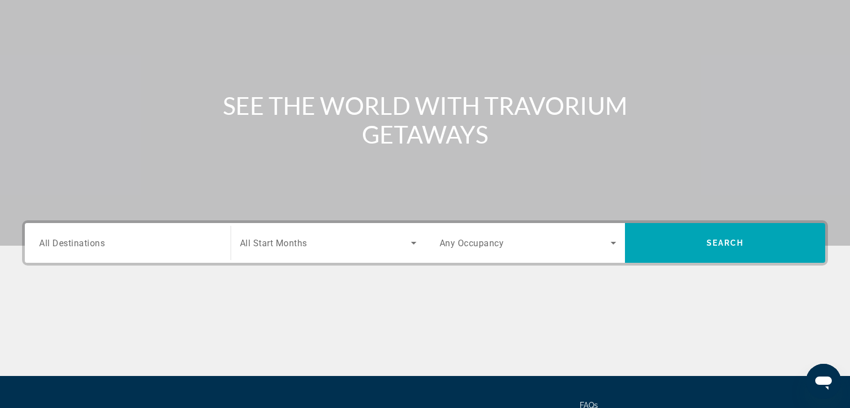
scroll to position [189, 0]
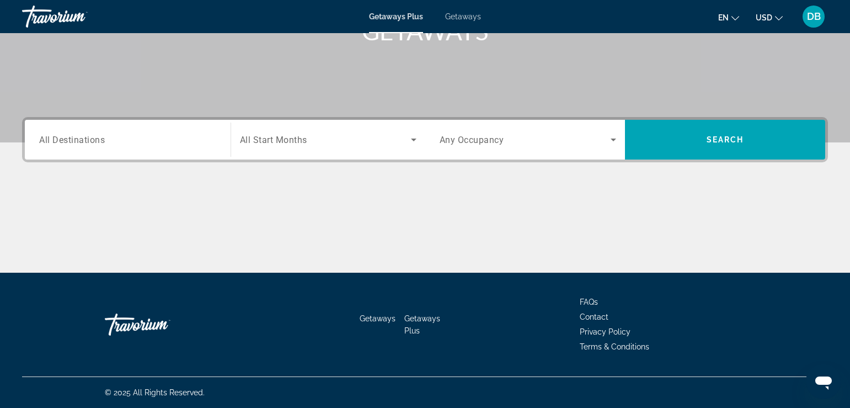
click at [179, 137] on input "Destination All Destinations" at bounding box center [127, 140] width 177 height 13
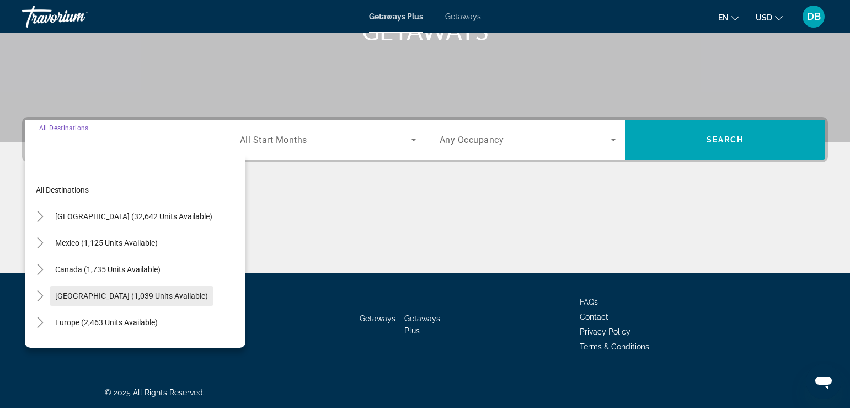
click at [121, 295] on span "[GEOGRAPHIC_DATA] (1,039 units available)" at bounding box center [131, 295] width 153 height 9
type input "**********"
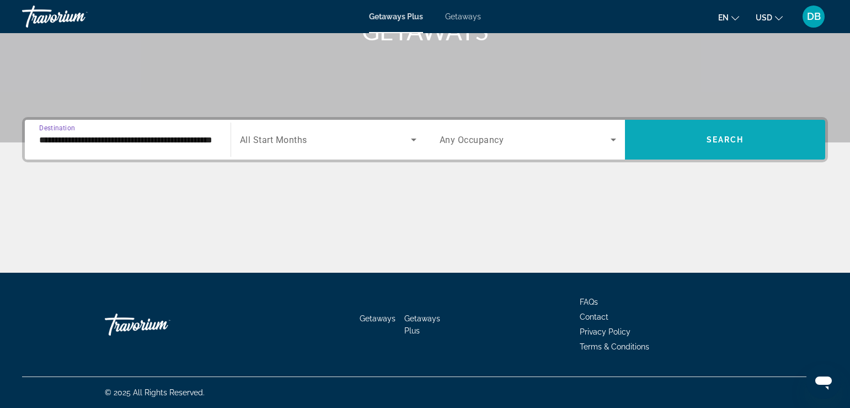
click at [705, 134] on span "Search widget" at bounding box center [725, 139] width 200 height 26
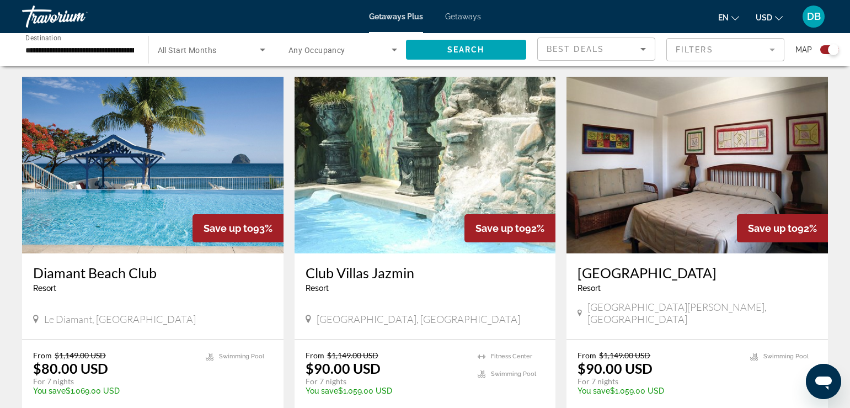
scroll to position [1159, 0]
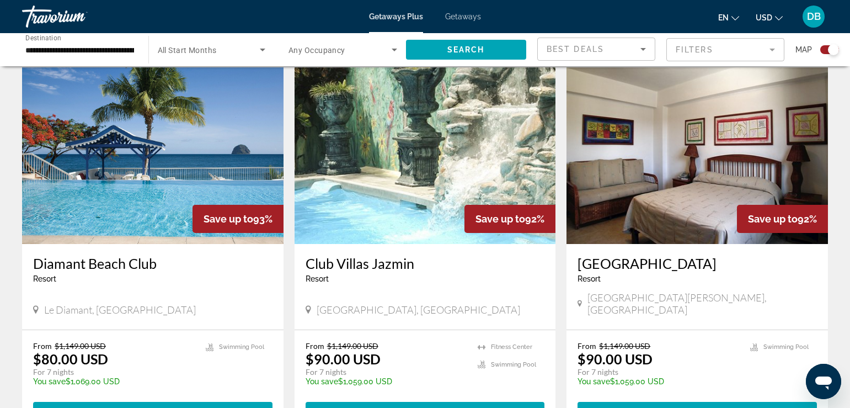
click at [156, 163] on img "Main content" at bounding box center [153, 155] width 262 height 177
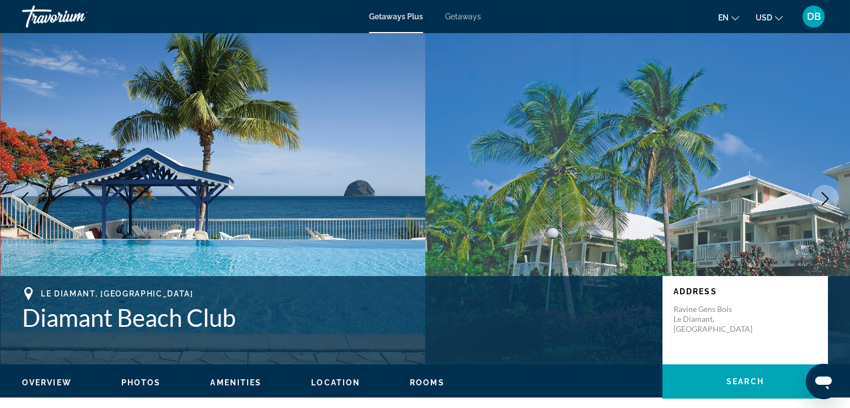
click at [152, 379] on span "Photos" at bounding box center [141, 382] width 40 height 9
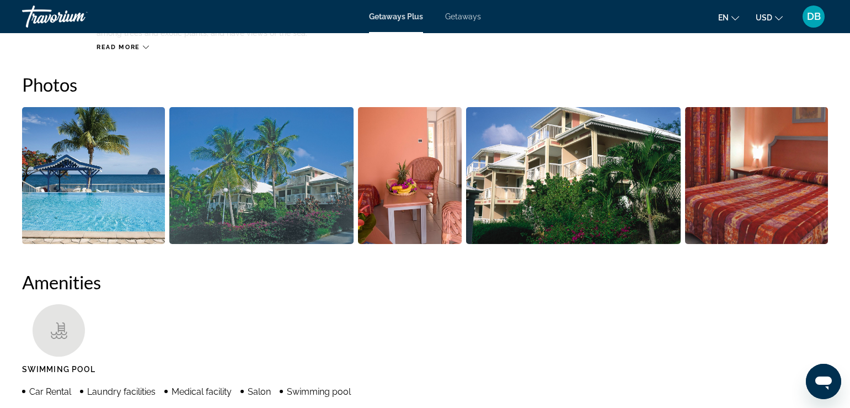
scroll to position [483, 0]
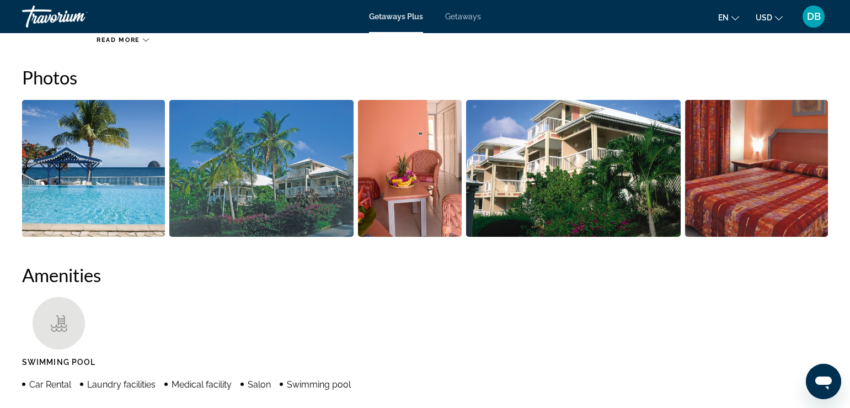
click at [102, 195] on img "Open full-screen image slider" at bounding box center [93, 168] width 143 height 137
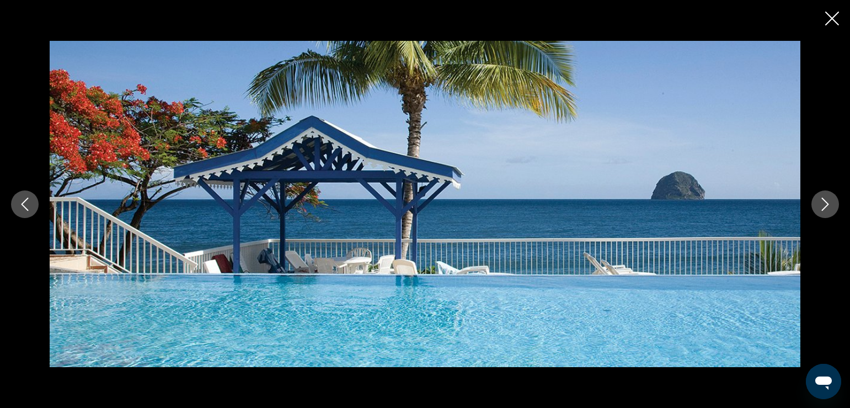
click at [824, 194] on button "Next image" at bounding box center [826, 204] width 28 height 28
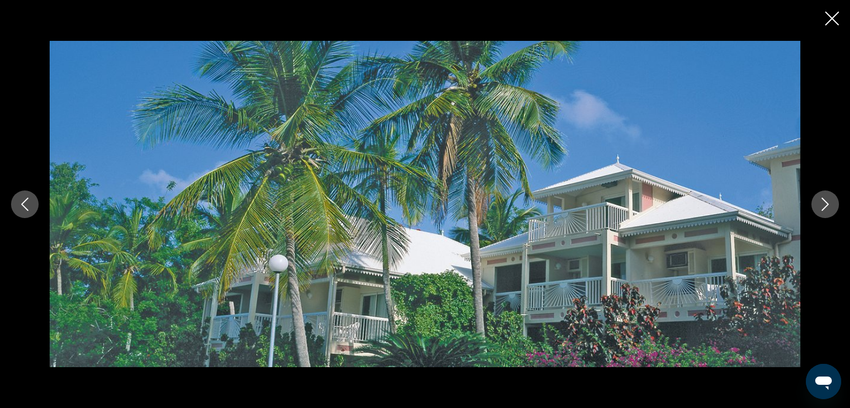
click at [824, 199] on icon "Next image" at bounding box center [825, 204] width 7 height 13
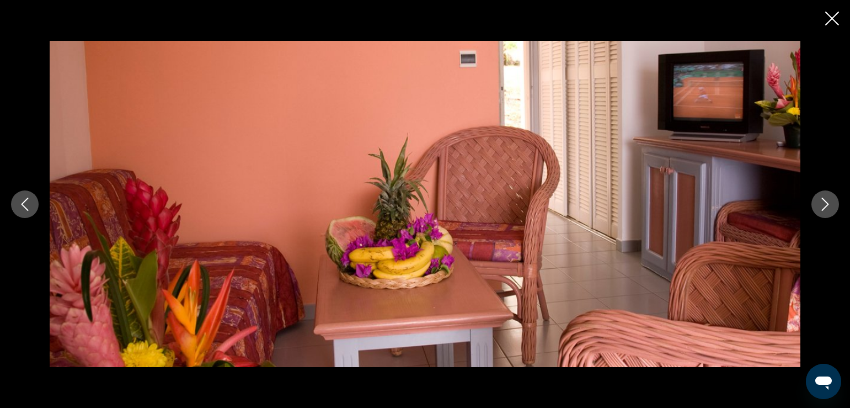
click at [824, 200] on icon "Next image" at bounding box center [825, 204] width 7 height 13
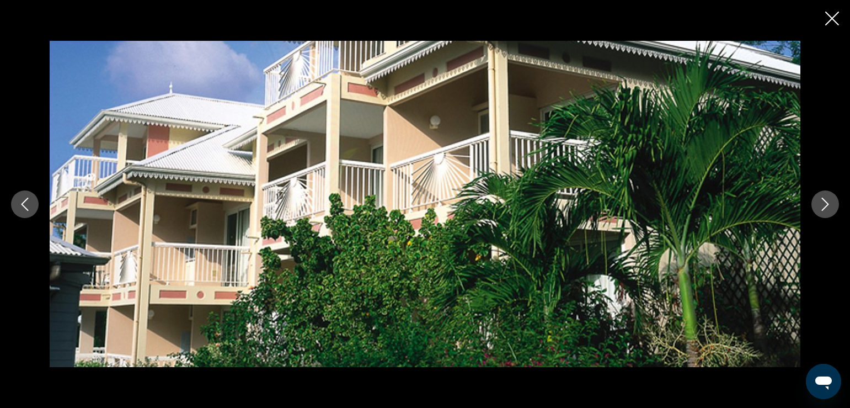
click at [833, 210] on button "Next image" at bounding box center [826, 204] width 28 height 28
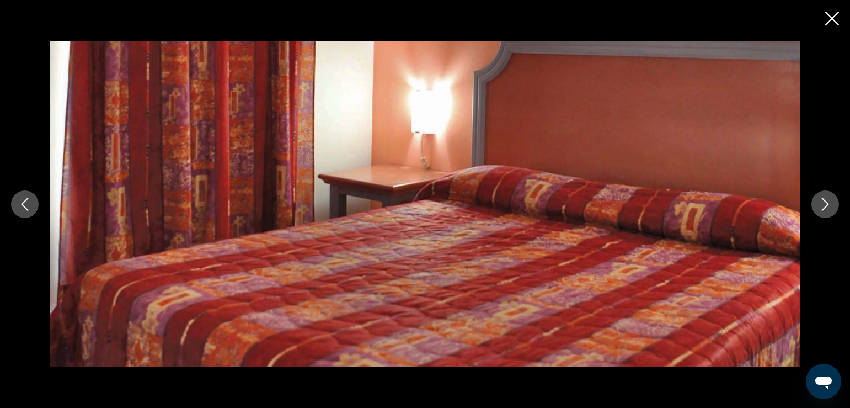
click at [824, 208] on icon "Next image" at bounding box center [825, 204] width 7 height 13
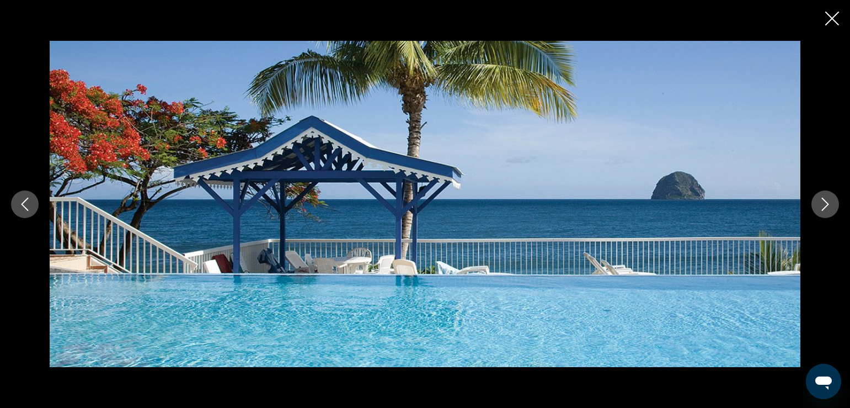
click at [824, 207] on icon "Next image" at bounding box center [825, 204] width 13 height 13
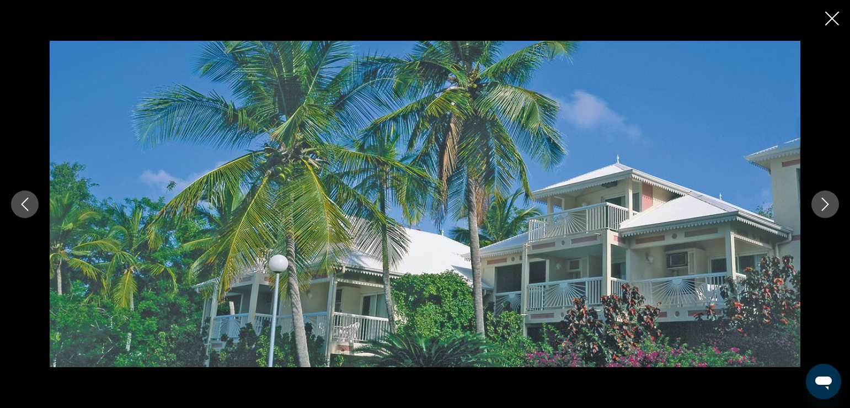
click at [824, 207] on icon "Next image" at bounding box center [825, 204] width 13 height 13
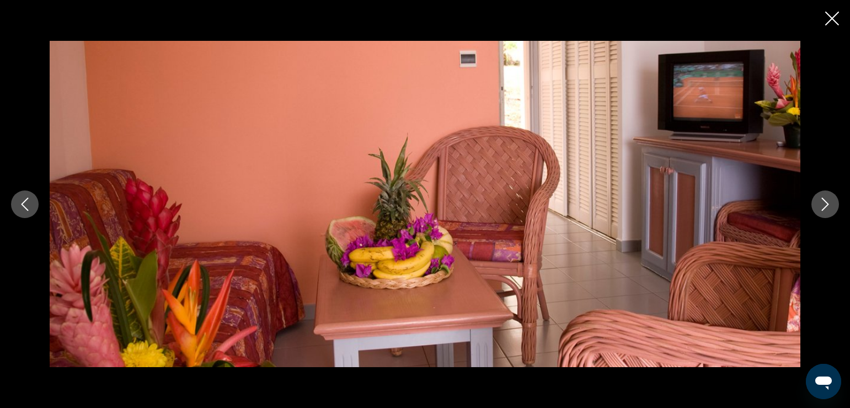
click at [824, 207] on icon "Next image" at bounding box center [825, 204] width 13 height 13
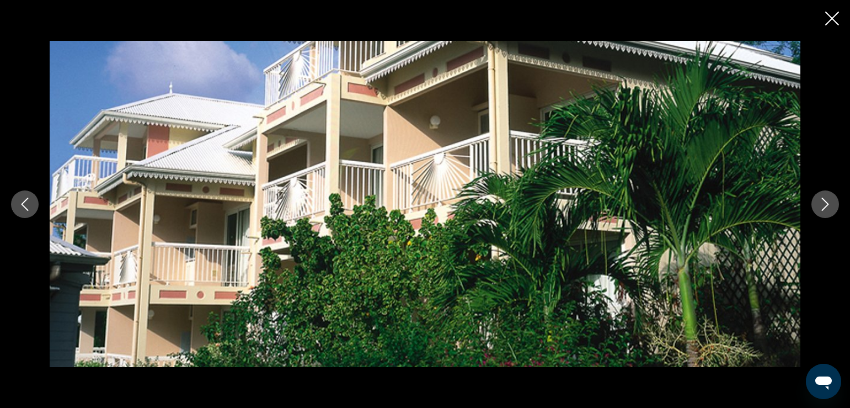
click at [824, 207] on icon "Next image" at bounding box center [825, 204] width 13 height 13
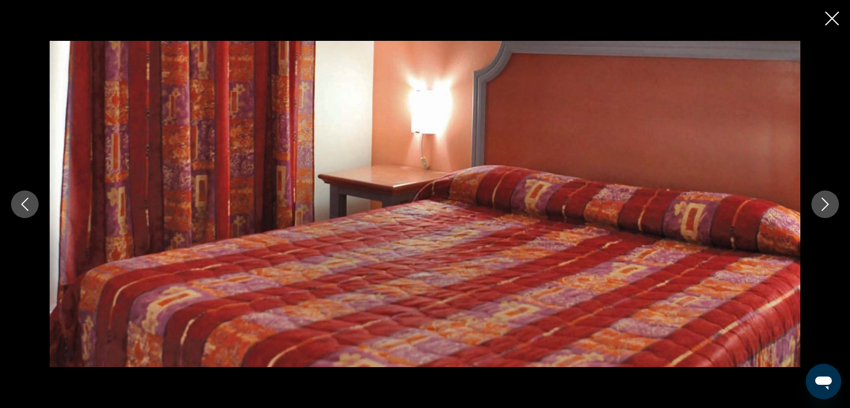
click at [824, 207] on icon "Next image" at bounding box center [825, 204] width 13 height 13
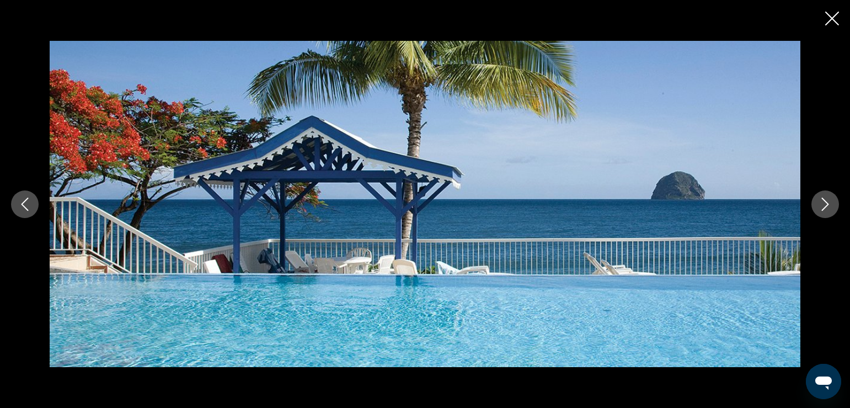
click at [824, 207] on icon "Next image" at bounding box center [825, 204] width 13 height 13
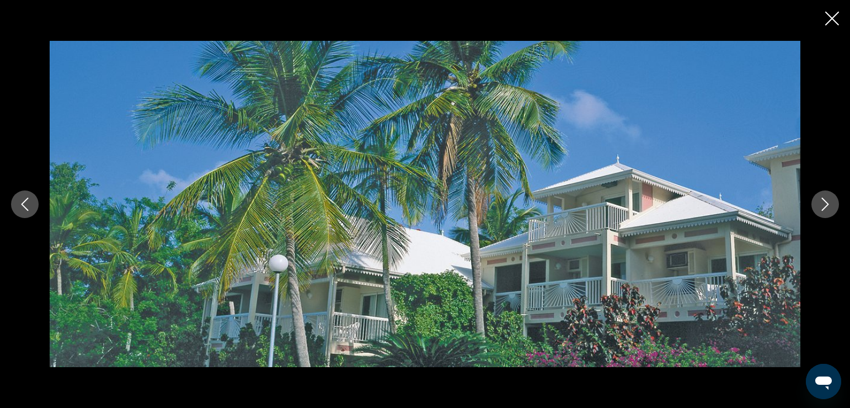
click at [837, 25] on button "Close slideshow" at bounding box center [832, 19] width 14 height 17
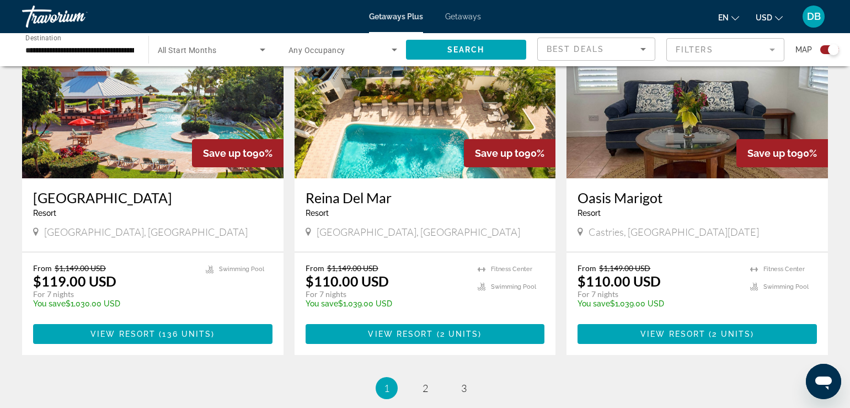
scroll to position [1655, 0]
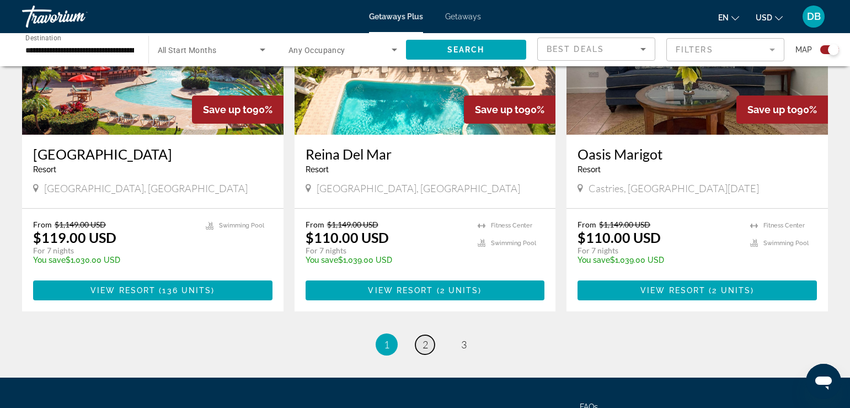
click at [424, 338] on span "2" at bounding box center [426, 344] width 6 height 12
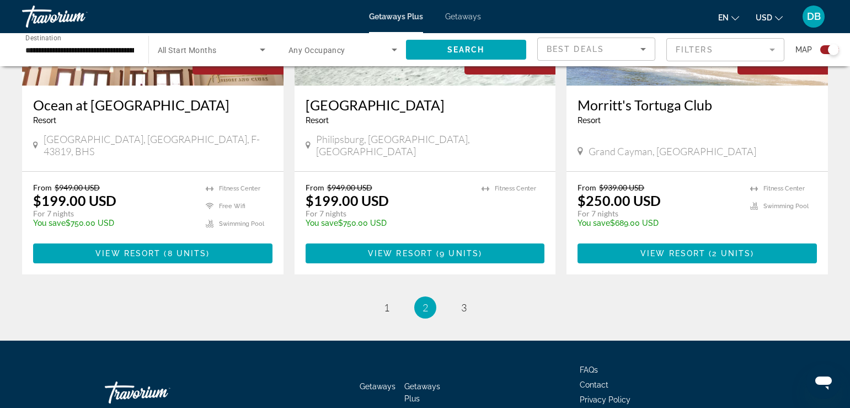
scroll to position [1752, 0]
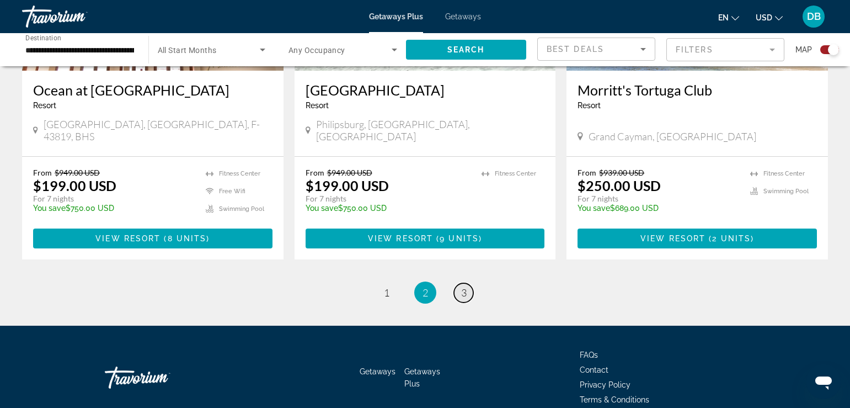
click at [466, 286] on span "3" at bounding box center [464, 292] width 6 height 12
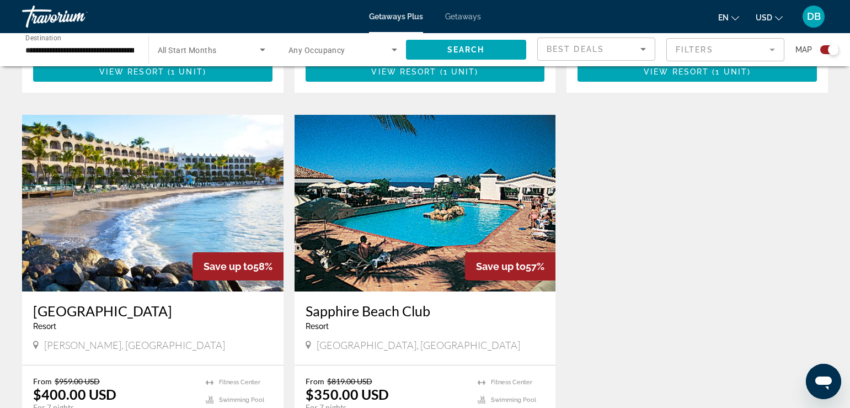
scroll to position [772, 0]
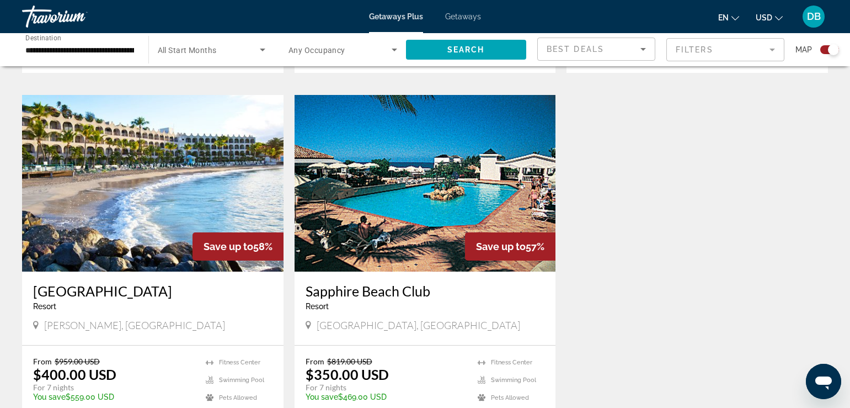
click at [446, 150] on img "Main content" at bounding box center [426, 183] width 262 height 177
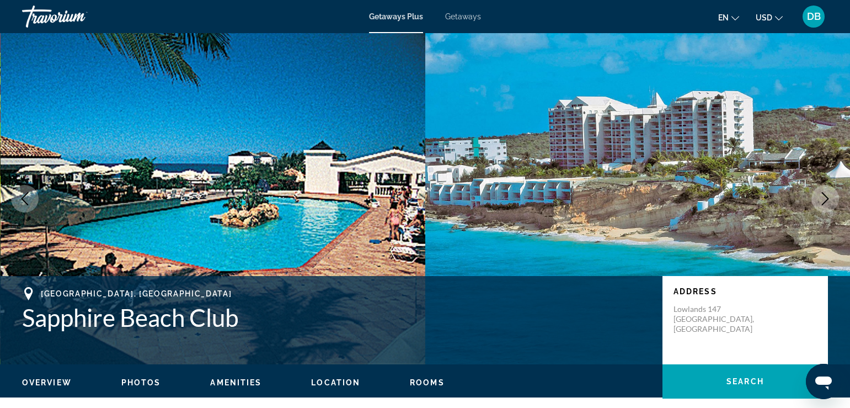
click at [148, 386] on span "Photos" at bounding box center [141, 382] width 40 height 9
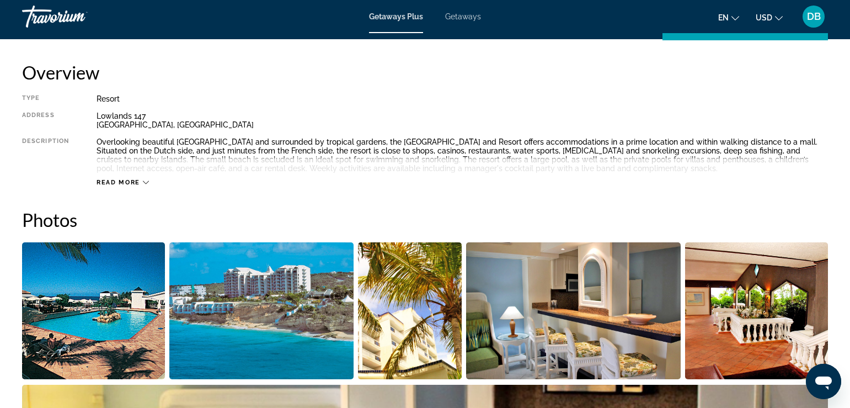
scroll to position [500, 0]
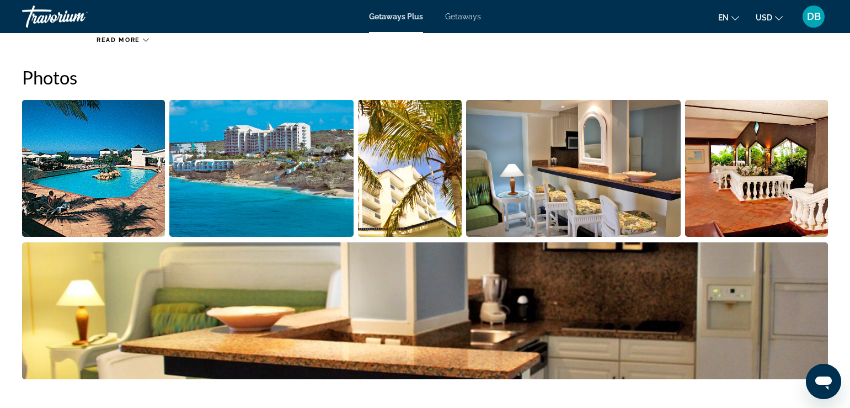
click at [139, 181] on img "Open full-screen image slider" at bounding box center [93, 168] width 143 height 137
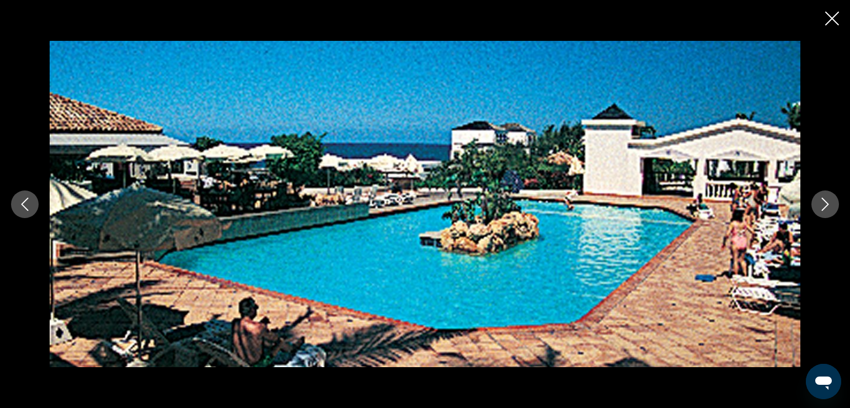
click at [827, 203] on icon "Next image" at bounding box center [825, 204] width 7 height 13
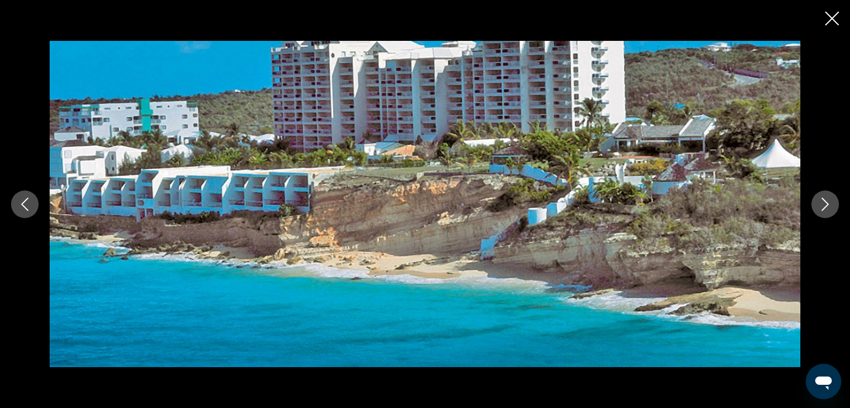
click at [825, 201] on icon "Next image" at bounding box center [825, 204] width 7 height 13
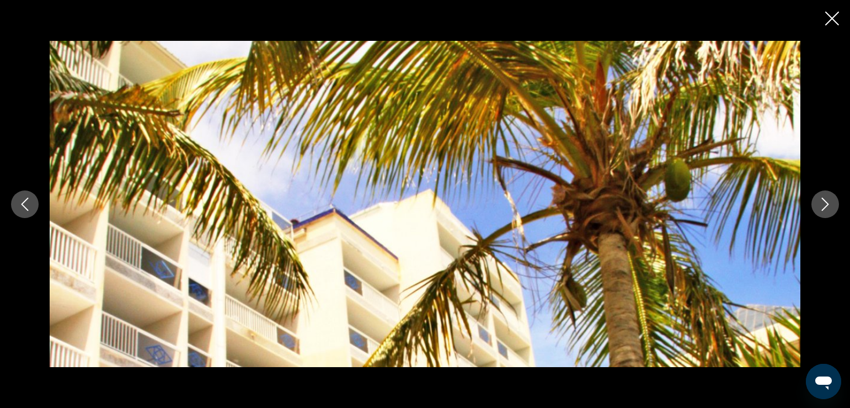
click at [825, 201] on icon "Next image" at bounding box center [825, 204] width 7 height 13
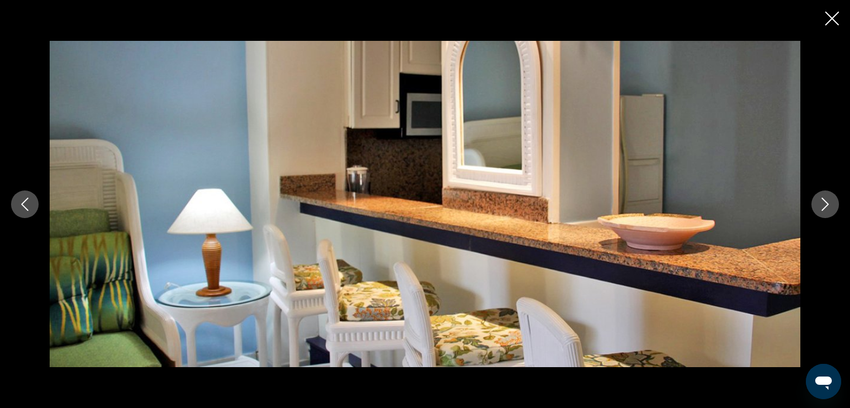
click at [825, 201] on icon "Next image" at bounding box center [825, 204] width 7 height 13
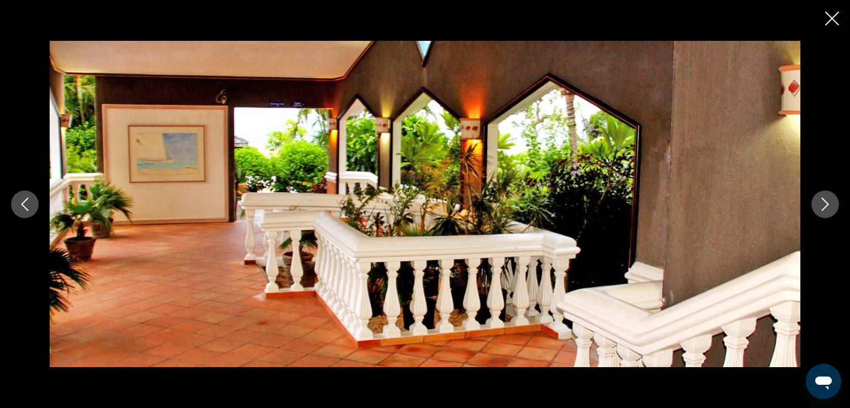
click at [826, 204] on icon "Next image" at bounding box center [825, 204] width 13 height 13
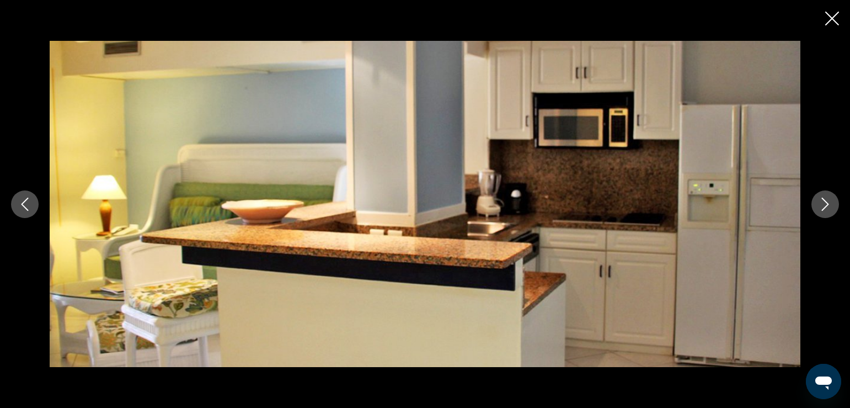
click at [826, 204] on icon "Next image" at bounding box center [825, 204] width 13 height 13
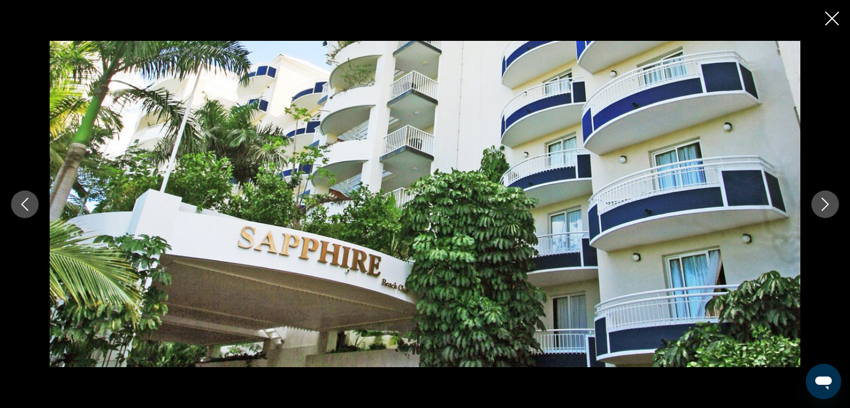
click at [826, 204] on icon "Next image" at bounding box center [825, 204] width 13 height 13
